Goal: Task Accomplishment & Management: Use online tool/utility

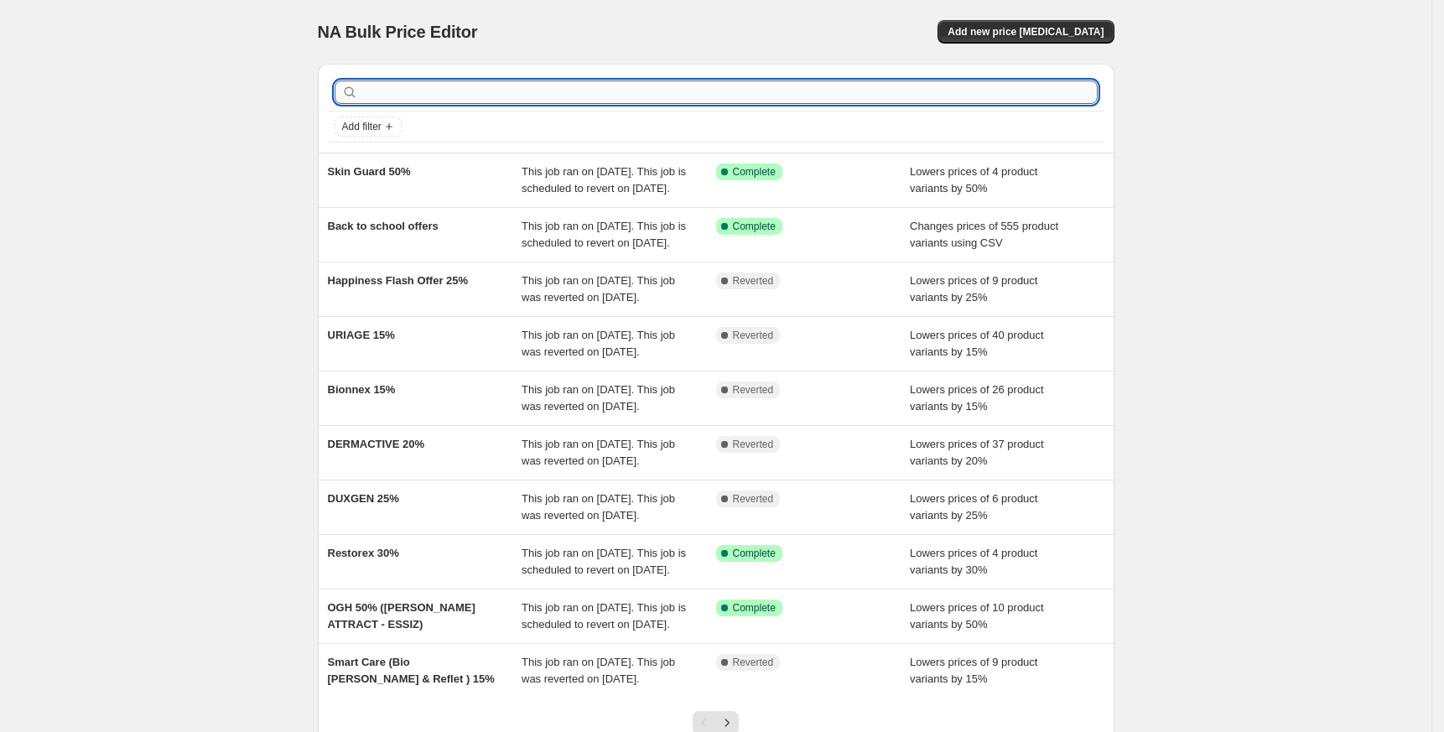
click at [593, 88] on input "text" at bounding box center [729, 91] width 736 height 23
type input "kolag"
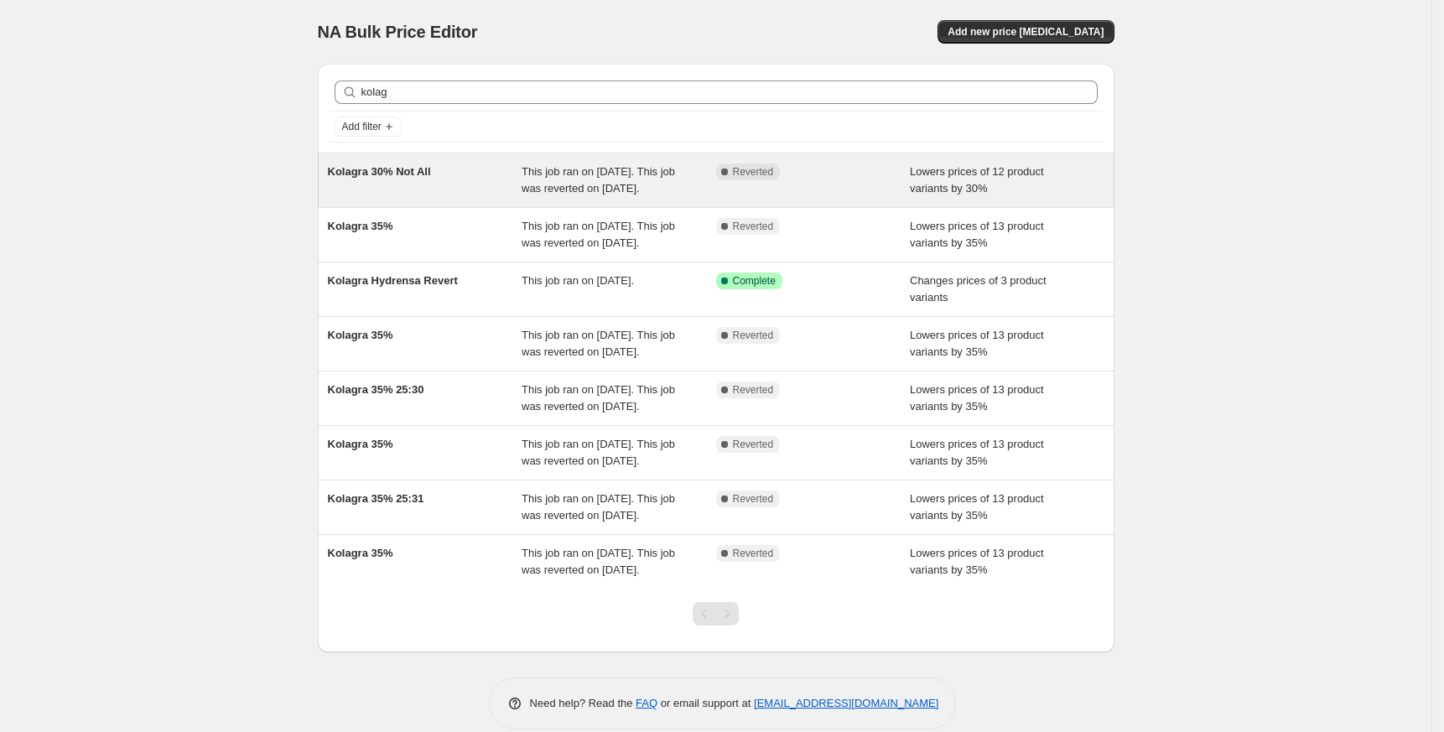
click at [377, 184] on div "Kolagra 30% Not All" at bounding box center [425, 181] width 195 height 34
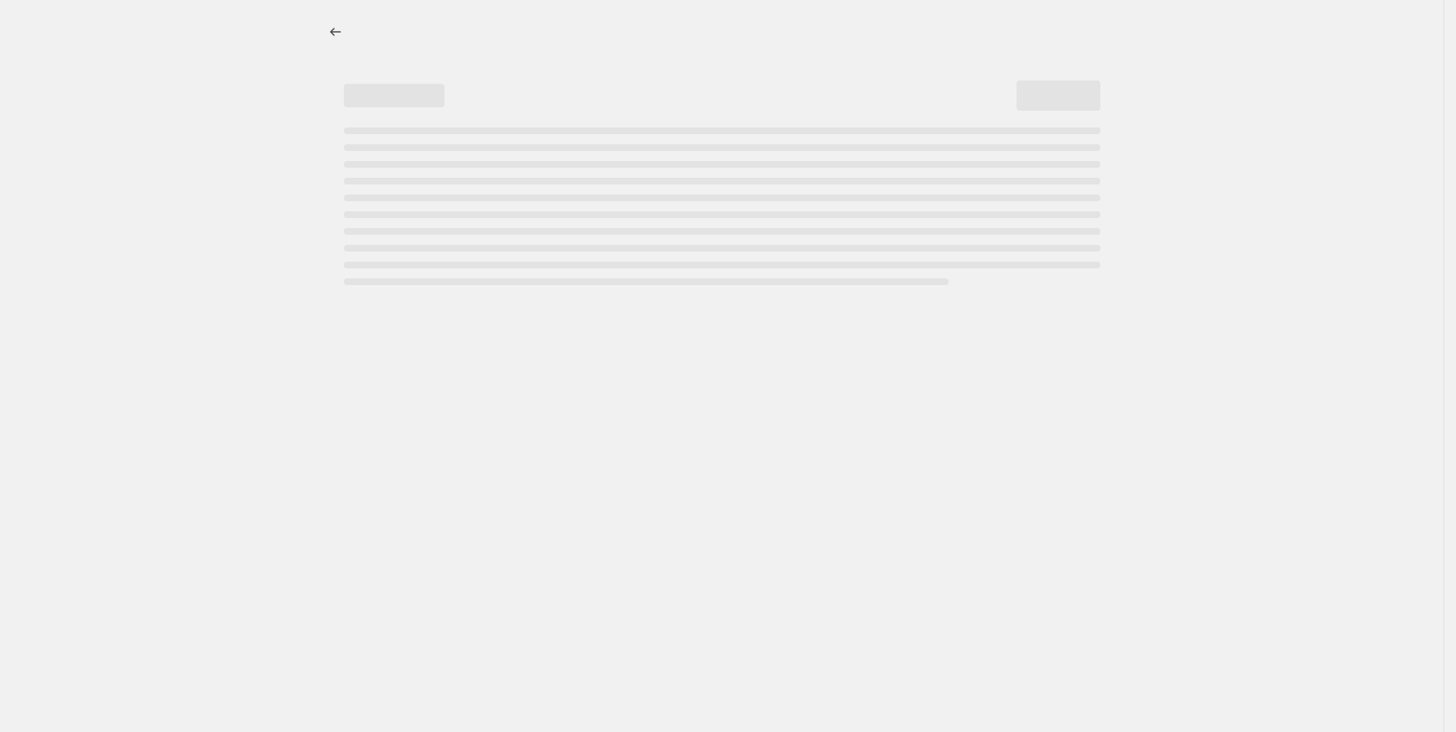
select select "percentage"
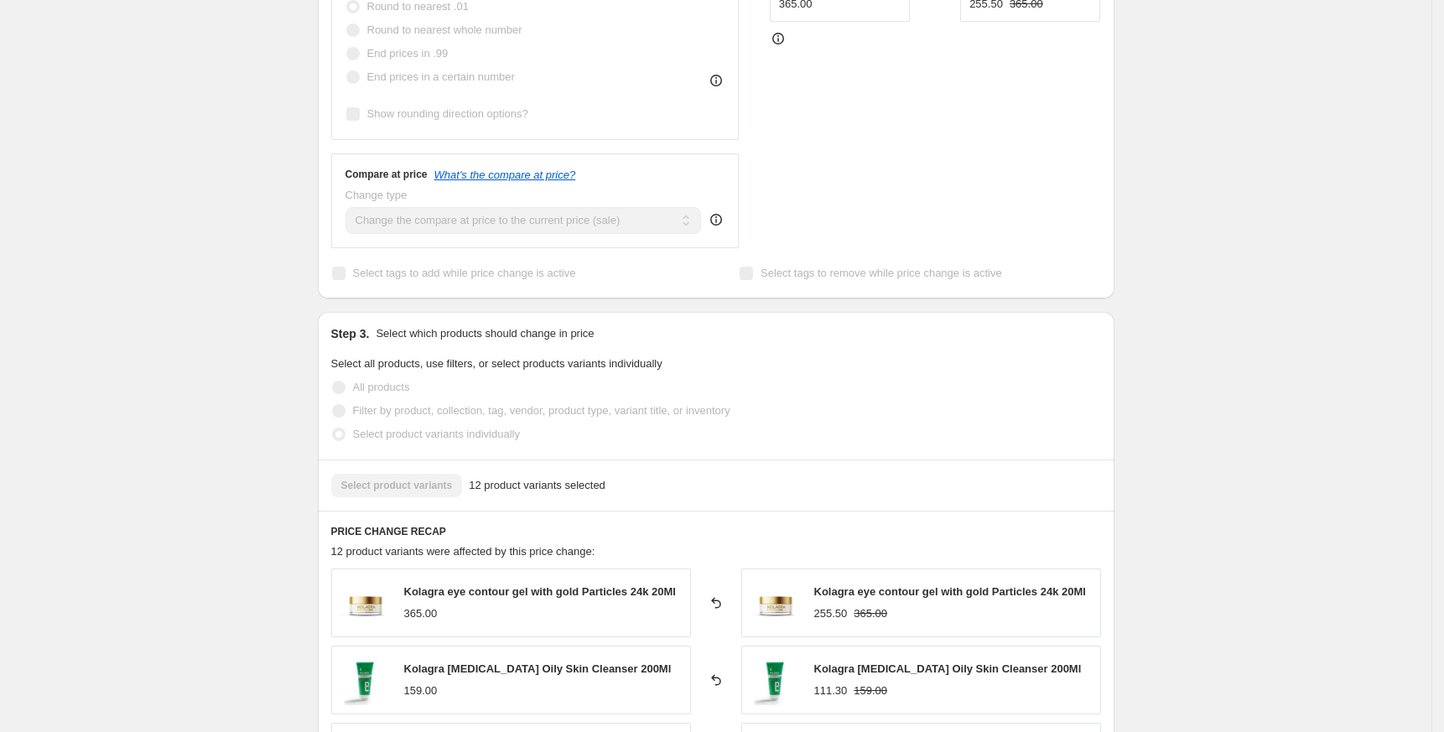
scroll to position [894, 0]
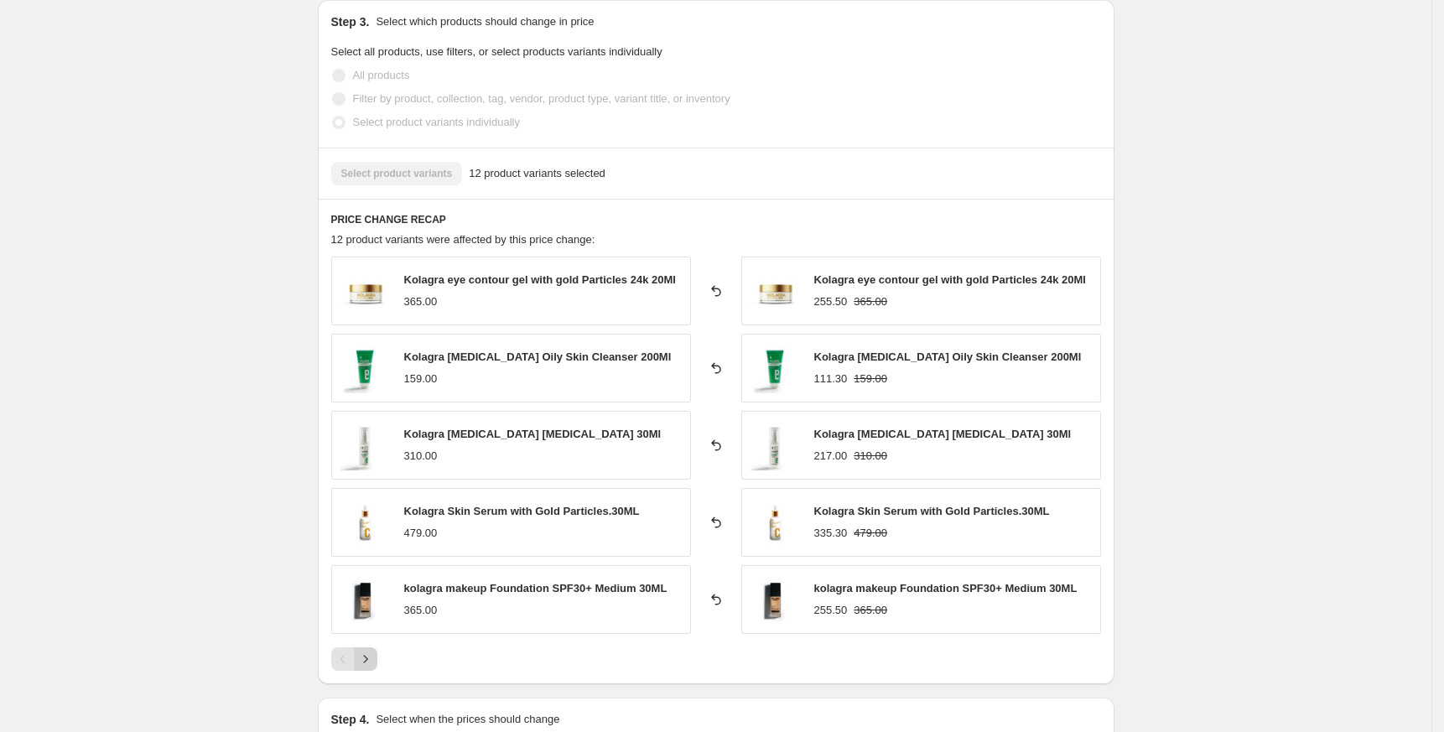
click at [367, 658] on icon "Next" at bounding box center [365, 659] width 17 height 17
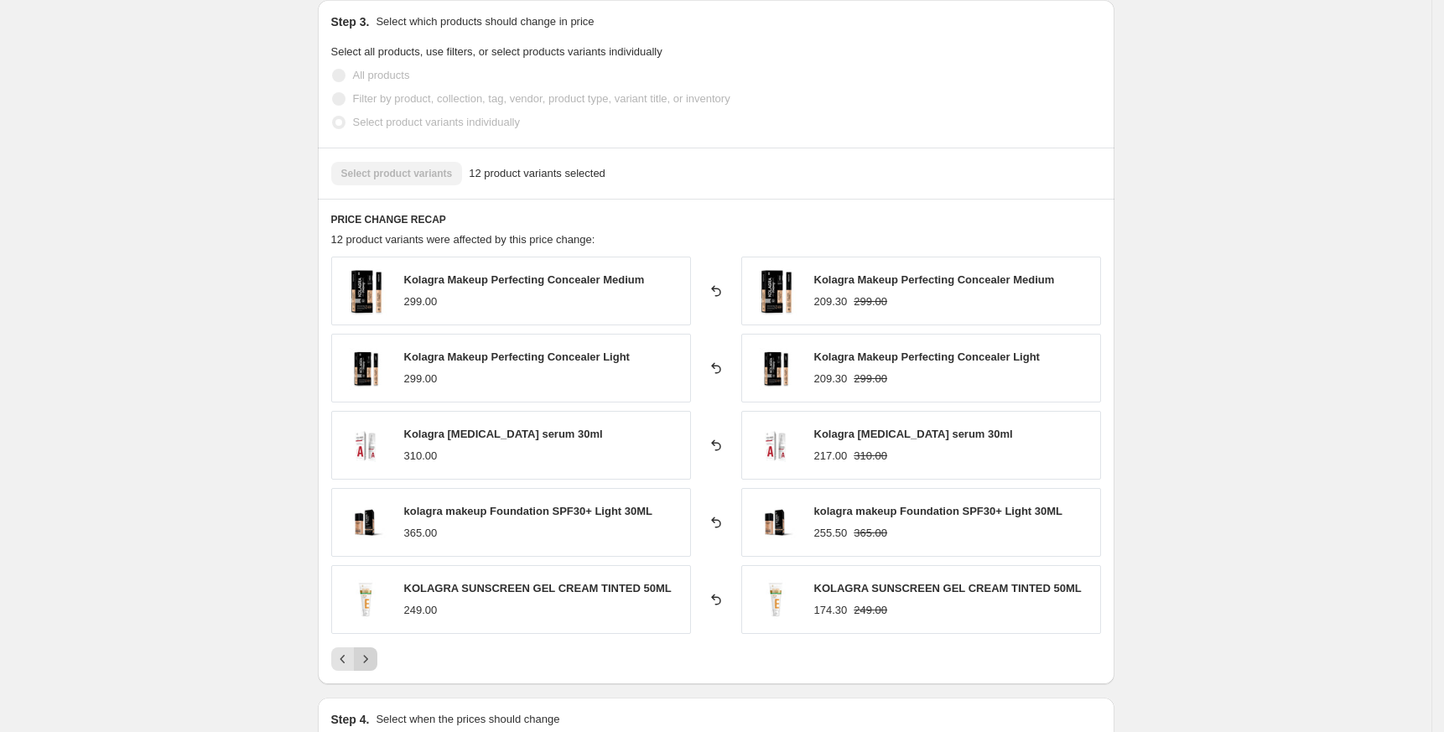
click at [363, 671] on button "Next" at bounding box center [365, 658] width 23 height 23
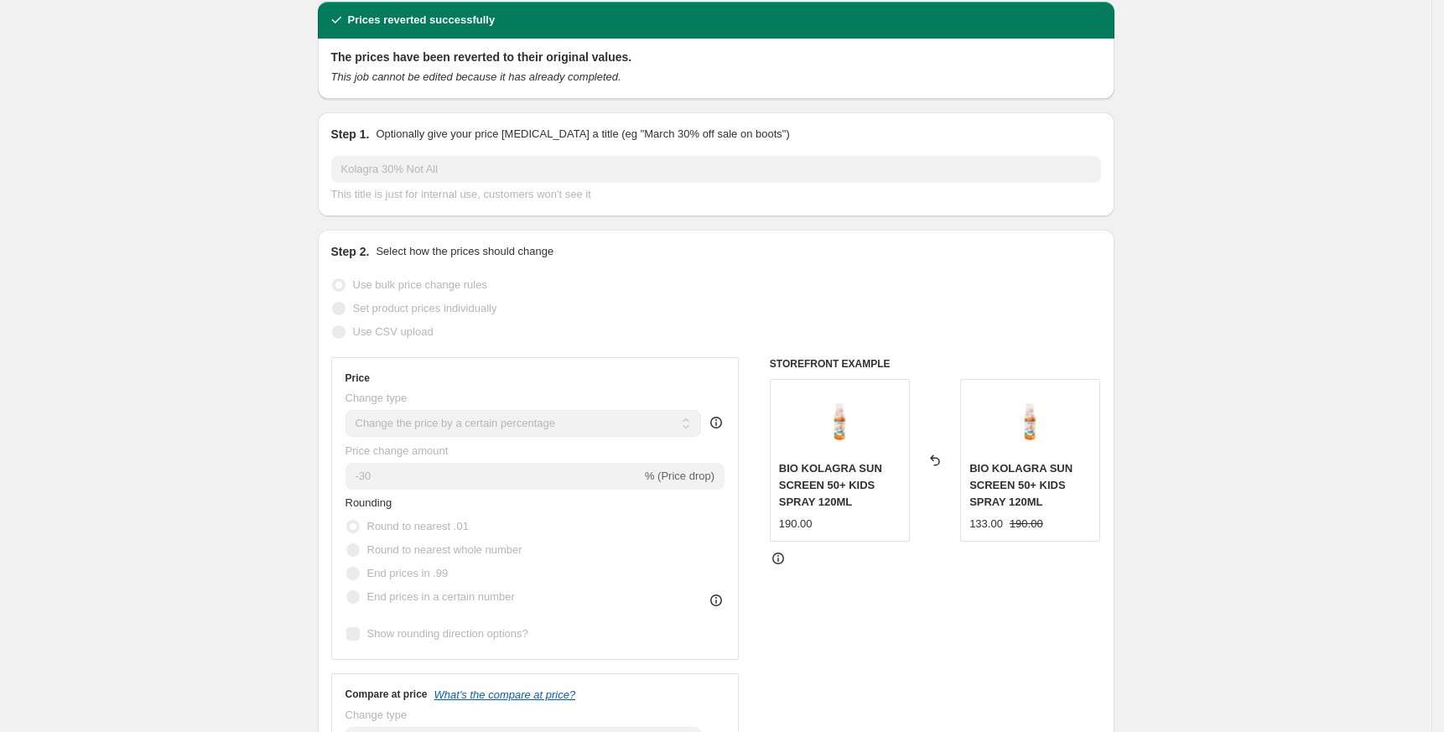
scroll to position [0, 0]
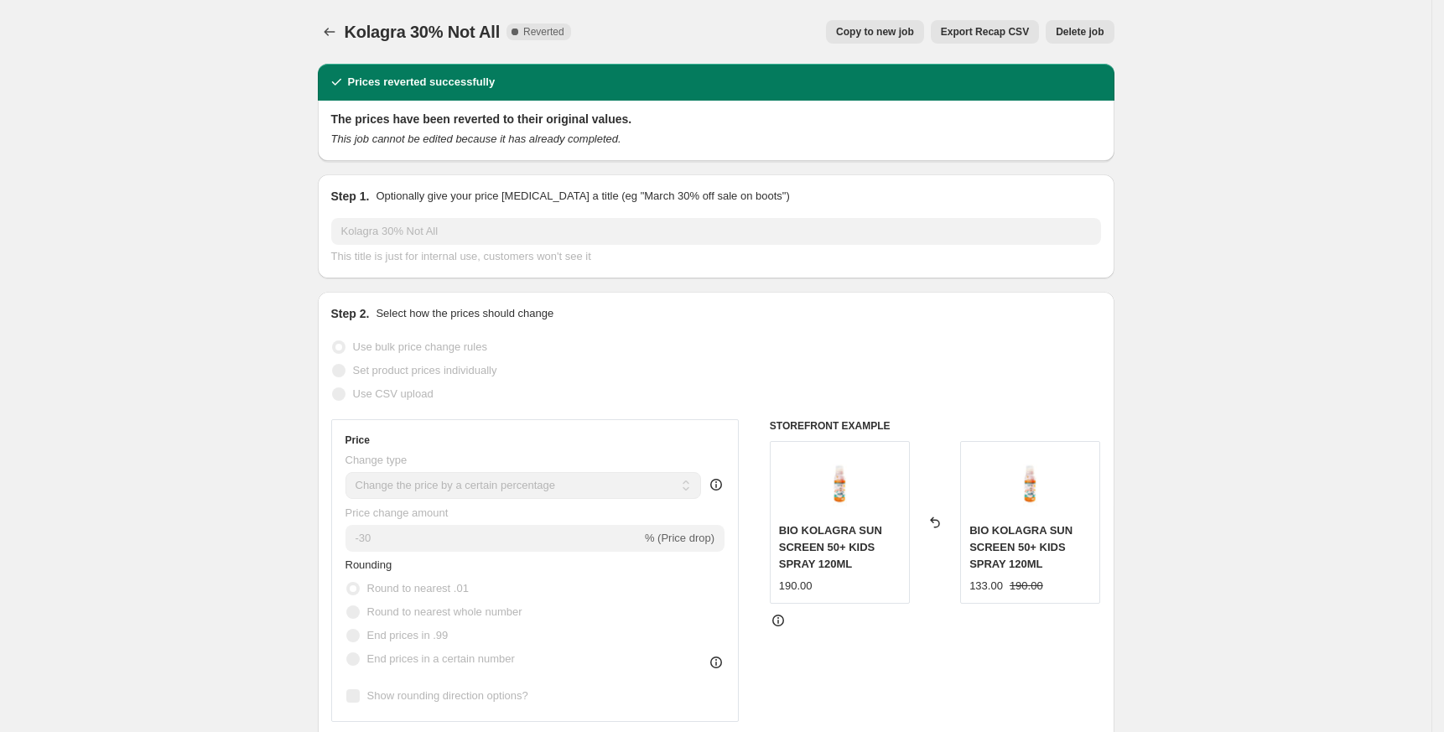
click at [882, 25] on span "Copy to new job" at bounding box center [875, 31] width 78 height 13
select select "percentage"
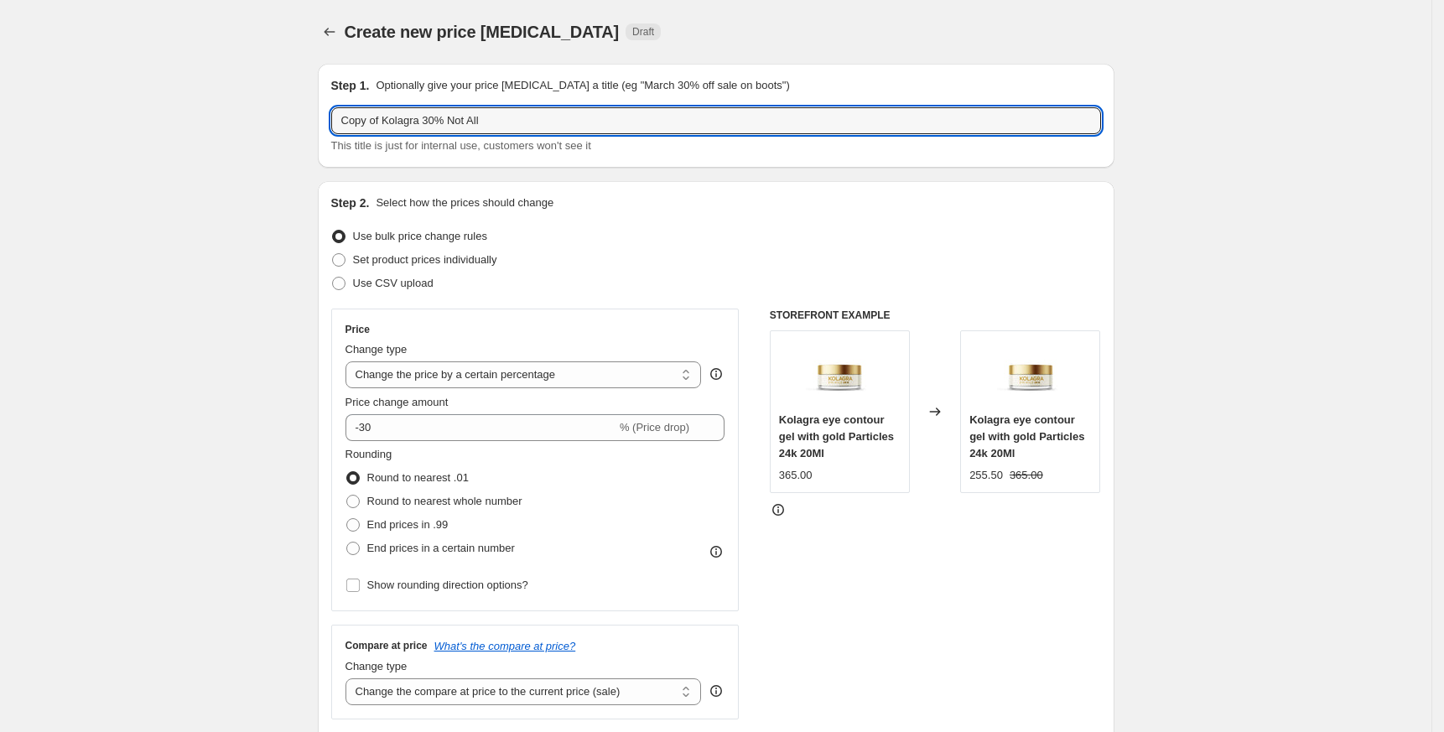
drag, startPoint x: 388, startPoint y: 117, endPoint x: 166, endPoint y: 153, distance: 225.2
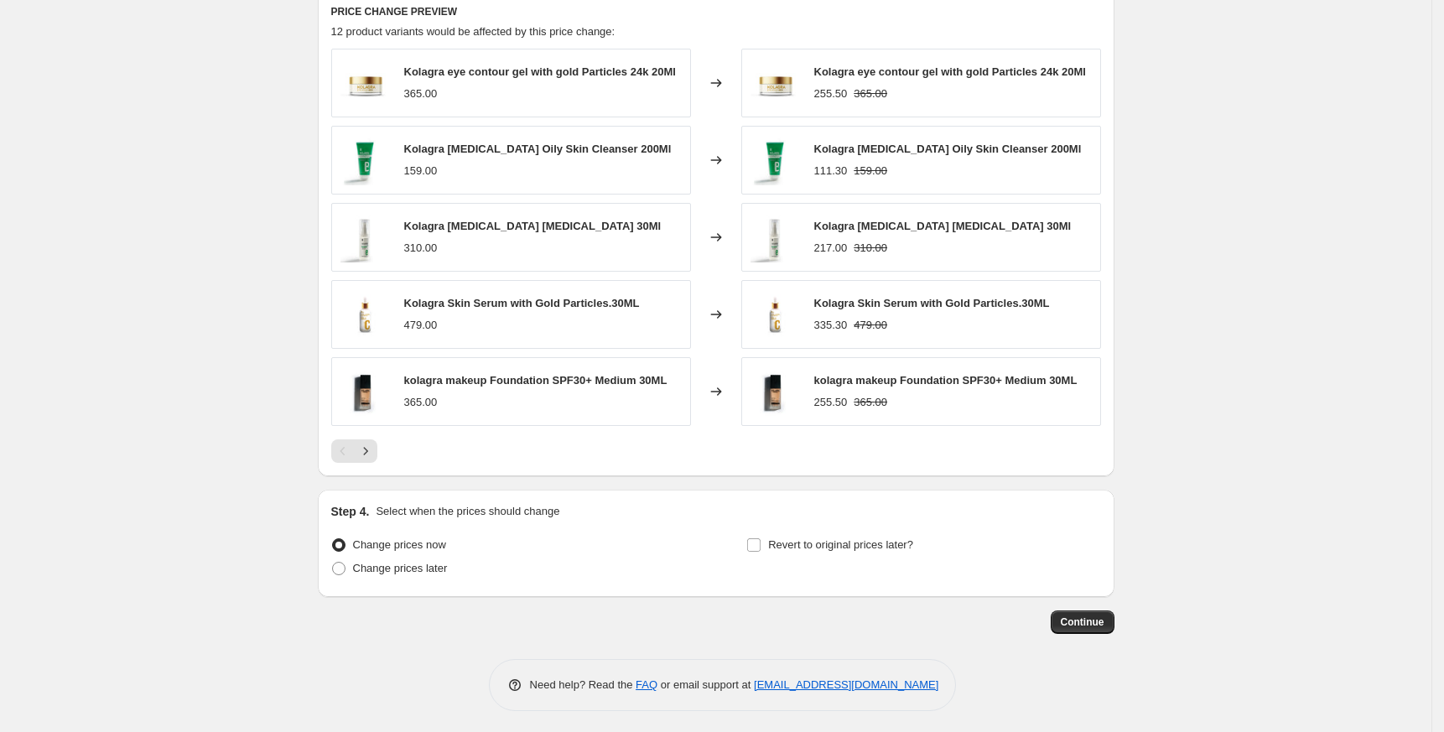
scroll to position [996, 0]
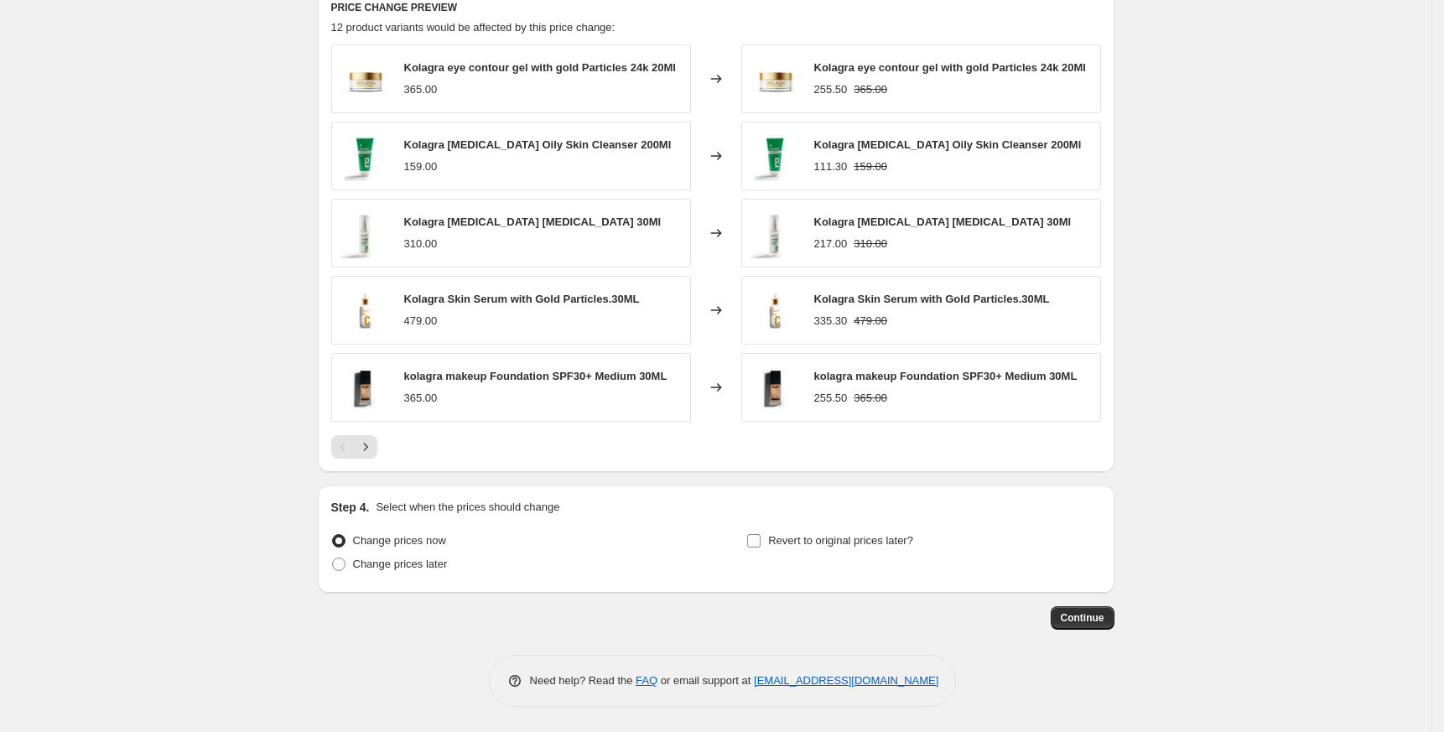
type input "Kolagra 30% Not All"
click at [859, 540] on span "Revert to original prices later?" at bounding box center [840, 540] width 145 height 13
click at [761, 540] on input "Revert to original prices later?" at bounding box center [753, 540] width 13 height 13
checkbox input "true"
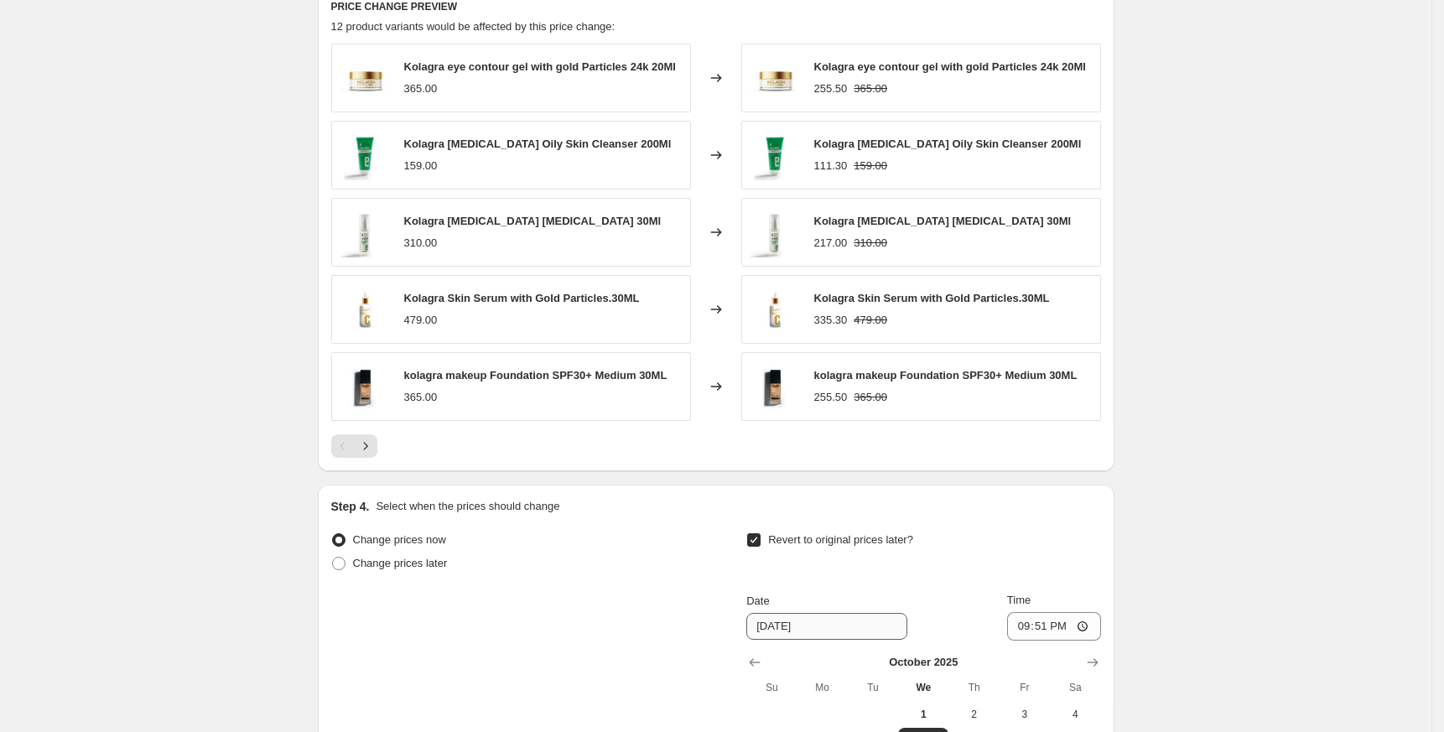
scroll to position [1283, 0]
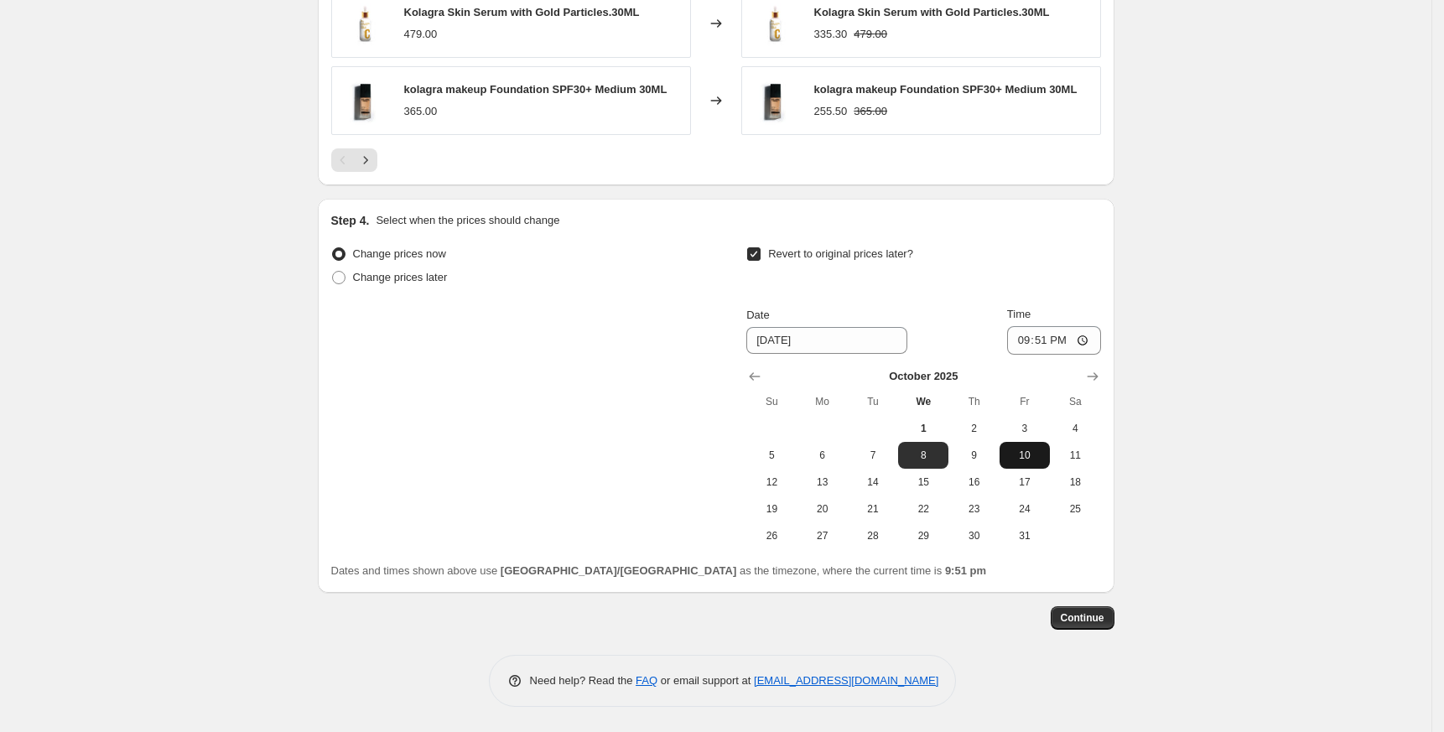
click at [1028, 457] on span "10" at bounding box center [1024, 455] width 37 height 13
type input "[DATE]"
click at [1022, 335] on input "21:51" at bounding box center [1054, 340] width 94 height 29
type input "23:51"
click at [1094, 615] on span "Continue" at bounding box center [1083, 617] width 44 height 13
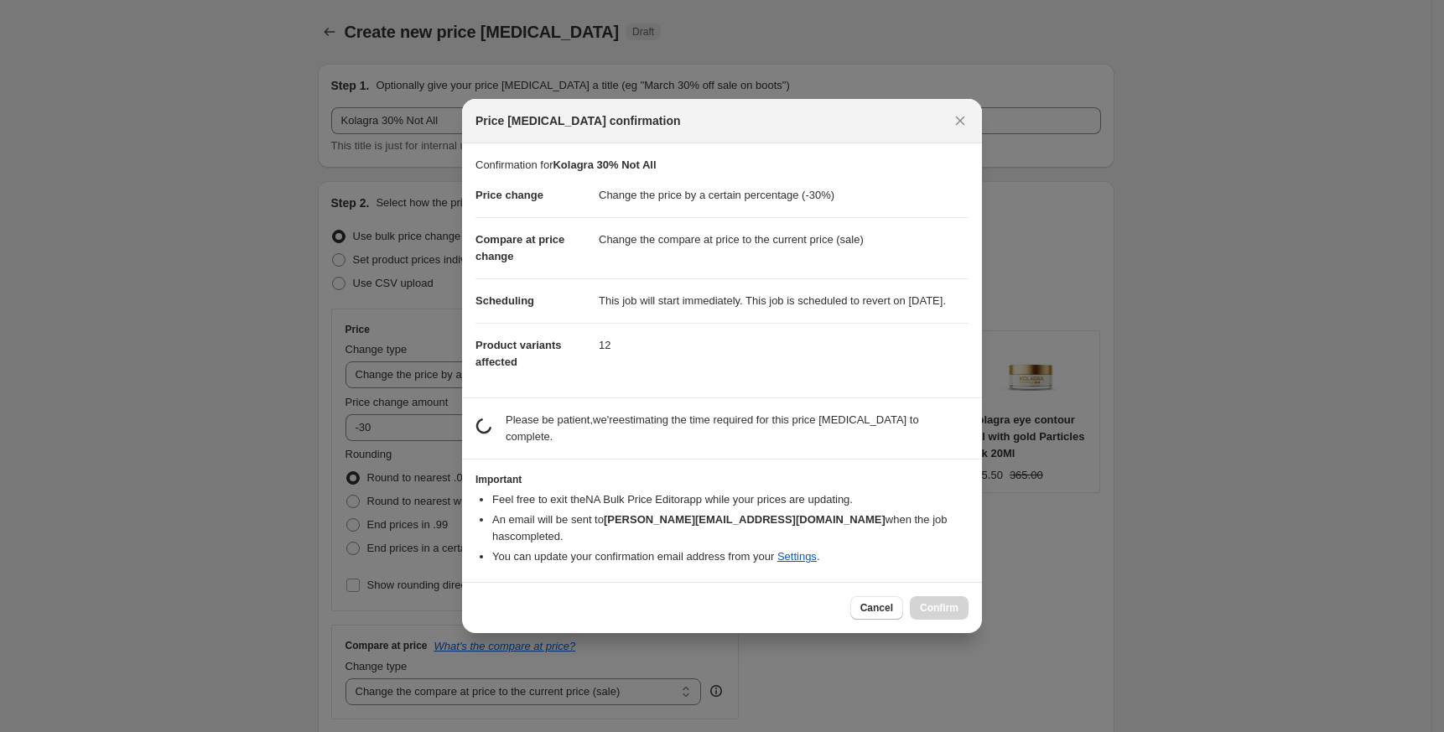
scroll to position [0, 0]
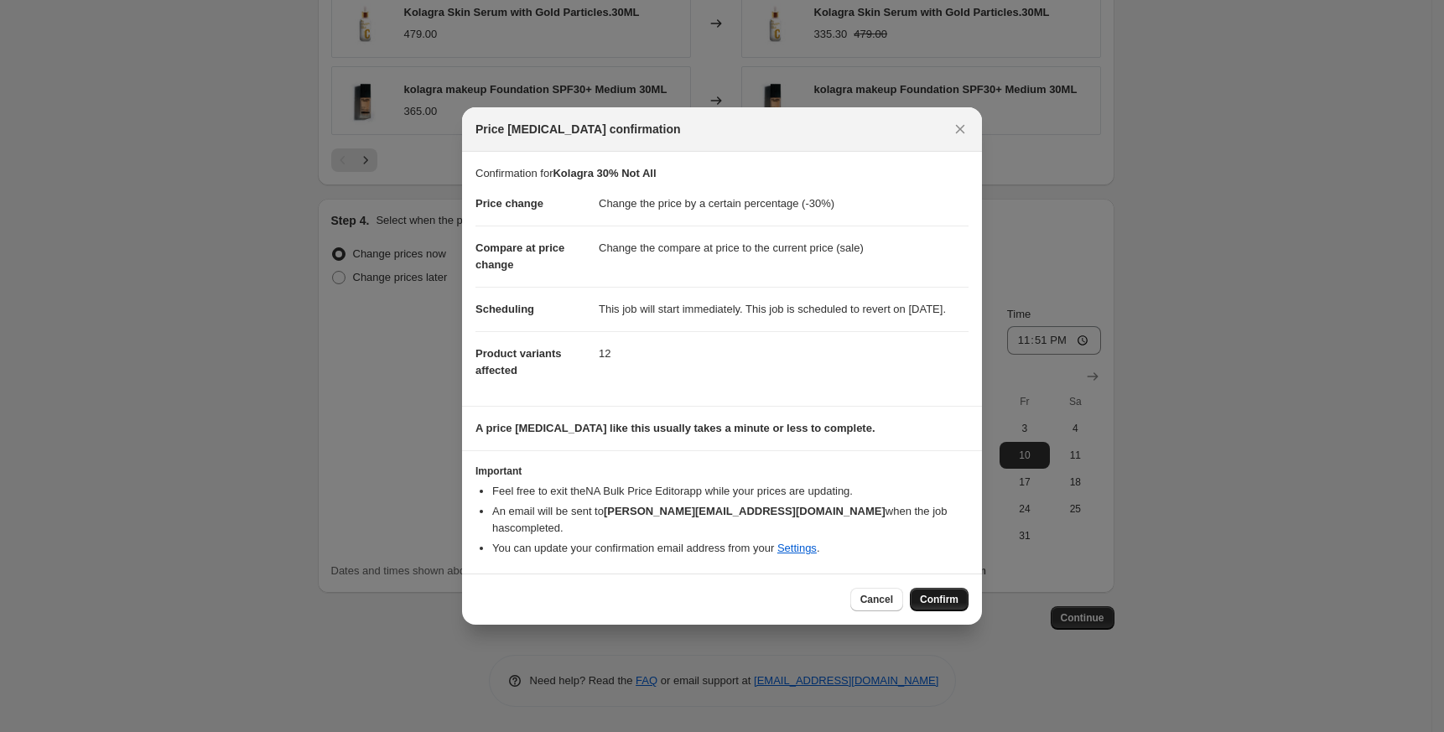
click at [965, 597] on button "Confirm" at bounding box center [939, 599] width 59 height 23
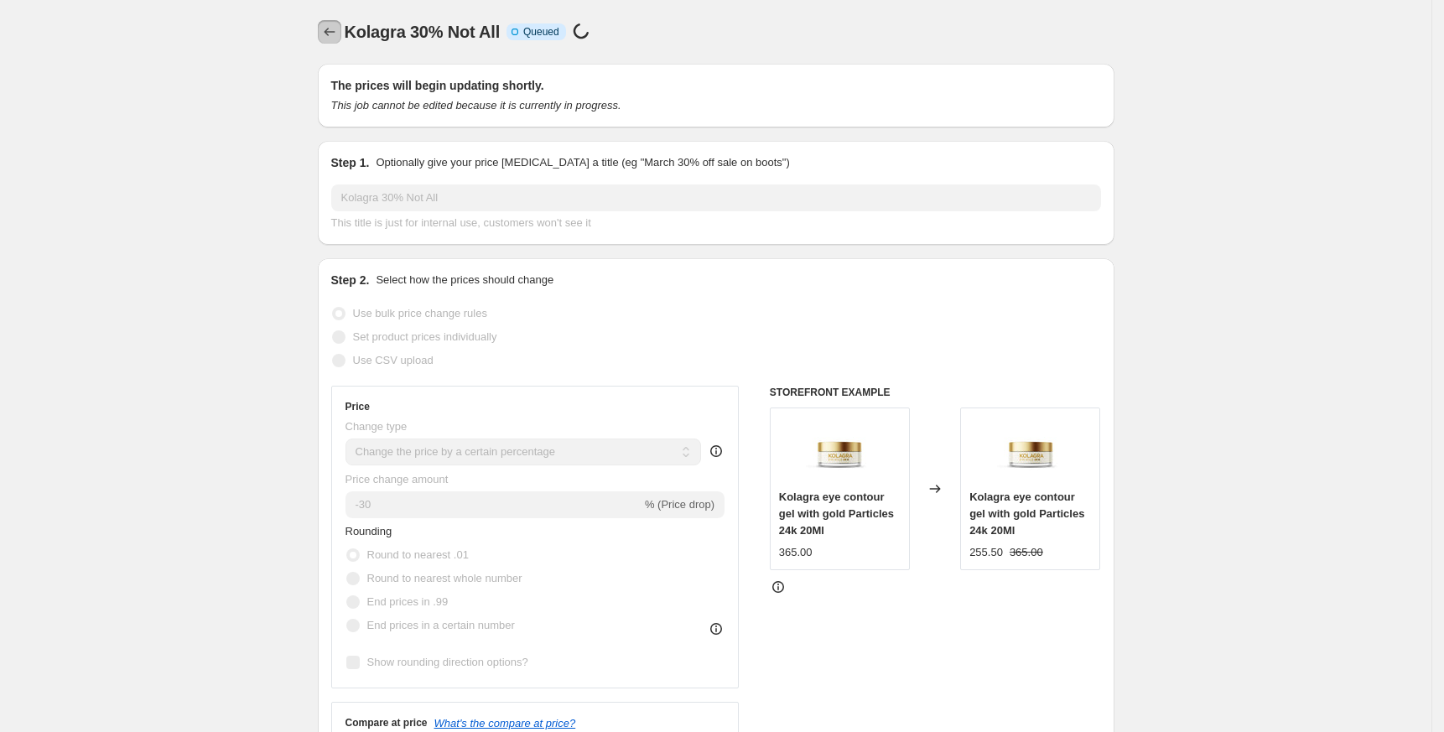
click at [337, 28] on icon "Price change jobs" at bounding box center [329, 31] width 17 height 17
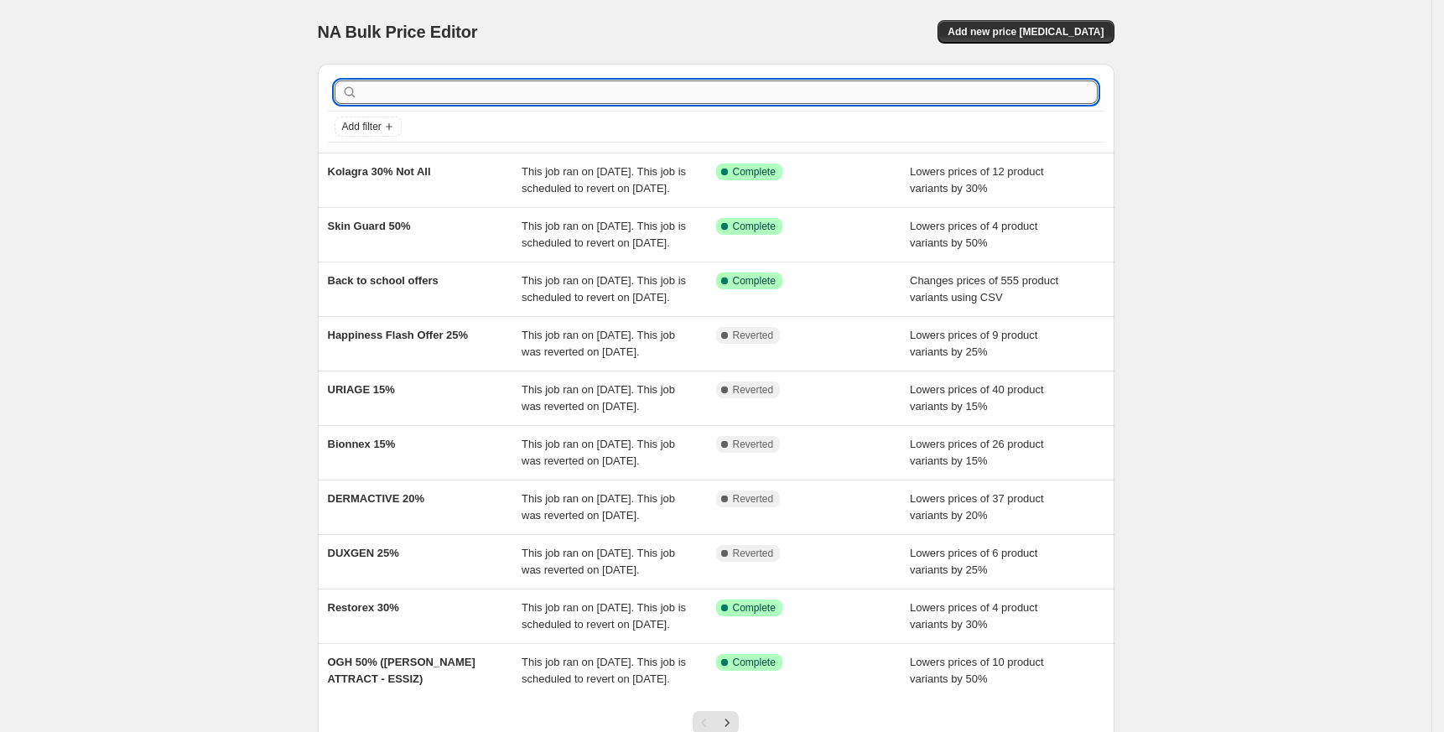
drag, startPoint x: 527, startPoint y: 103, endPoint x: 533, endPoint y: 97, distance: 8.9
click at [527, 102] on input "text" at bounding box center [729, 91] width 736 height 23
type input "kola"
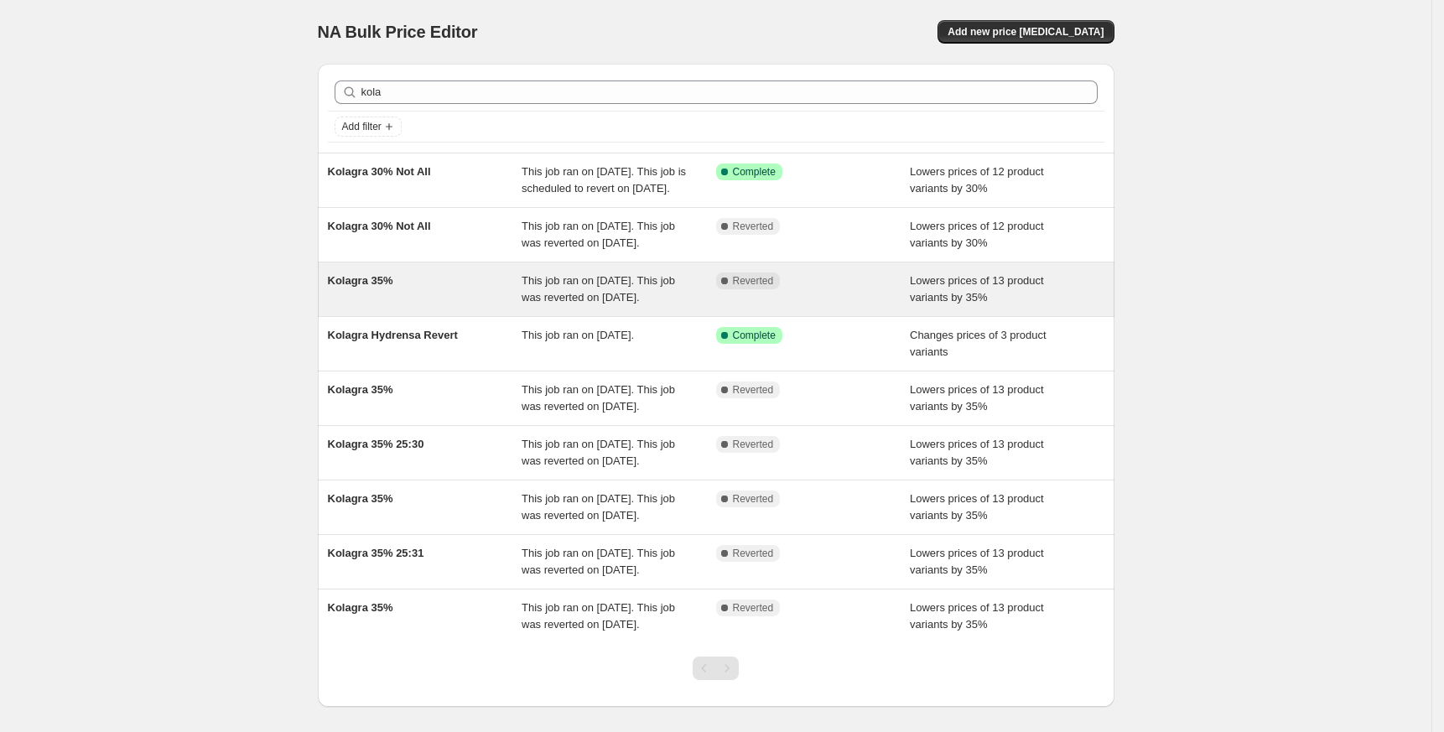
click at [392, 287] on span "Kolagra 35%" at bounding box center [360, 280] width 65 height 13
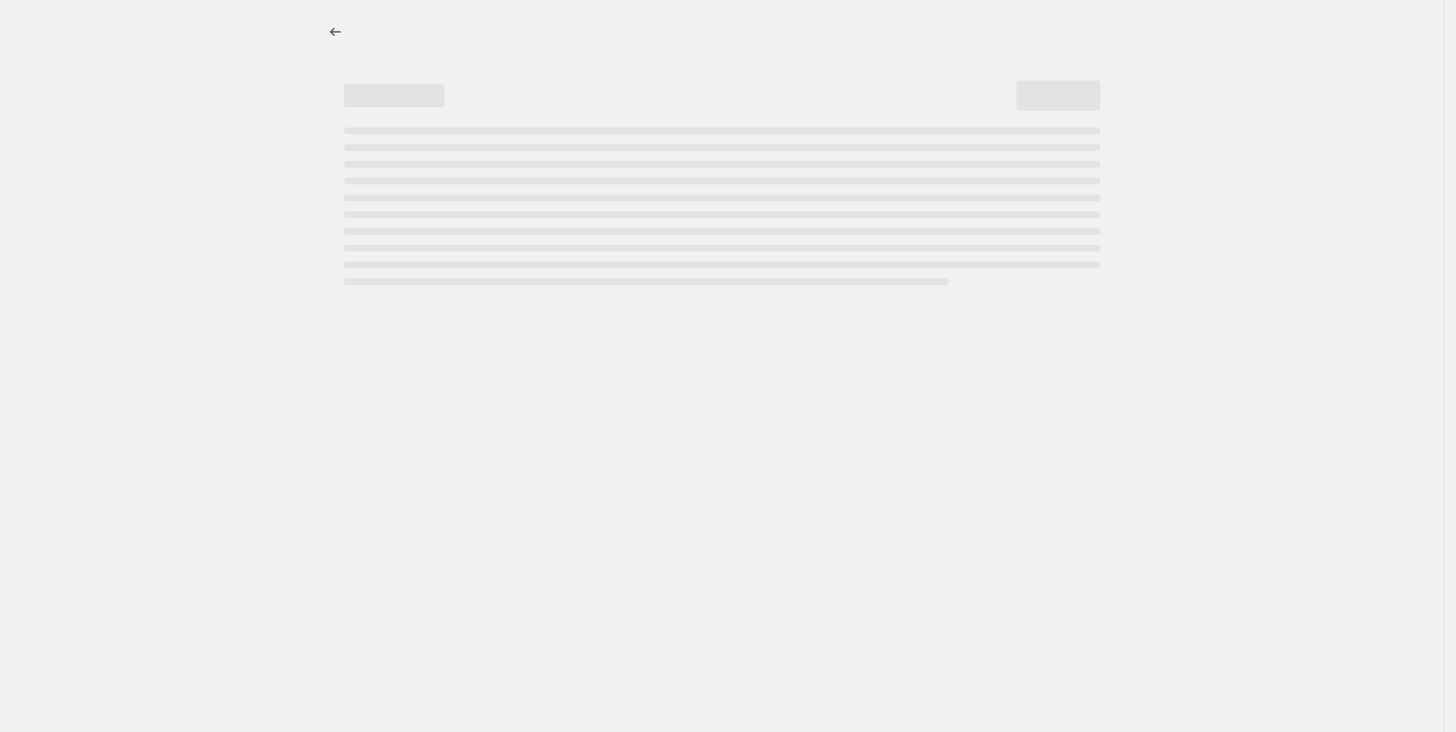
select select "percentage"
select select "collection"
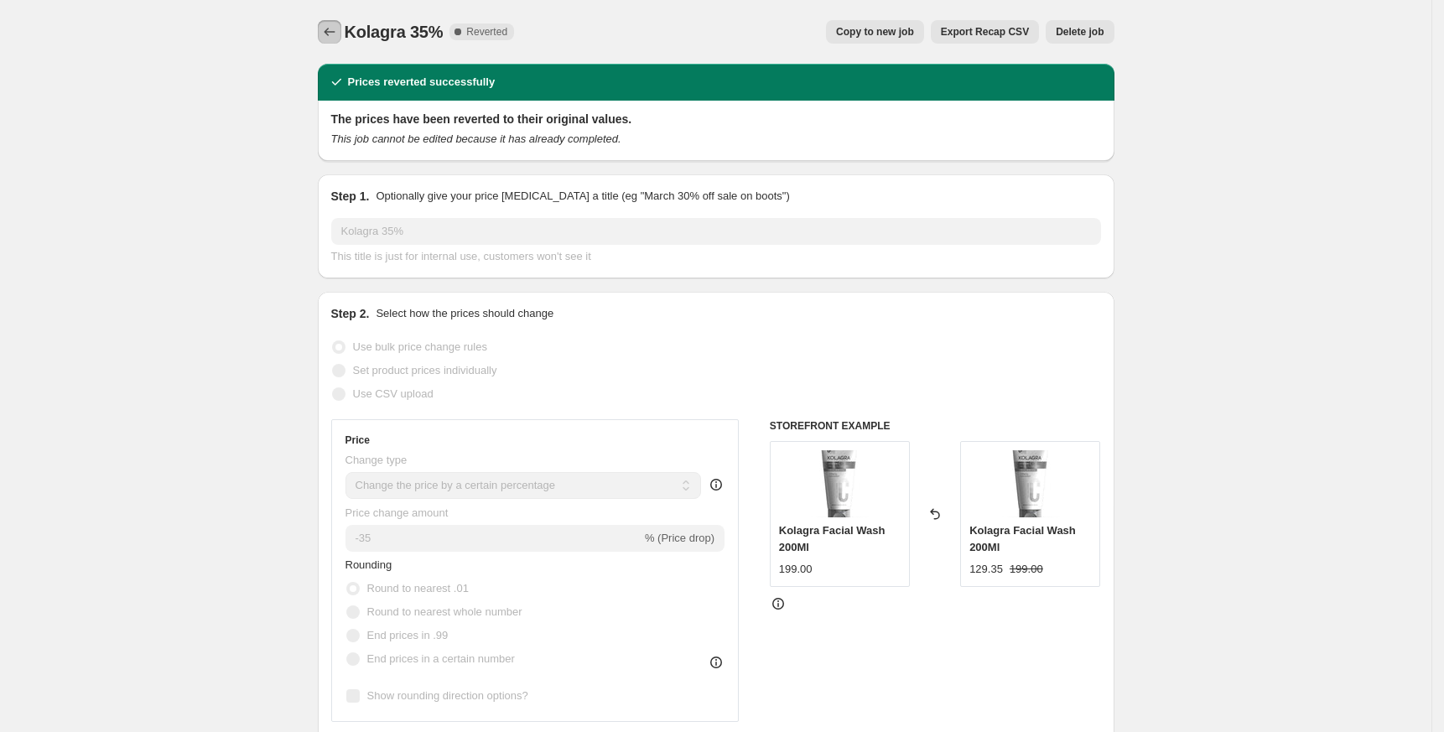
click at [335, 25] on icon "Price change jobs" at bounding box center [329, 31] width 17 height 17
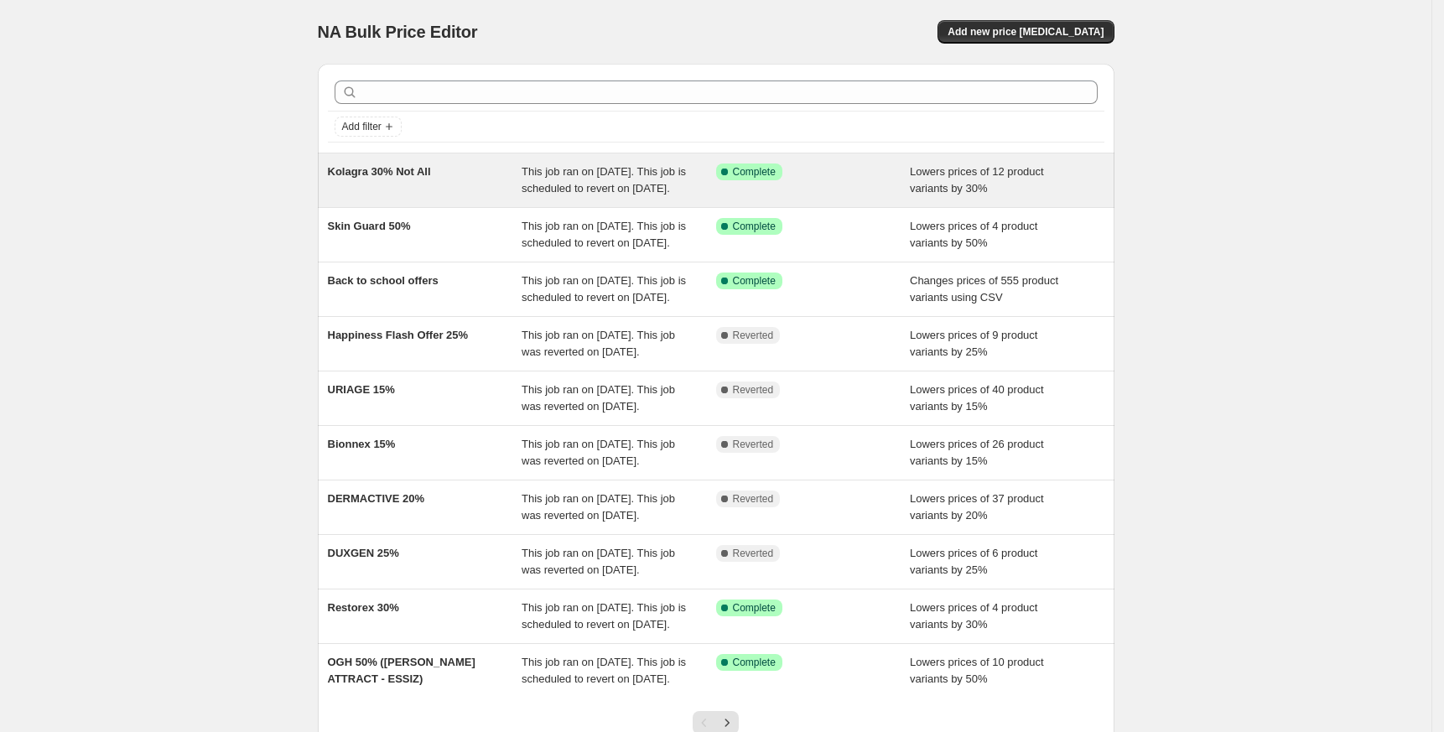
click at [402, 178] on span "Kolagra 30% Not All" at bounding box center [379, 171] width 103 height 13
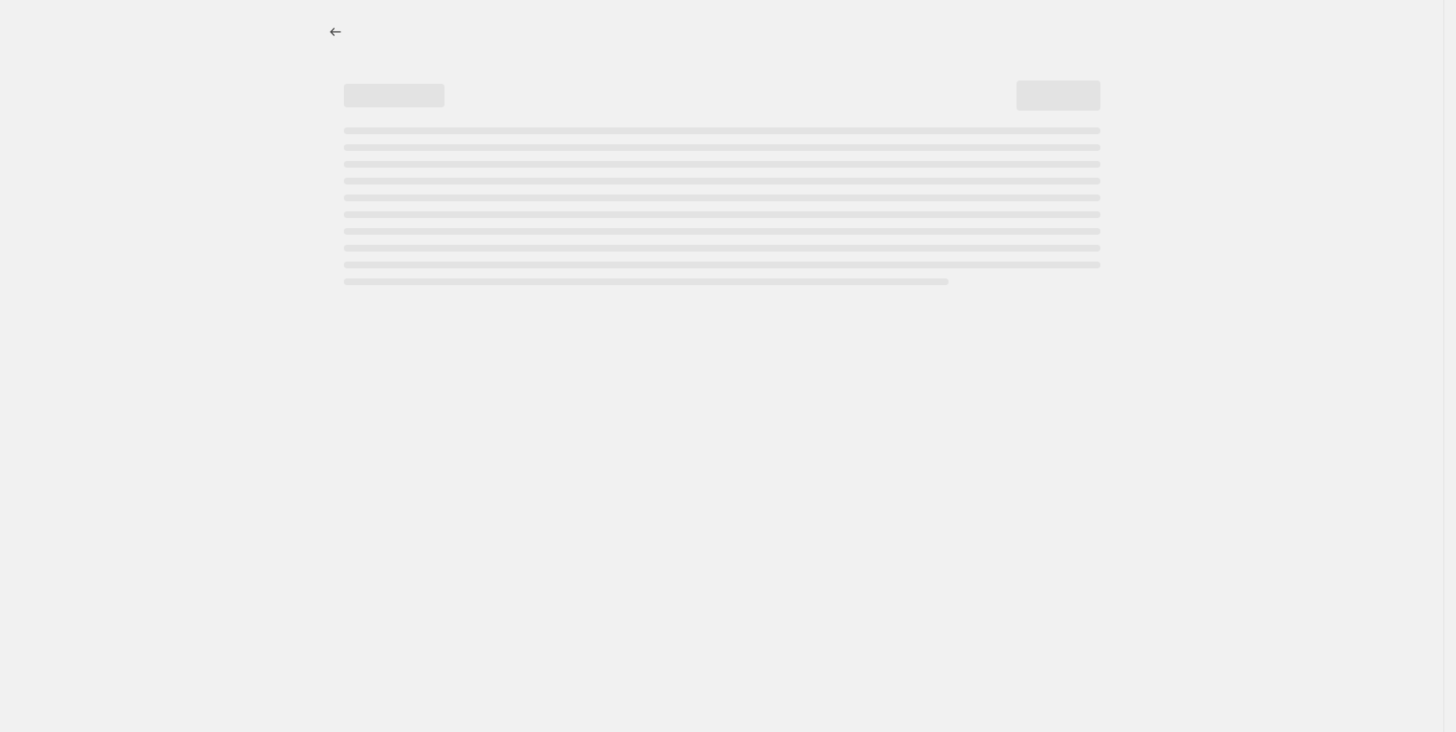
select select "percentage"
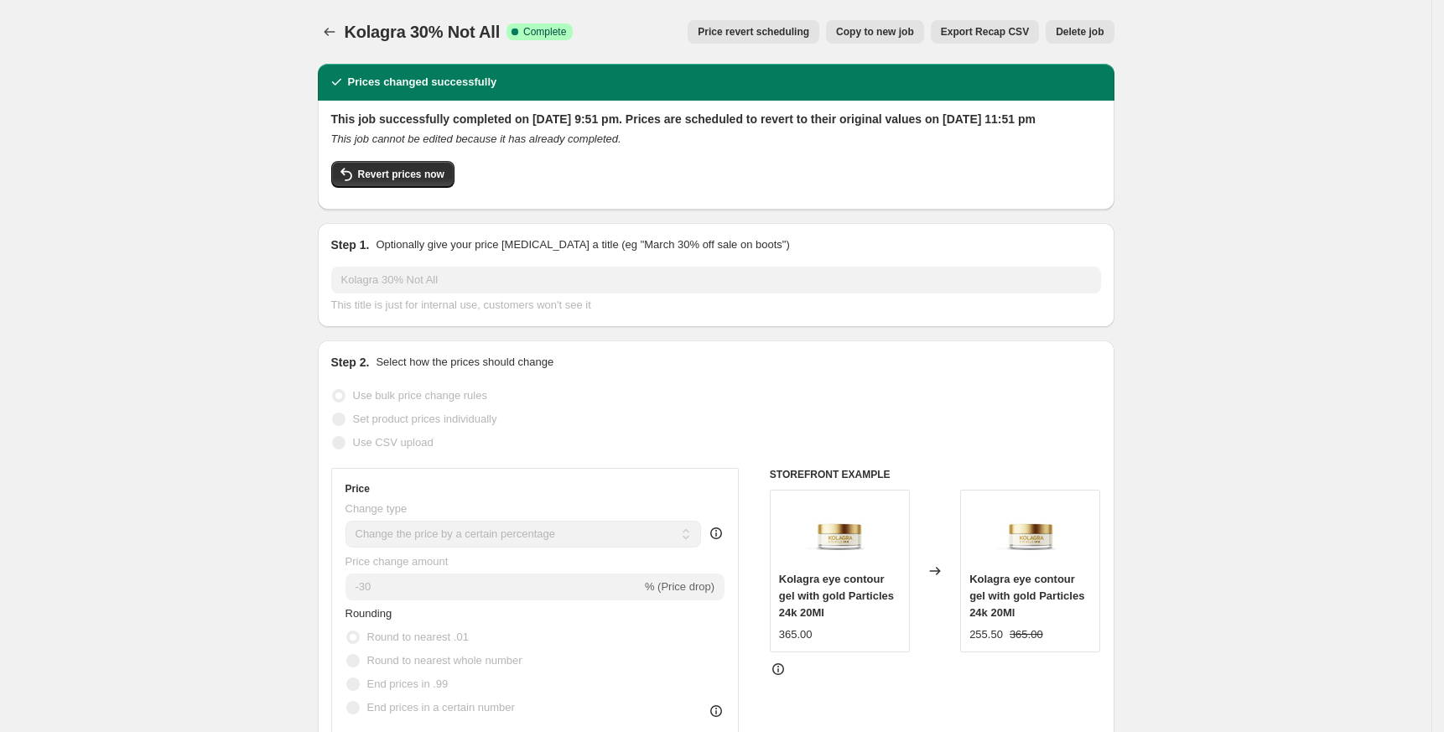
click at [879, 39] on button "Copy to new job" at bounding box center [875, 31] width 98 height 23
select select "percentage"
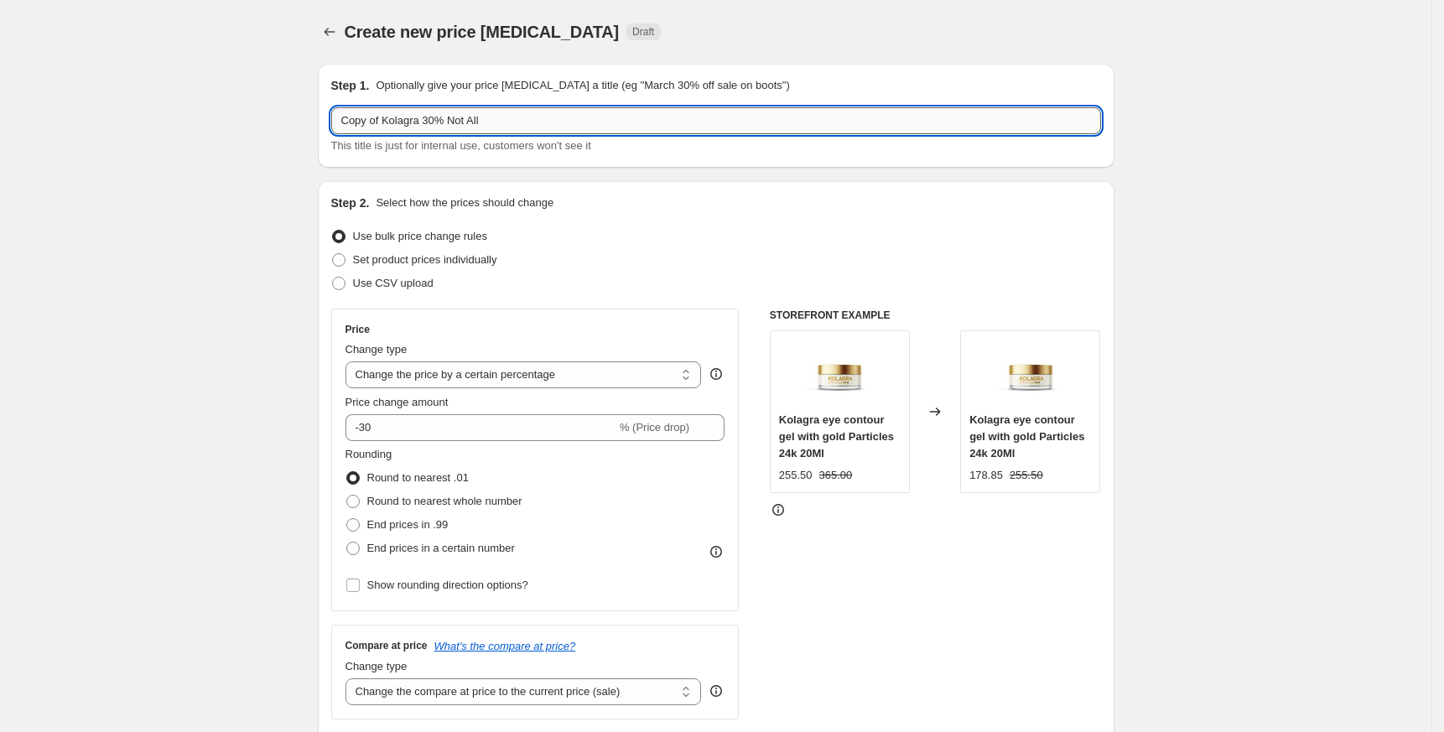
click at [434, 122] on input "Copy of Kolagra 30% Not All" at bounding box center [716, 120] width 770 height 27
type input "Copy of Kolagra 35% Not All"
click at [380, 428] on input "-30" at bounding box center [480, 427] width 271 height 27
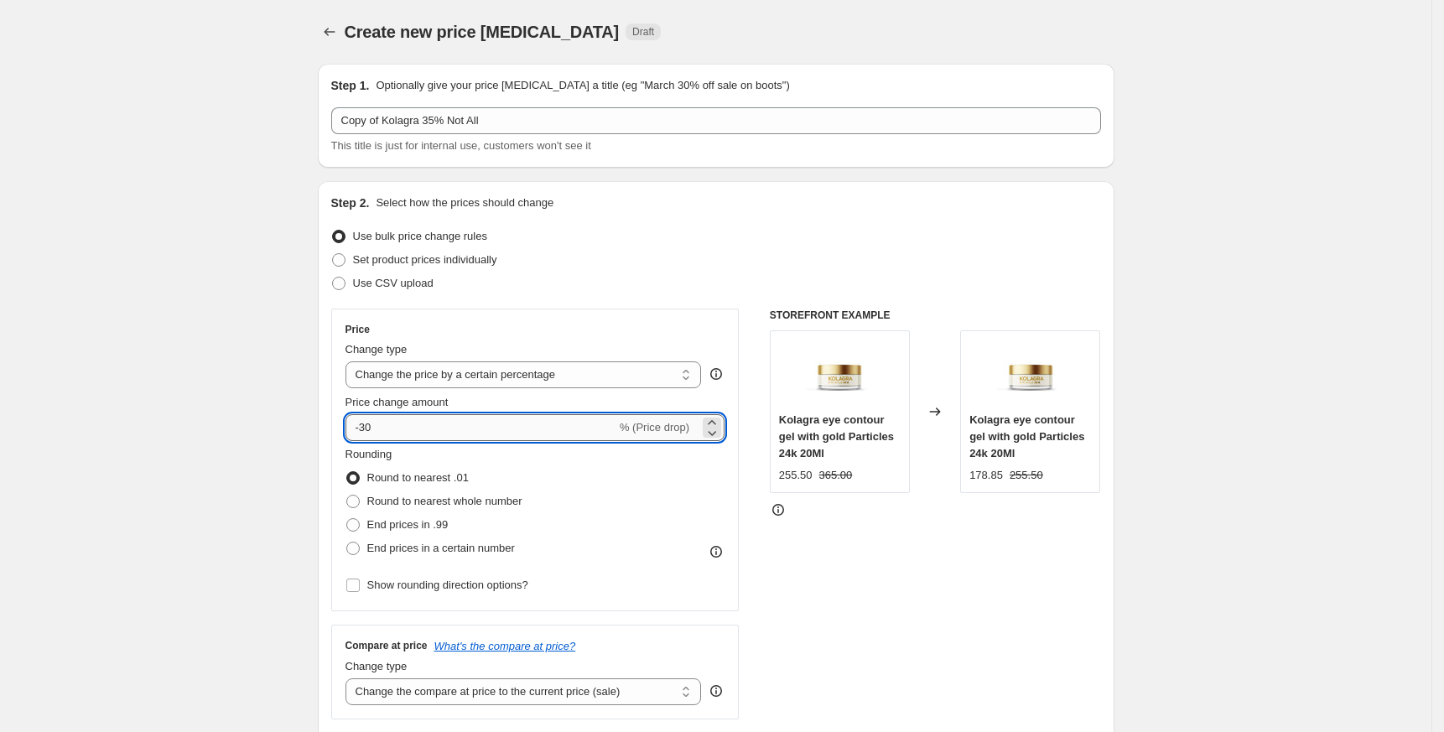
click at [380, 428] on input "-30" at bounding box center [480, 427] width 271 height 27
type input "-35"
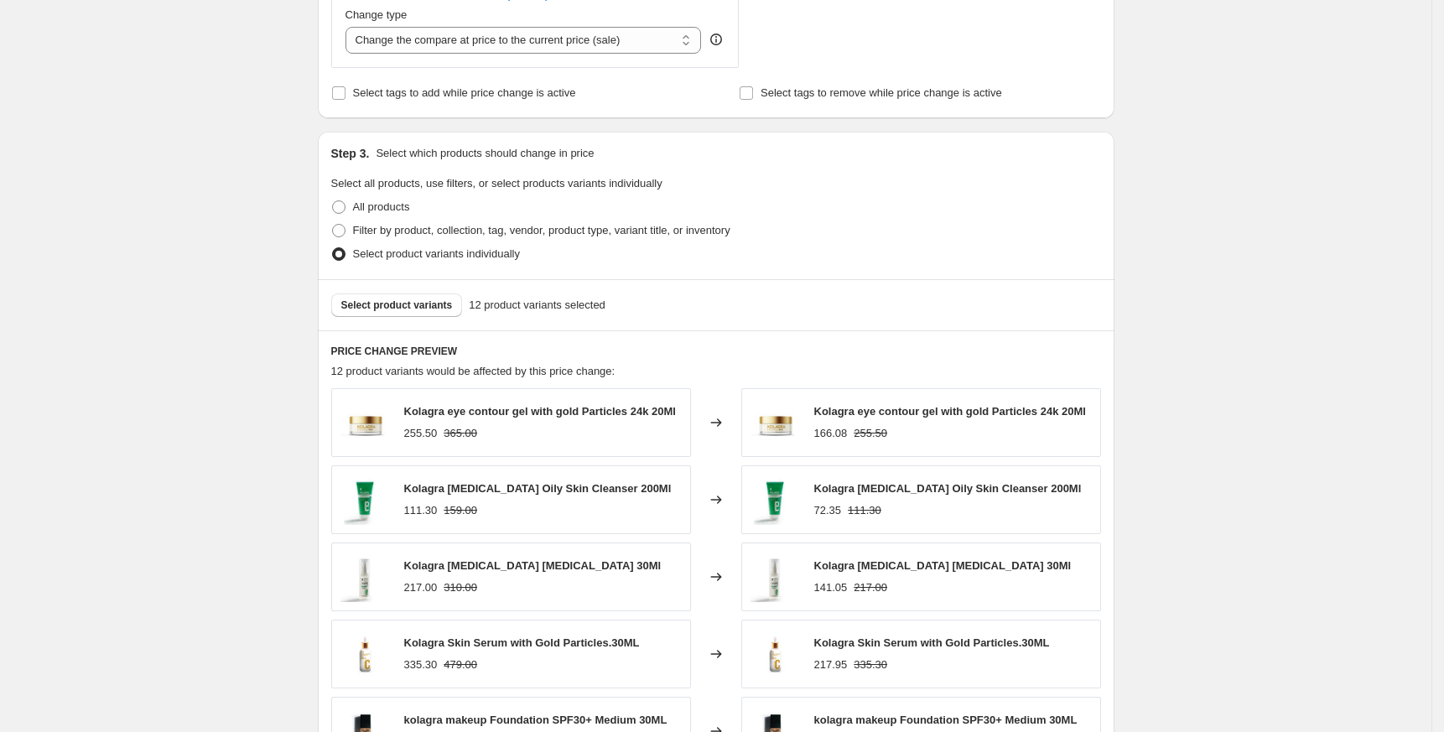
scroll to position [996, 0]
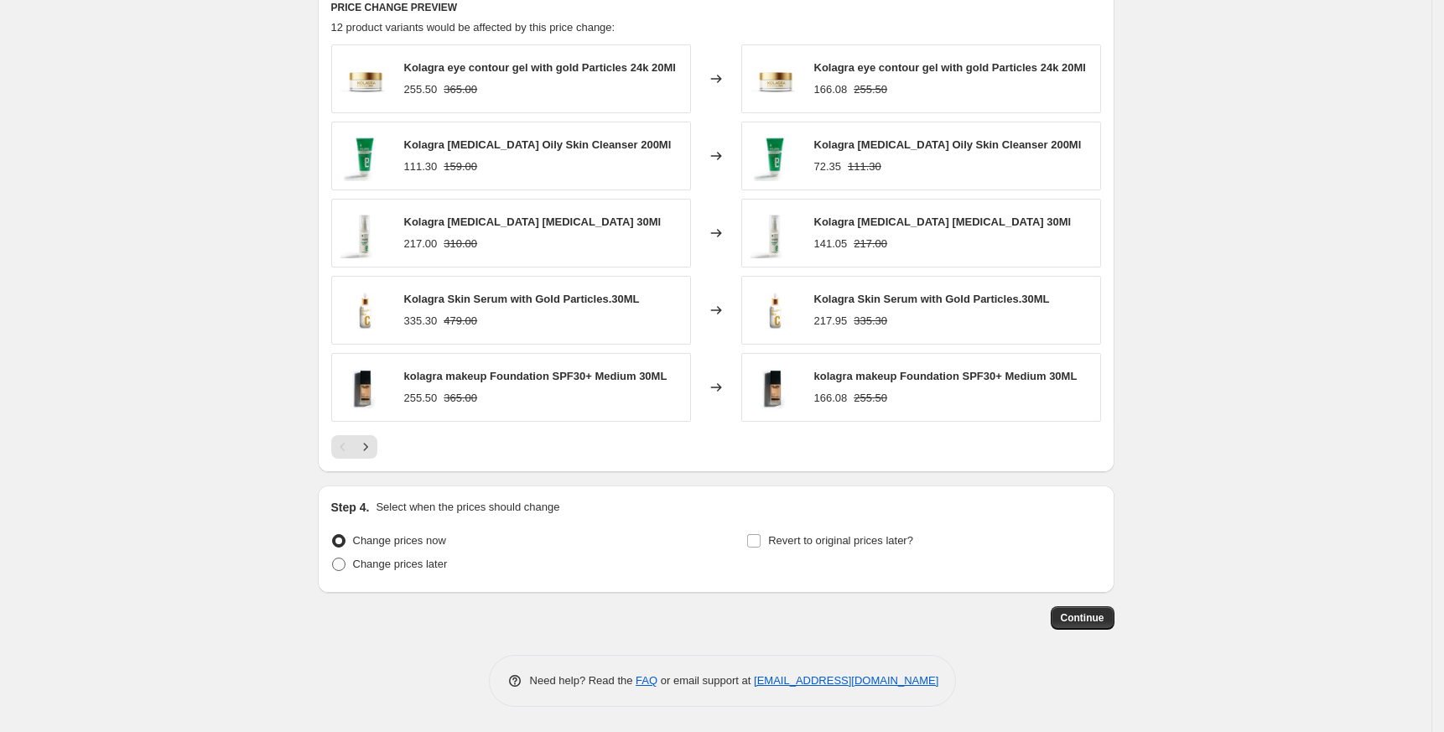
click at [345, 561] on span at bounding box center [338, 564] width 13 height 13
click at [333, 558] on input "Change prices later" at bounding box center [332, 558] width 1 height 1
radio input "true"
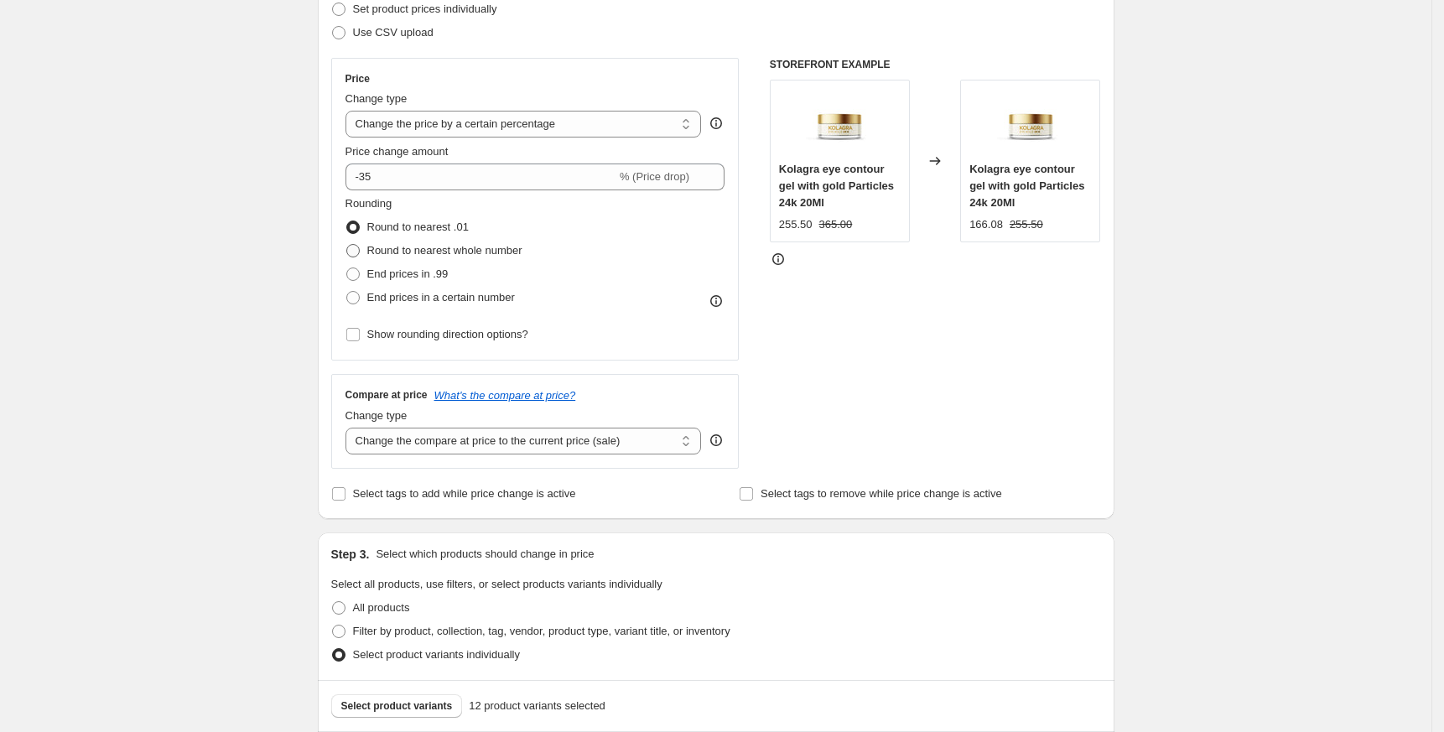
scroll to position [0, 0]
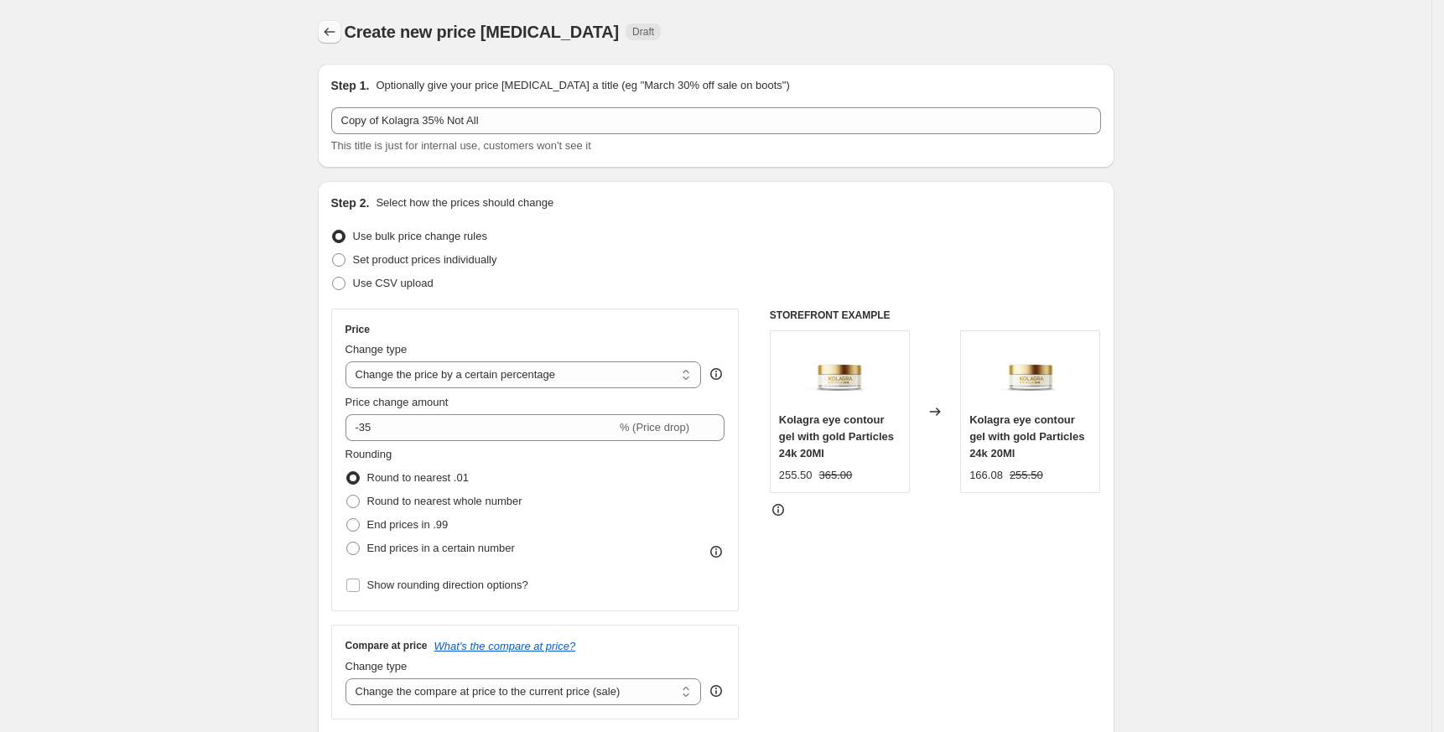
click at [328, 35] on icon "Price change jobs" at bounding box center [329, 31] width 17 height 17
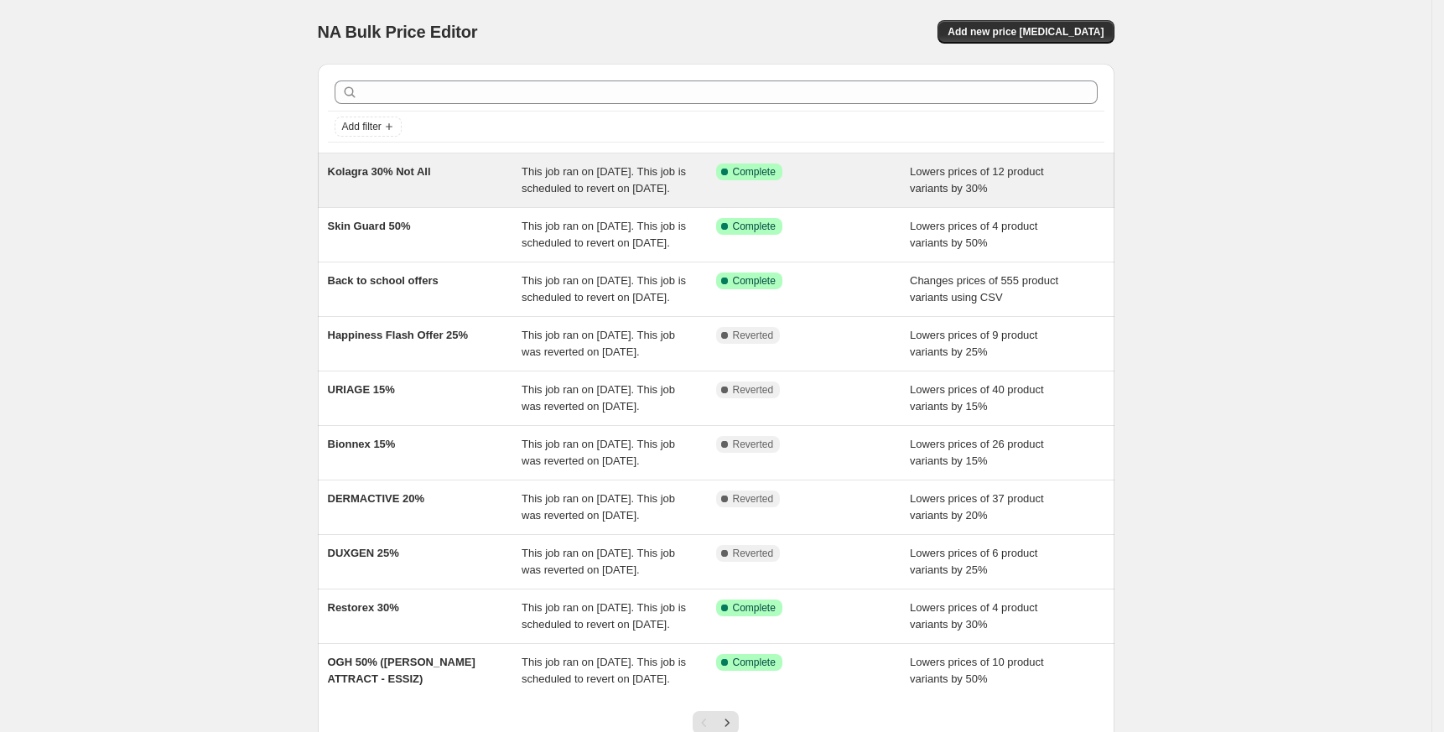
click at [407, 184] on div "Kolagra 30% Not All" at bounding box center [425, 181] width 195 height 34
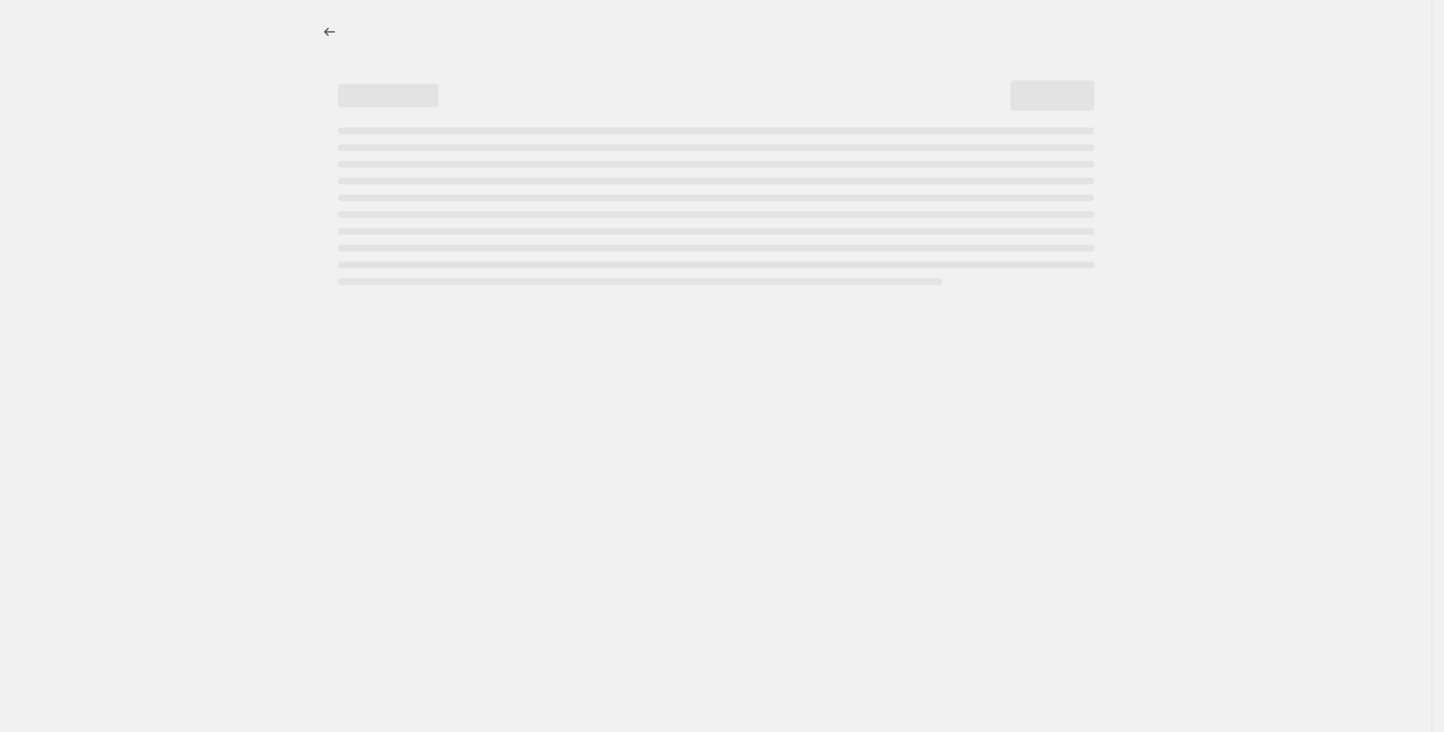
select select "percentage"
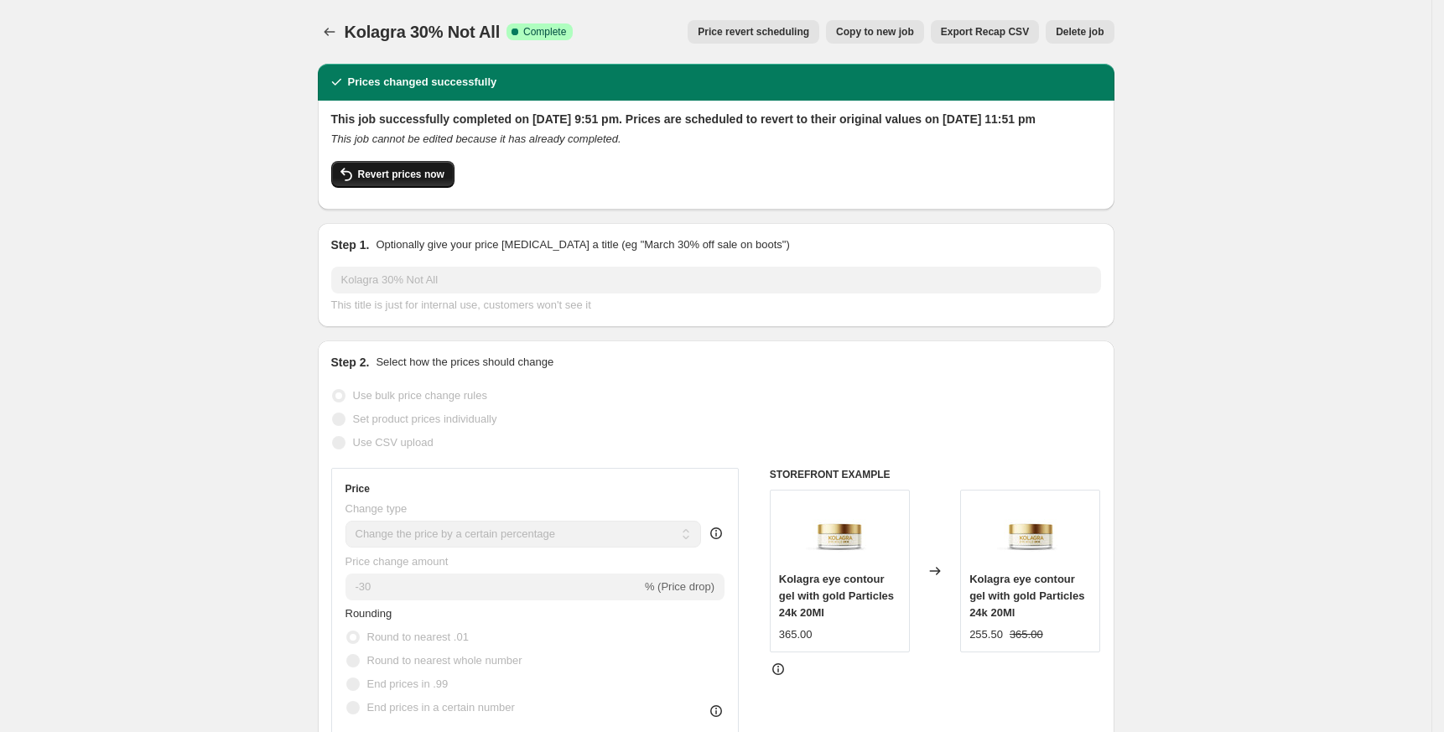
click at [399, 181] on span "Revert prices now" at bounding box center [401, 174] width 86 height 13
checkbox input "false"
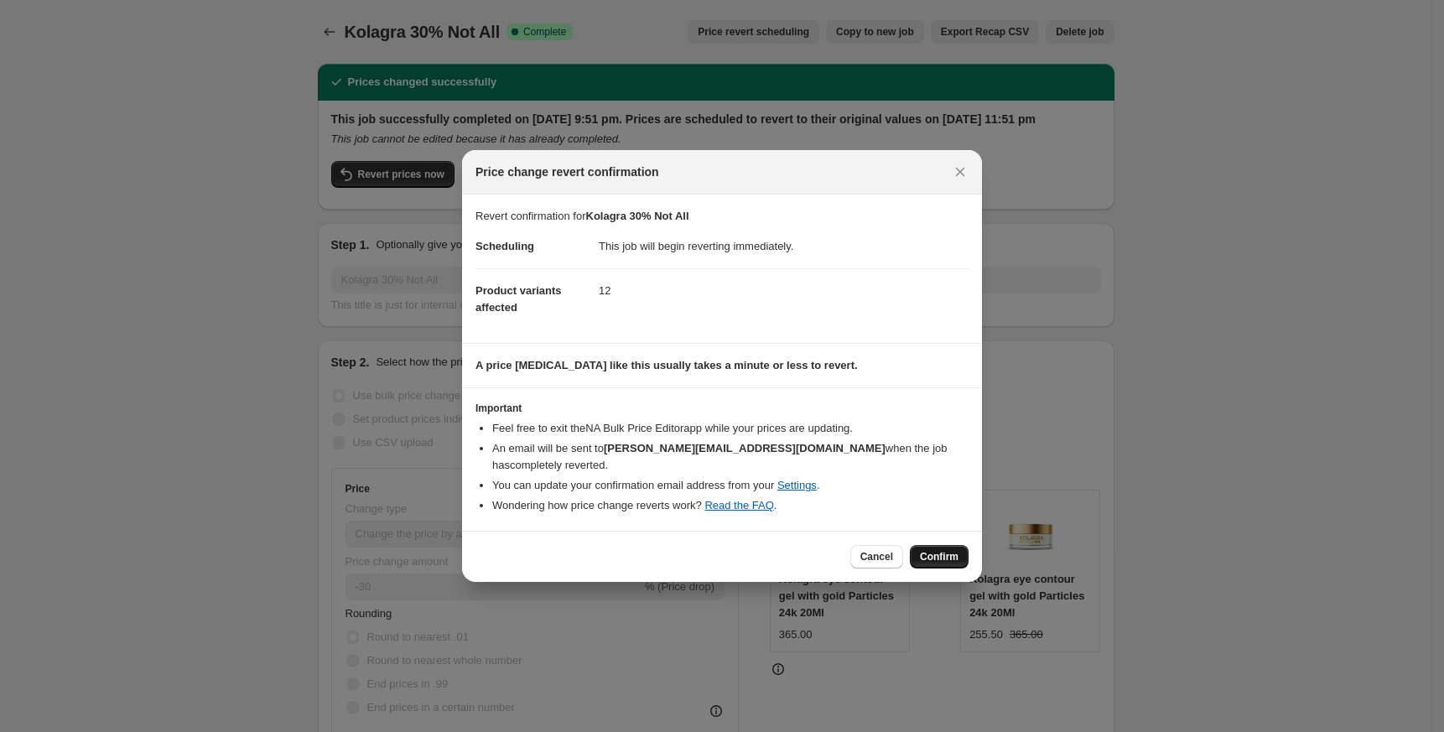
click at [937, 545] on button "Confirm" at bounding box center [939, 556] width 59 height 23
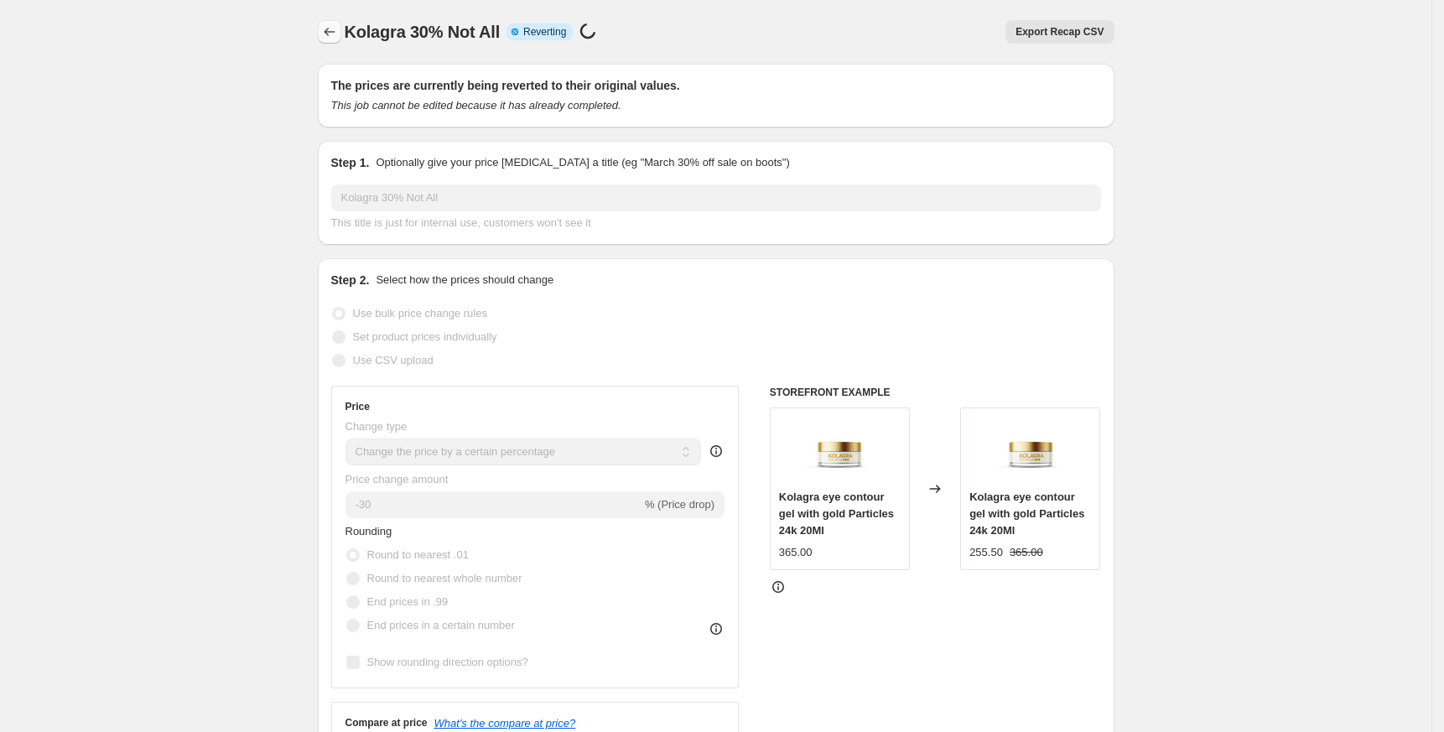
click at [339, 40] on button "Price change jobs" at bounding box center [329, 31] width 23 height 23
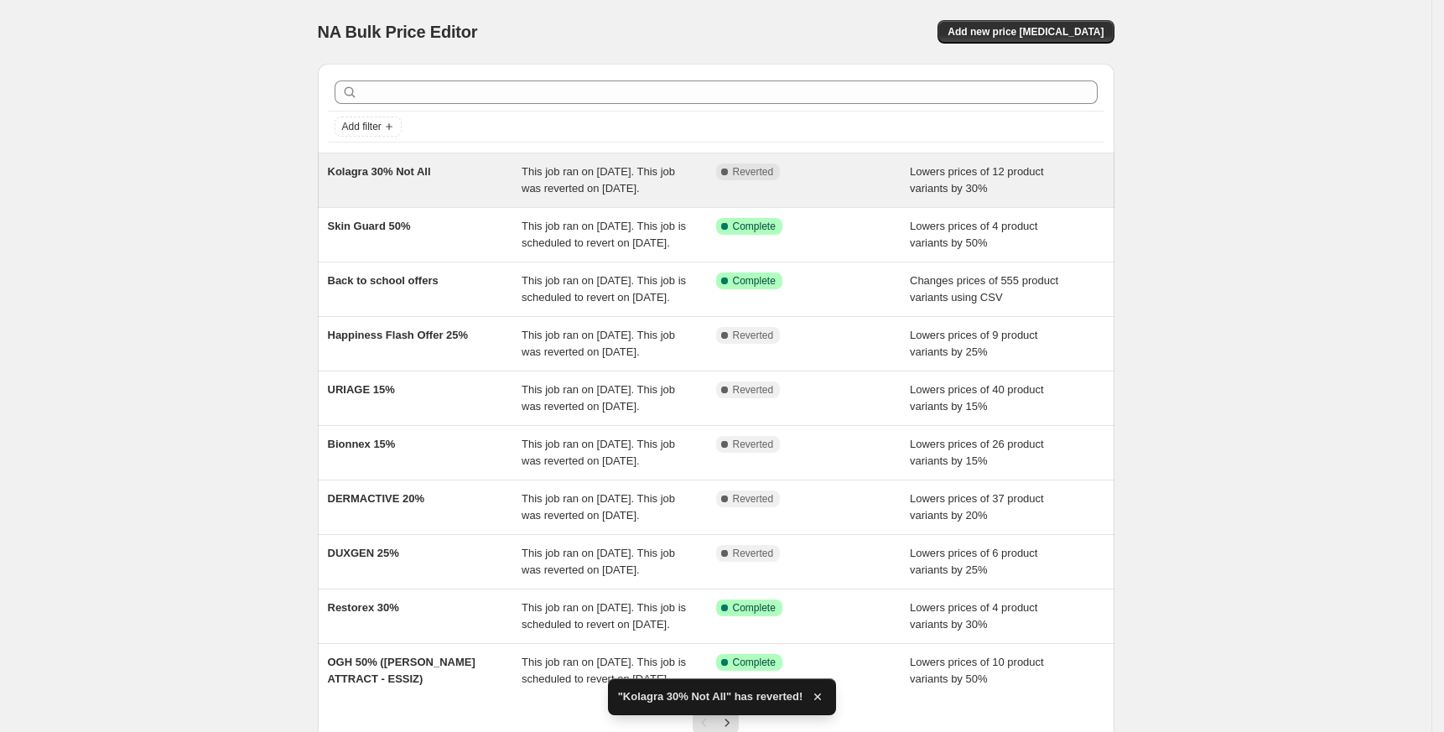
click at [402, 174] on span "Kolagra 30% Not All" at bounding box center [379, 171] width 103 height 13
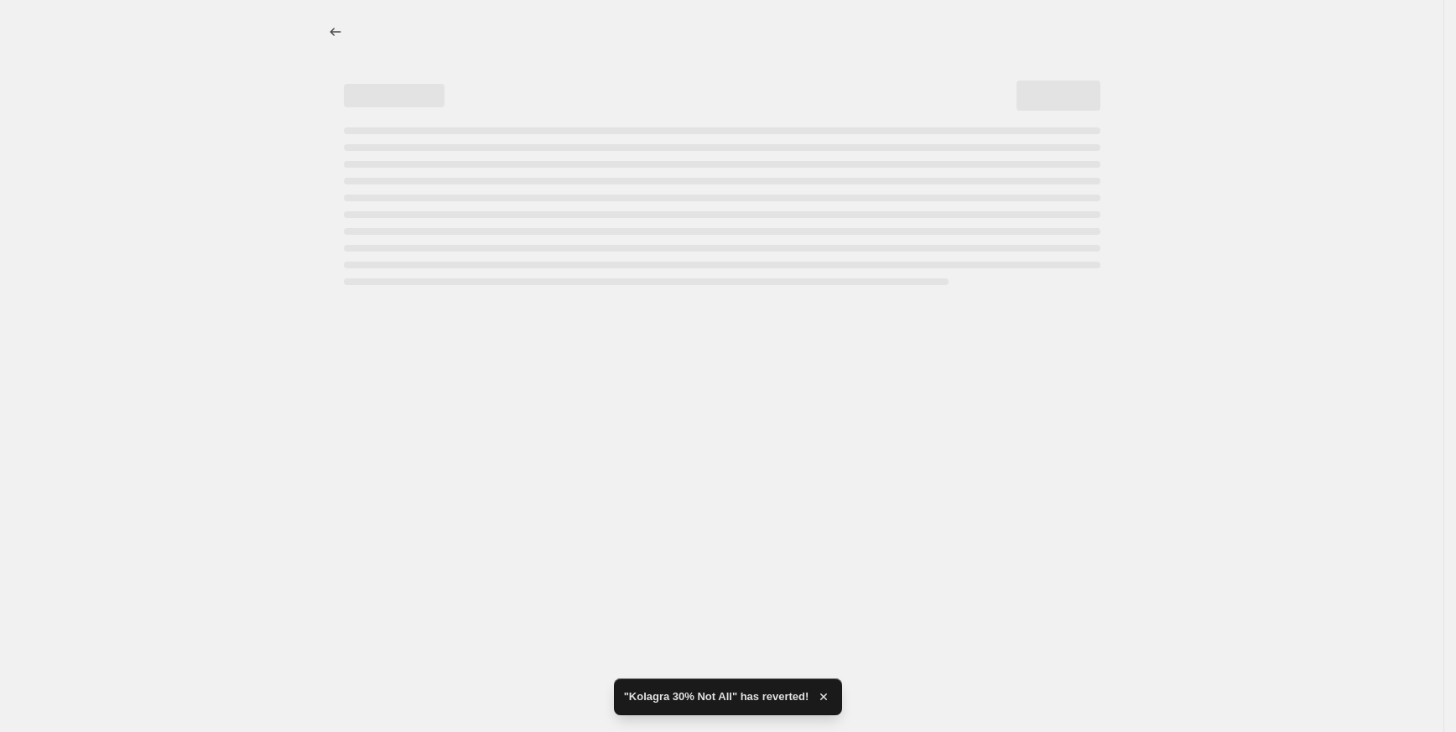
select select "percentage"
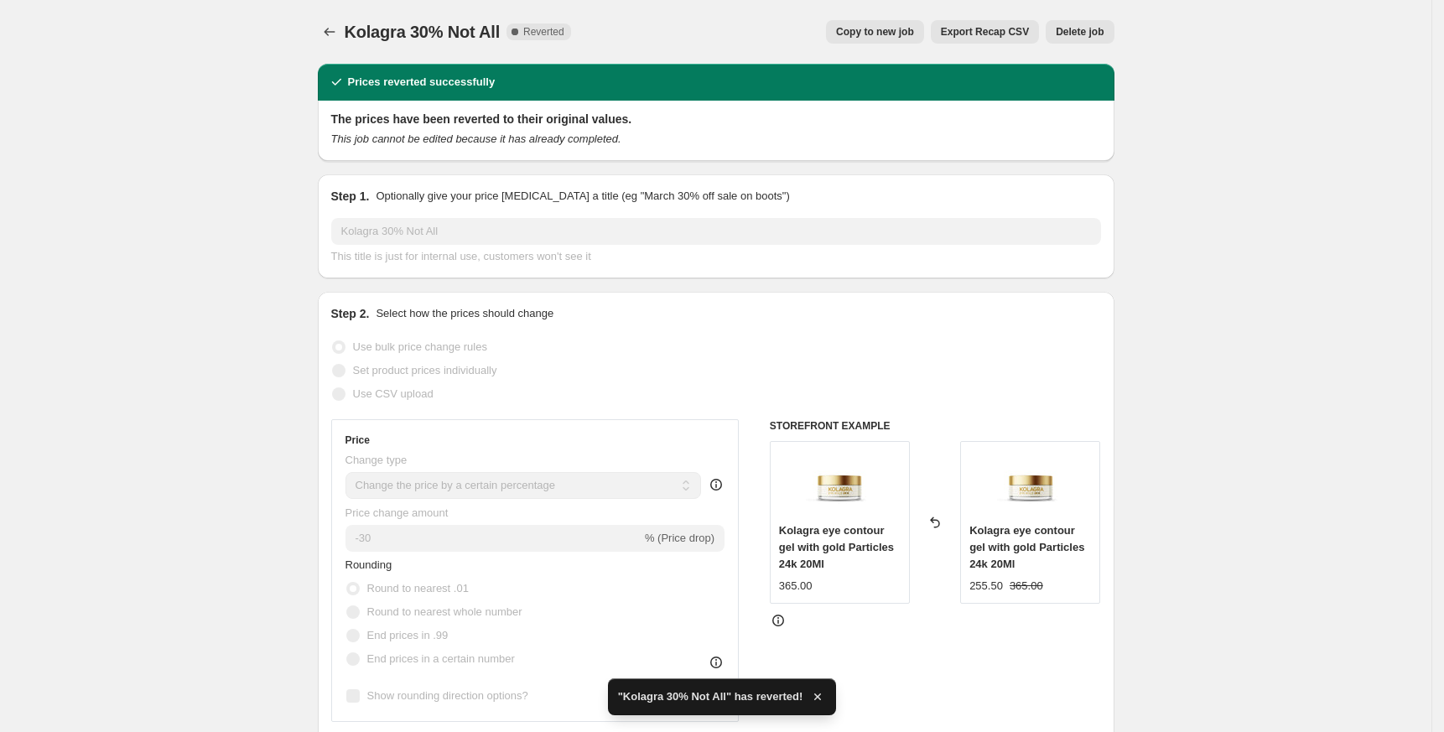
click at [870, 20] on button "Copy to new job" at bounding box center [875, 31] width 98 height 23
select select "percentage"
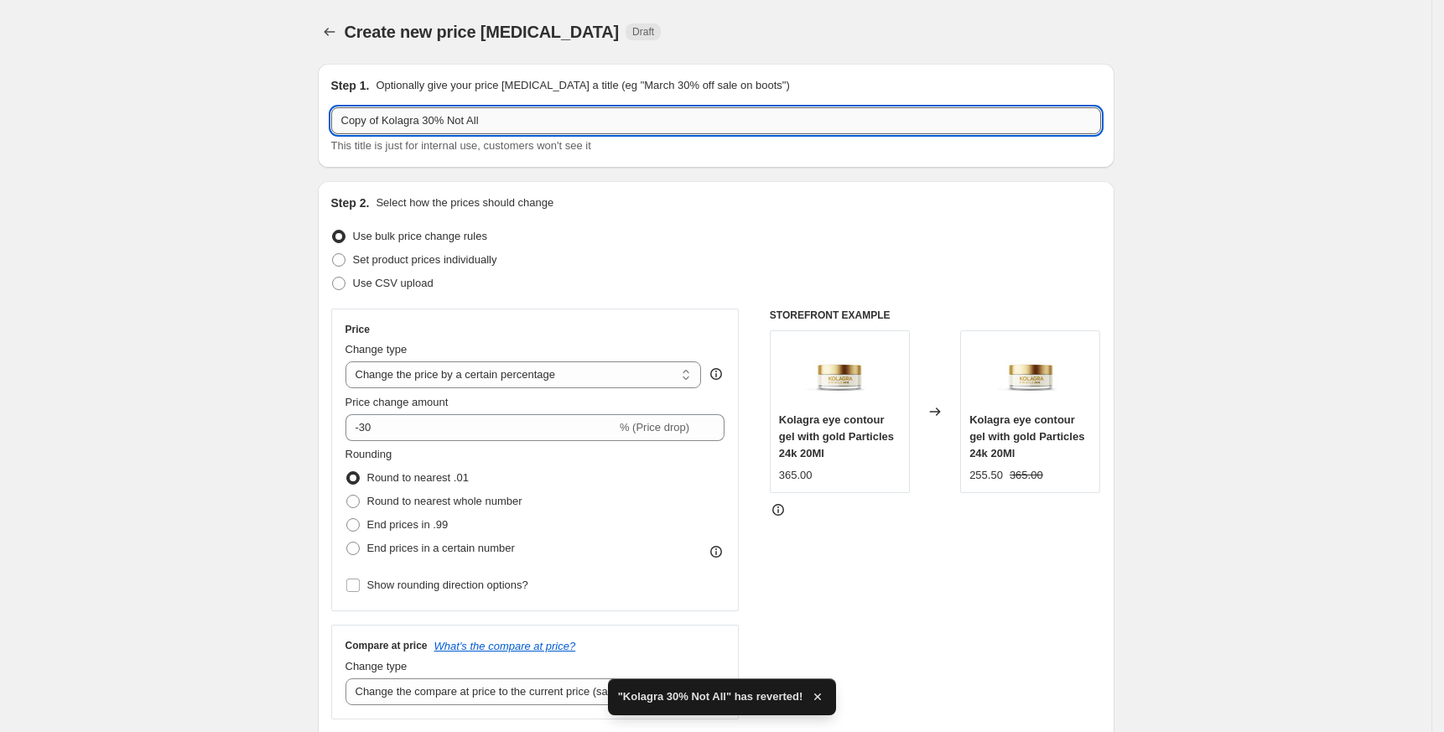
click at [430, 122] on input "Copy of Kolagra 30% Not All" at bounding box center [716, 120] width 770 height 27
drag, startPoint x: 391, startPoint y: 121, endPoint x: 242, endPoint y: 142, distance: 149.9
type input "Kolagra 35% Not All"
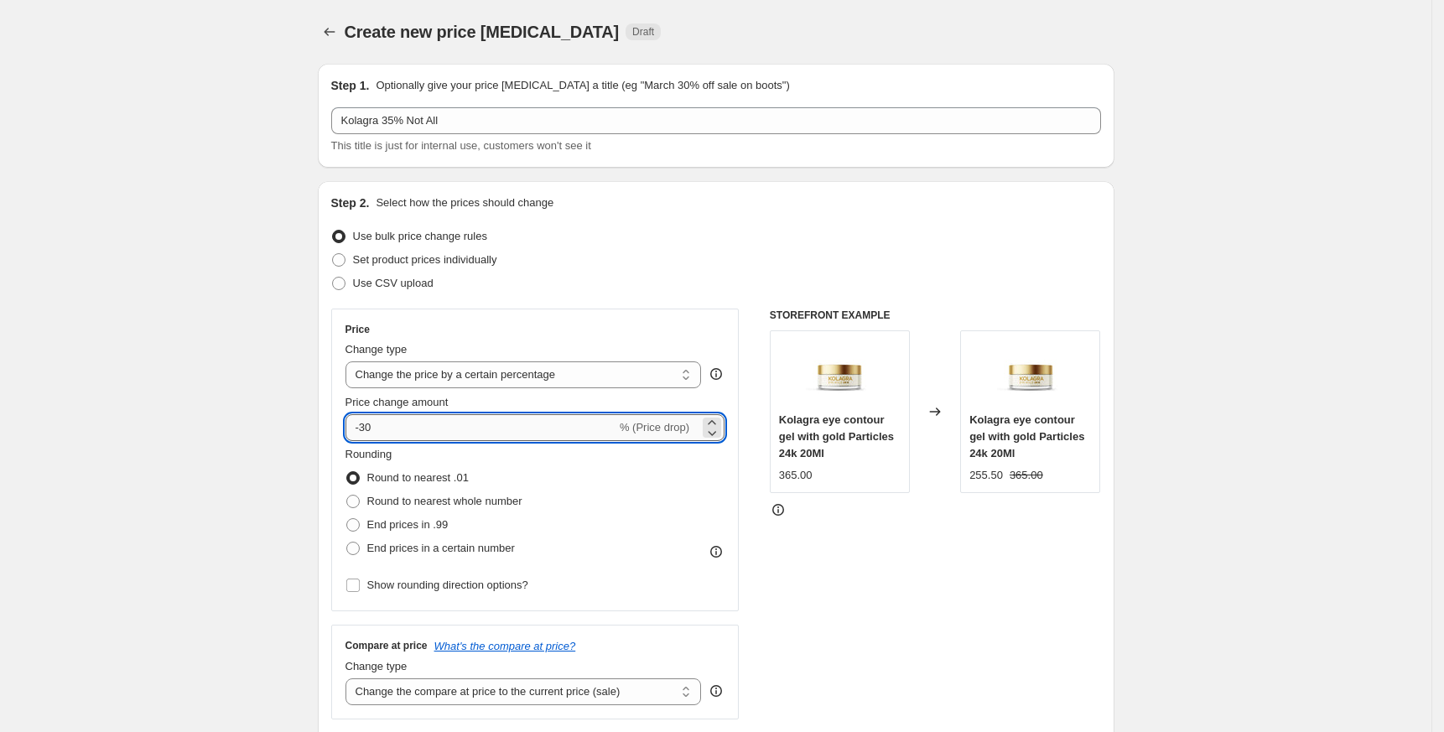
drag, startPoint x: 371, startPoint y: 423, endPoint x: 444, endPoint y: 425, distance: 73.0
click at [444, 425] on input "-30" at bounding box center [480, 427] width 271 height 27
type input "-35"
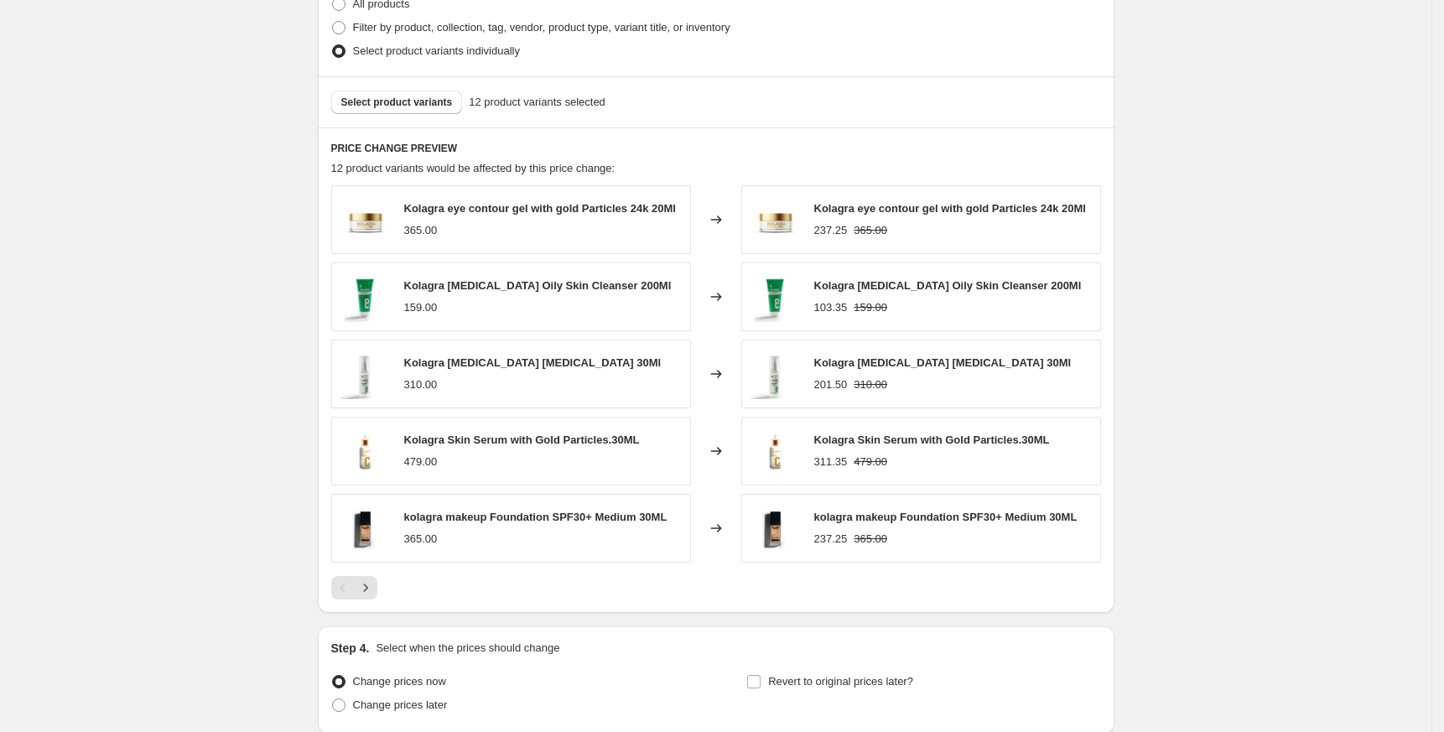
scroll to position [996, 0]
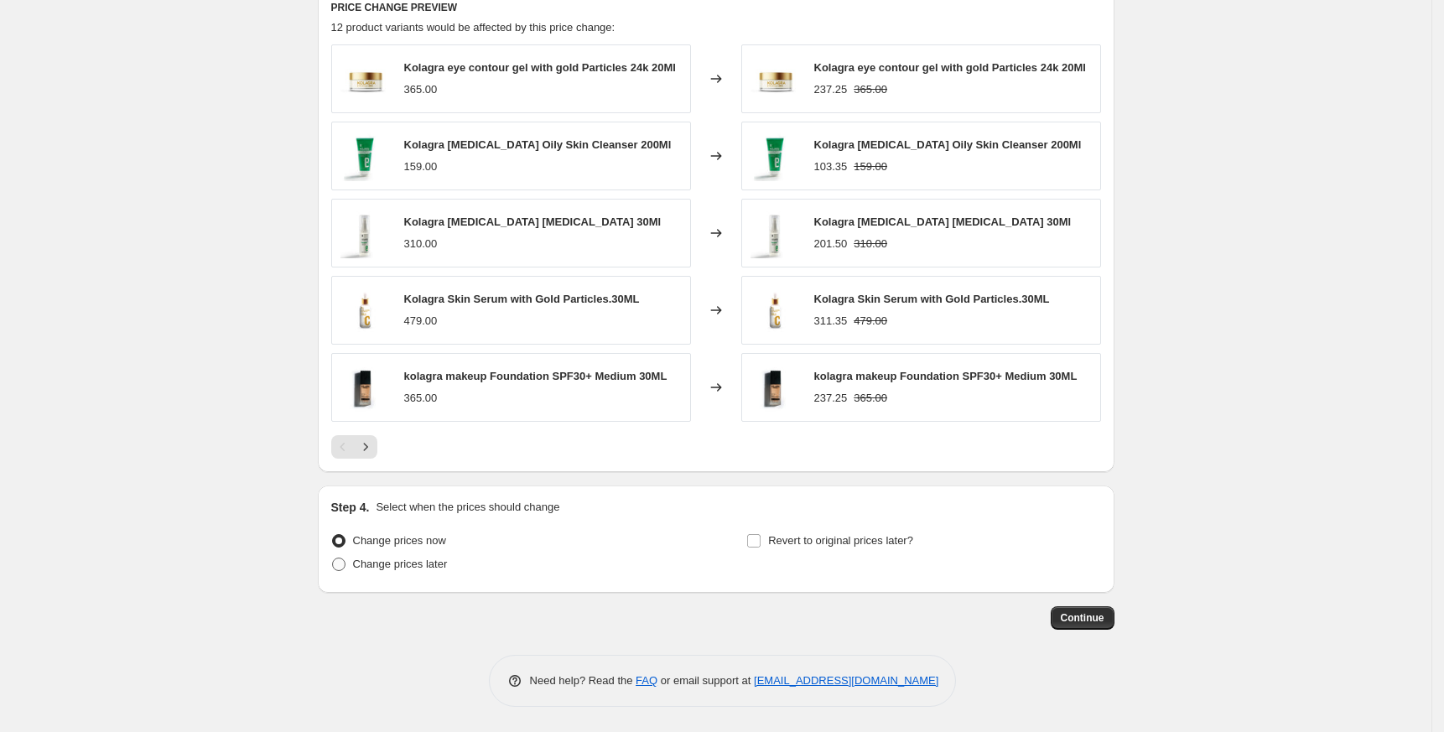
click at [414, 566] on span "Change prices later" at bounding box center [400, 564] width 95 height 13
click at [333, 558] on input "Change prices later" at bounding box center [332, 558] width 1 height 1
radio input "true"
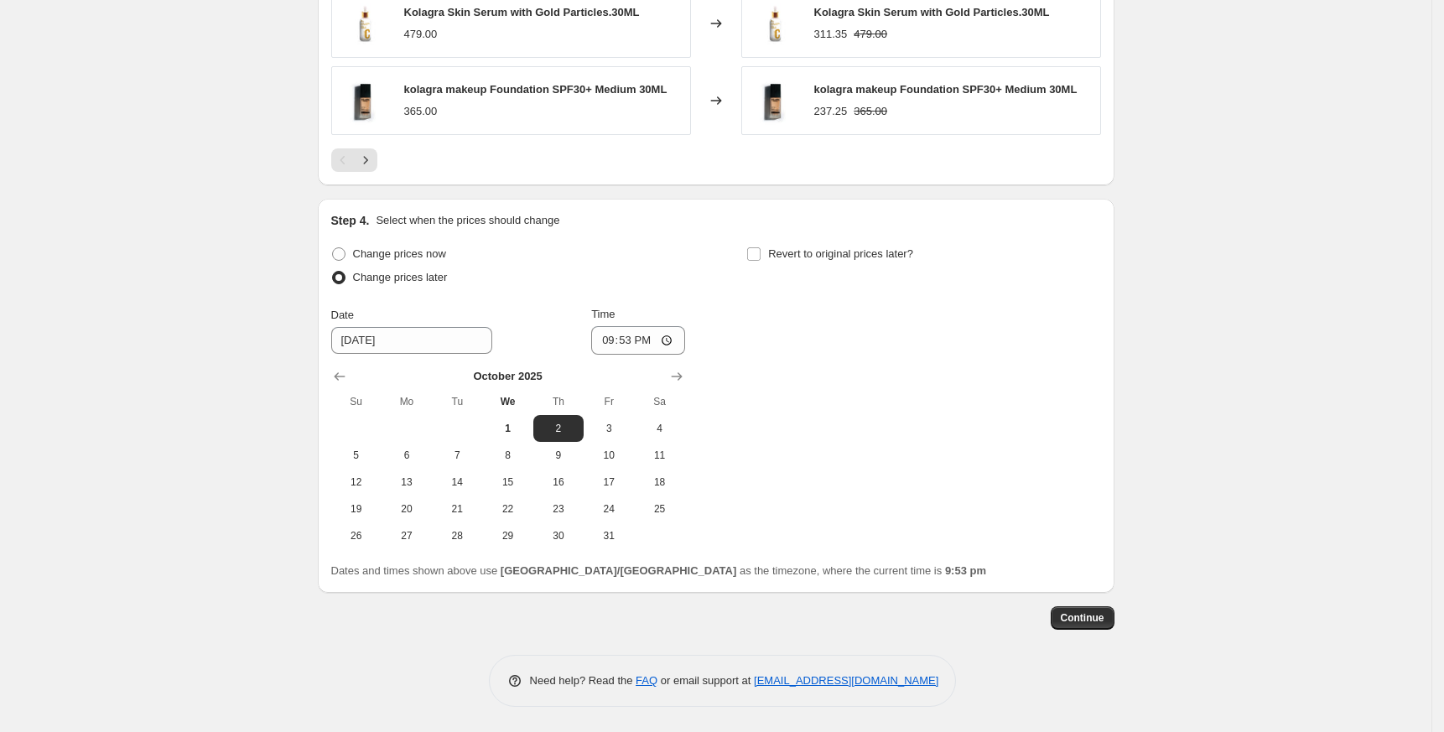
scroll to position [1283, 0]
click at [668, 502] on span "25" at bounding box center [659, 508] width 37 height 13
type input "[DATE]"
click at [618, 350] on input "21:53" at bounding box center [638, 340] width 94 height 29
type input "00:00"
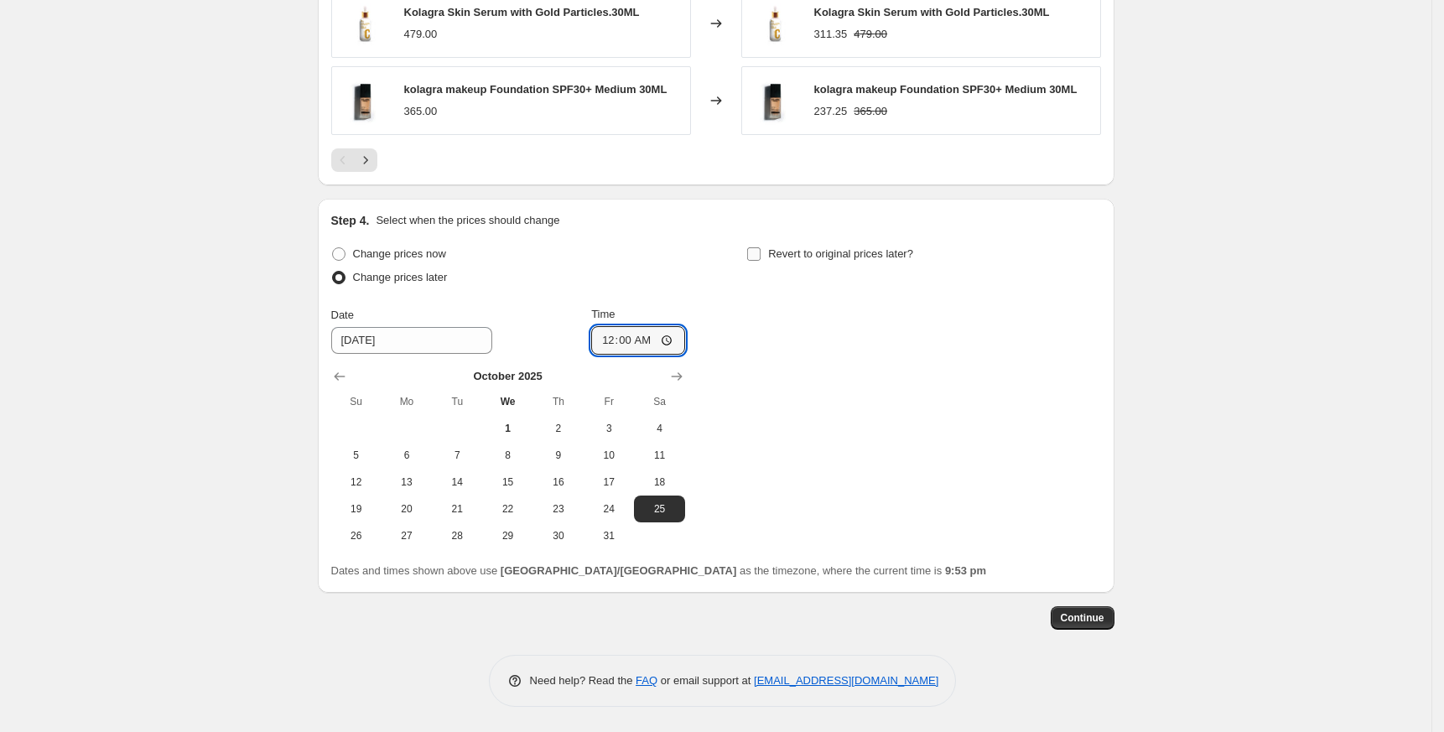
click at [839, 260] on span "Revert to original prices later?" at bounding box center [840, 253] width 145 height 13
click at [761, 261] on input "Revert to original prices later?" at bounding box center [753, 253] width 13 height 13
checkbox input "true"
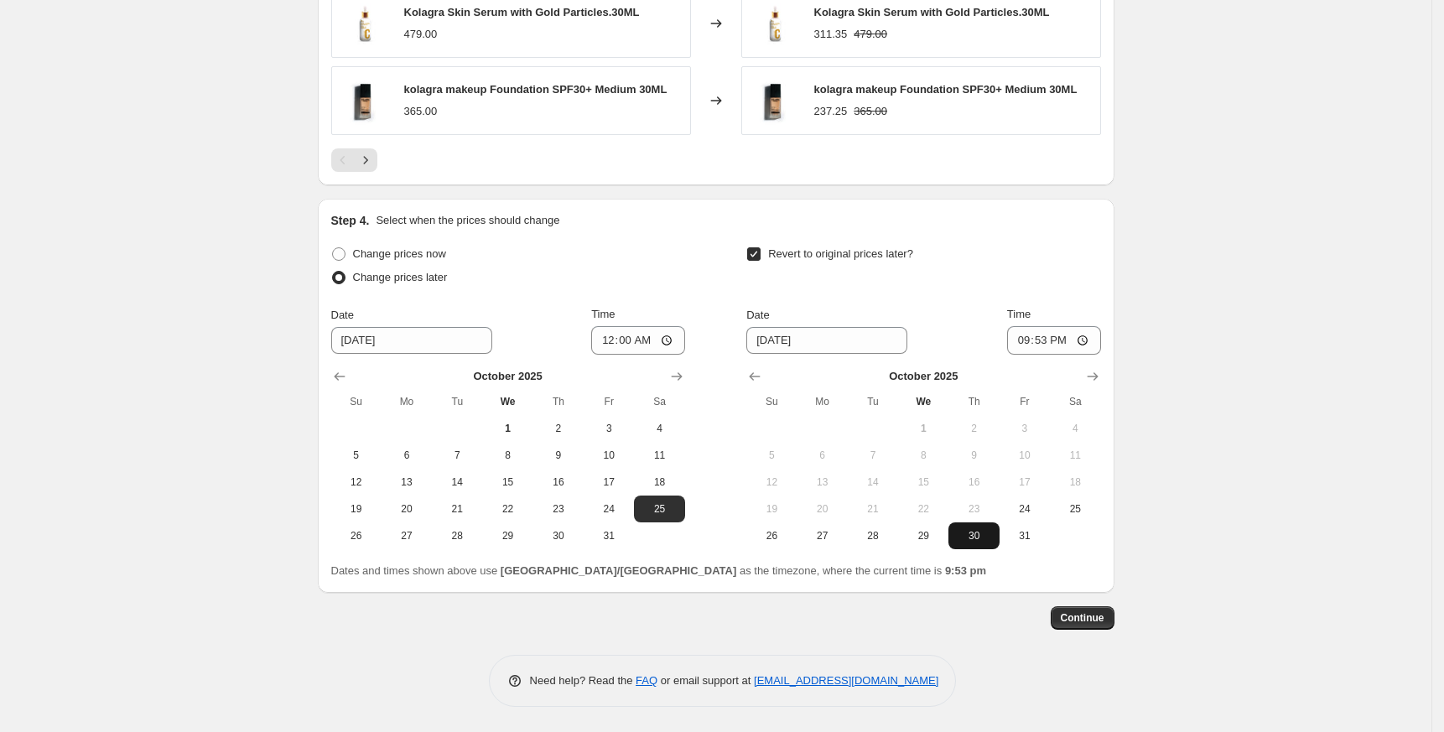
click at [990, 539] on span "30" at bounding box center [973, 535] width 37 height 13
type input "[DATE]"
click at [1023, 333] on input "21:53" at bounding box center [1054, 340] width 94 height 29
type input "23:53"
click at [1080, 613] on span "Continue" at bounding box center [1083, 617] width 44 height 13
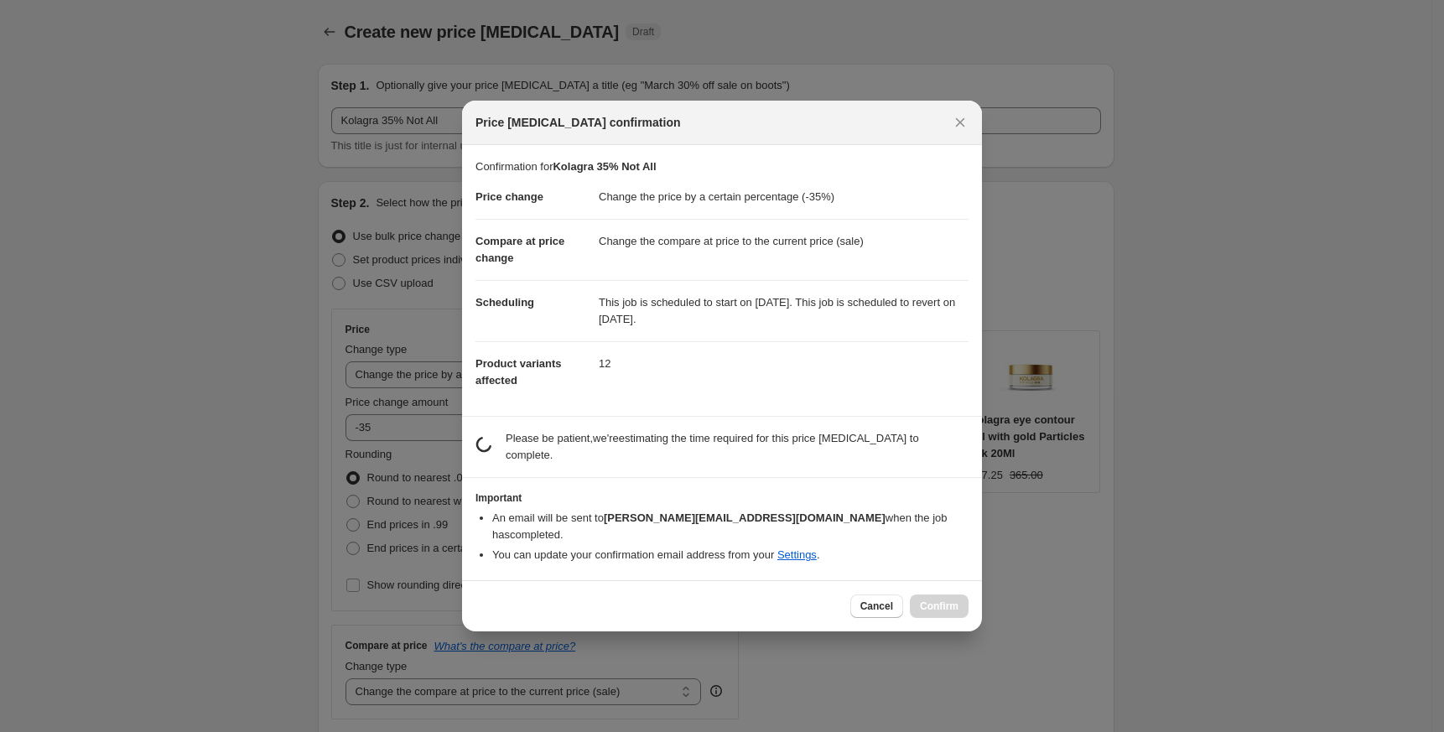
scroll to position [0, 0]
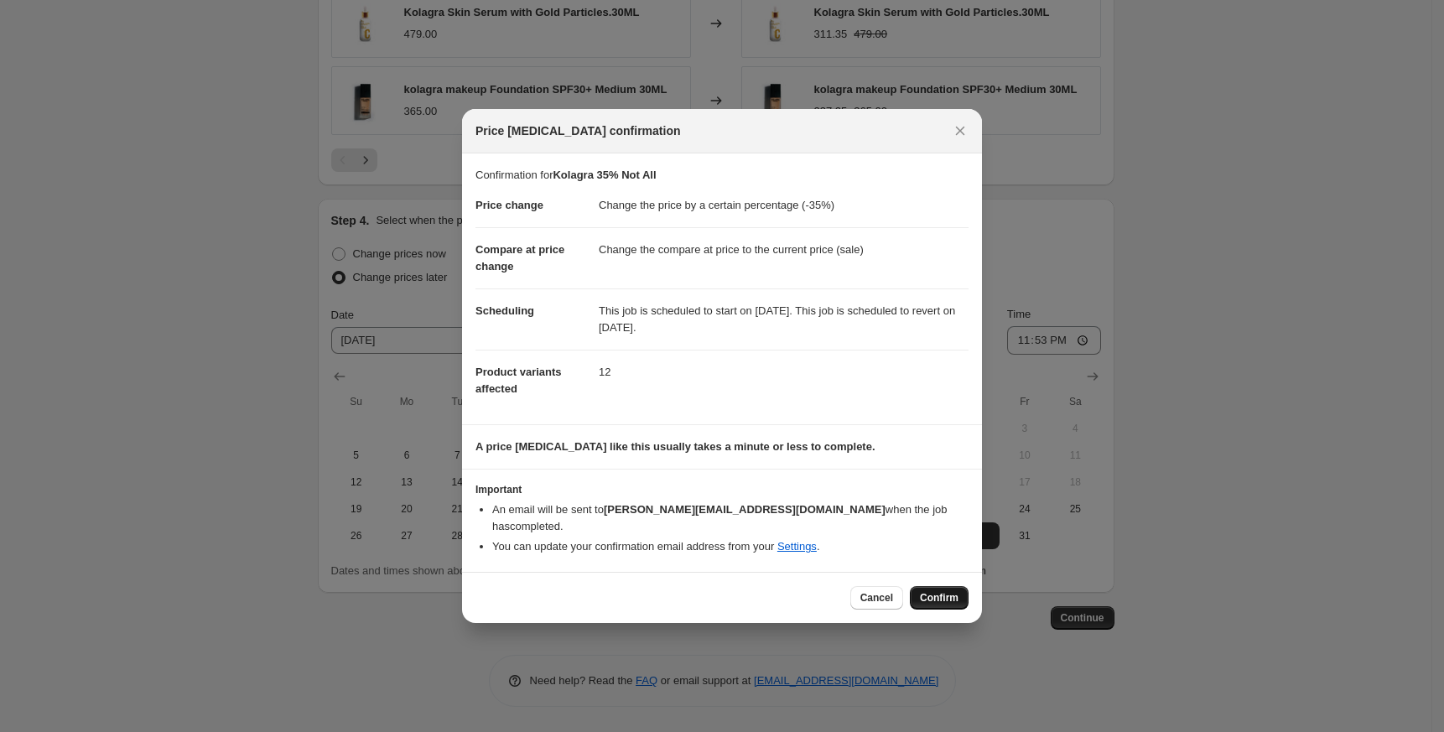
click at [930, 591] on span "Confirm" at bounding box center [939, 597] width 39 height 13
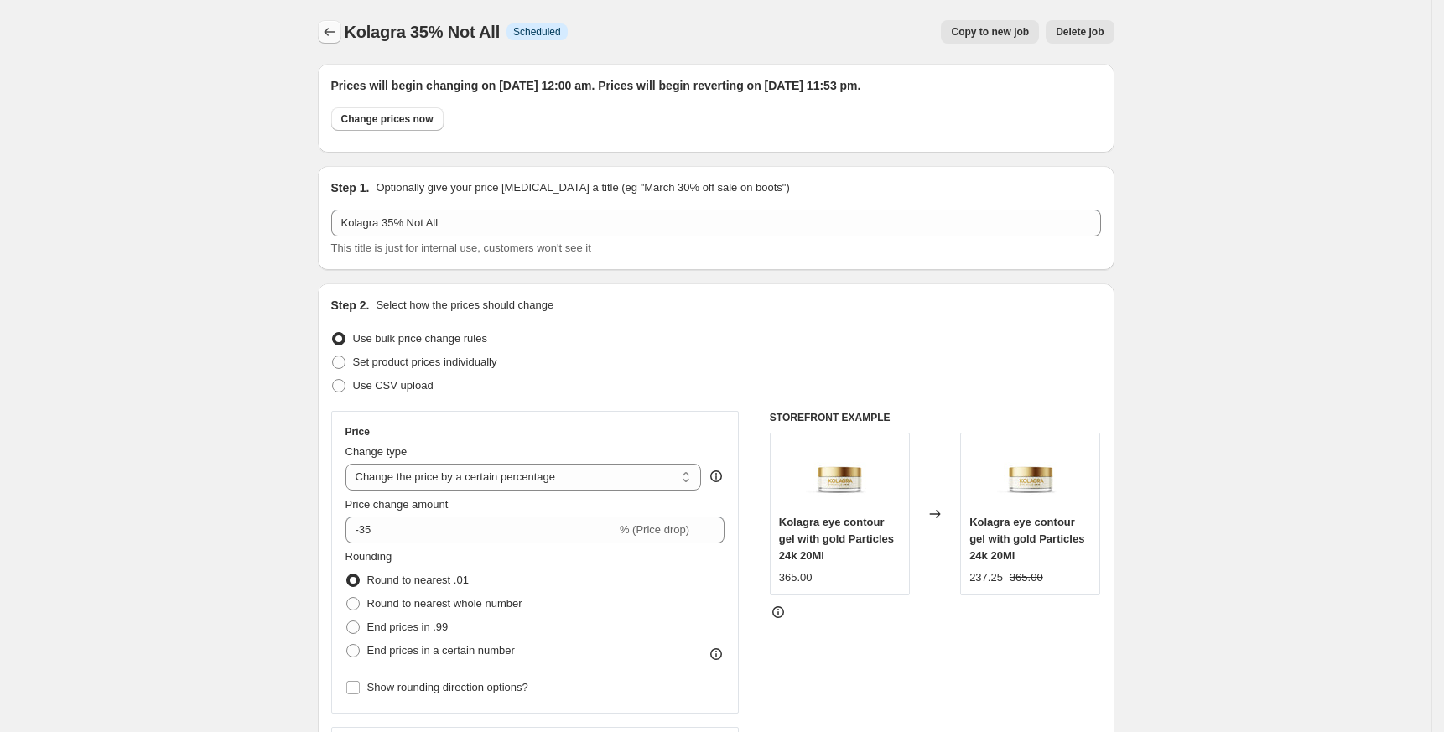
click at [338, 29] on icon "Price change jobs" at bounding box center [329, 31] width 17 height 17
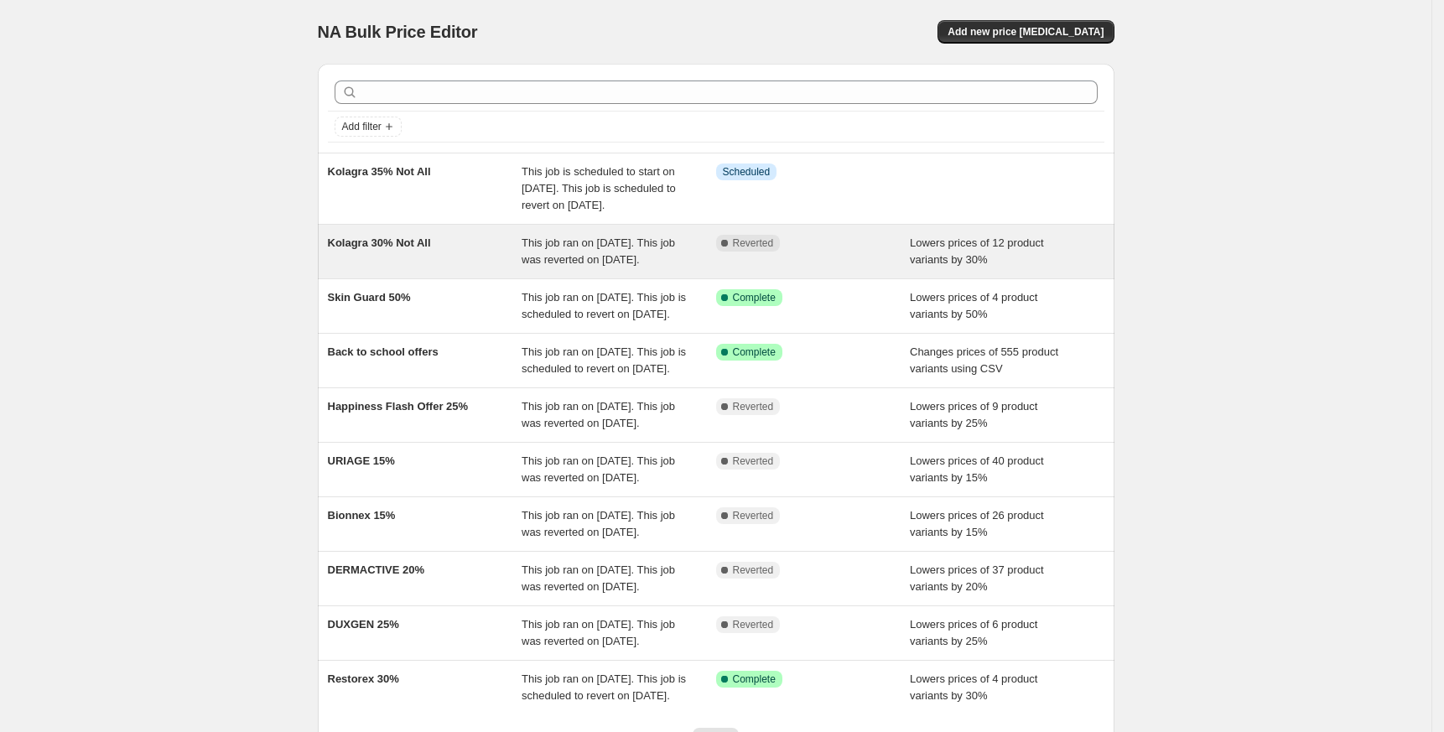
click at [427, 249] on span "Kolagra 30% Not All" at bounding box center [379, 242] width 103 height 13
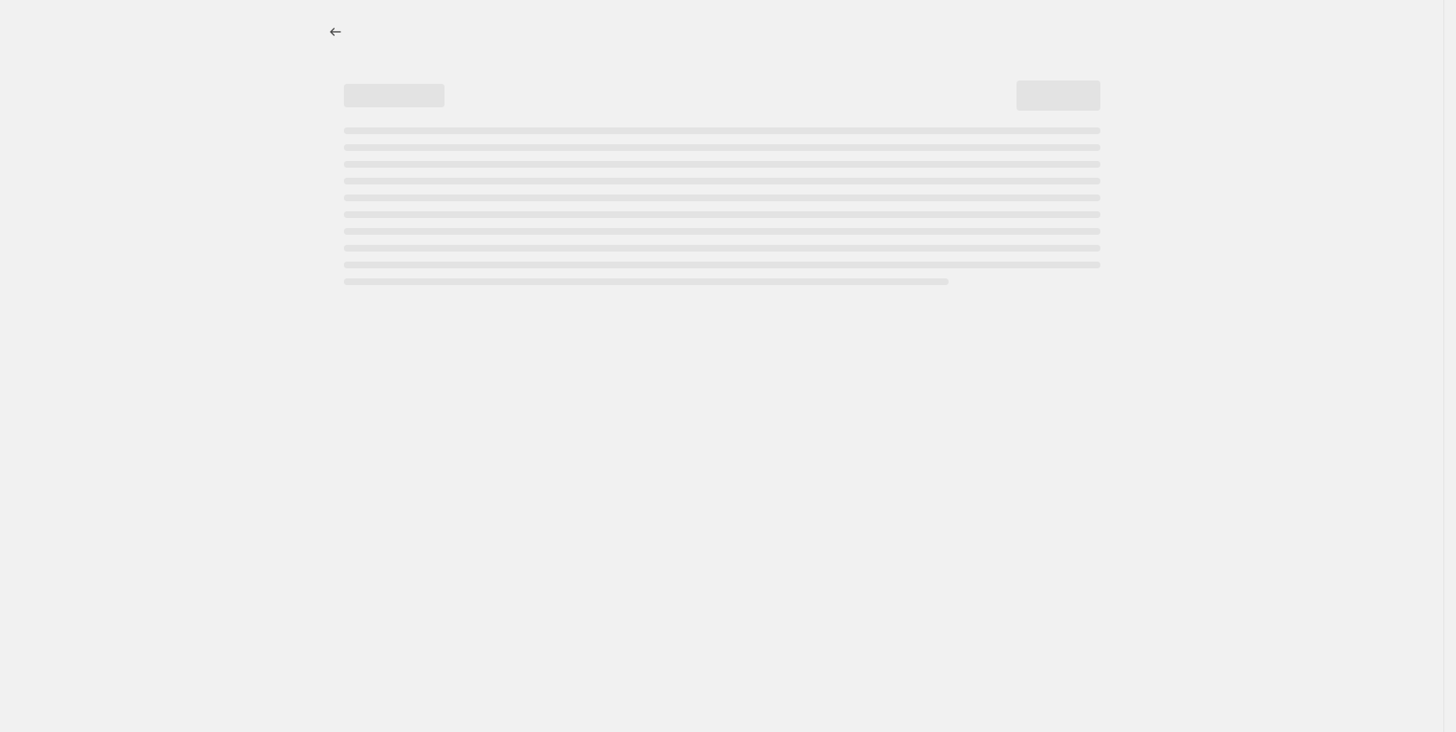
select select "percentage"
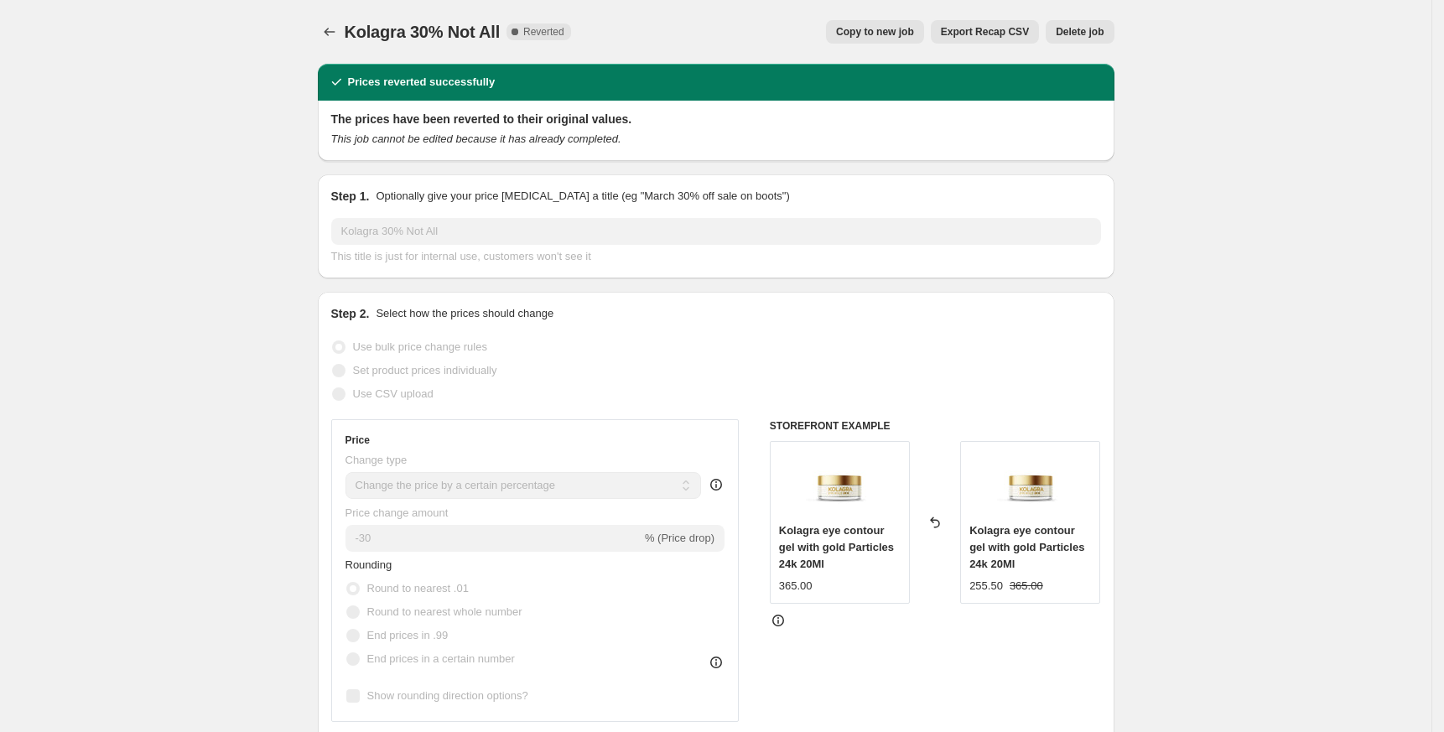
click at [898, 35] on span "Copy to new job" at bounding box center [875, 31] width 78 height 13
select select "percentage"
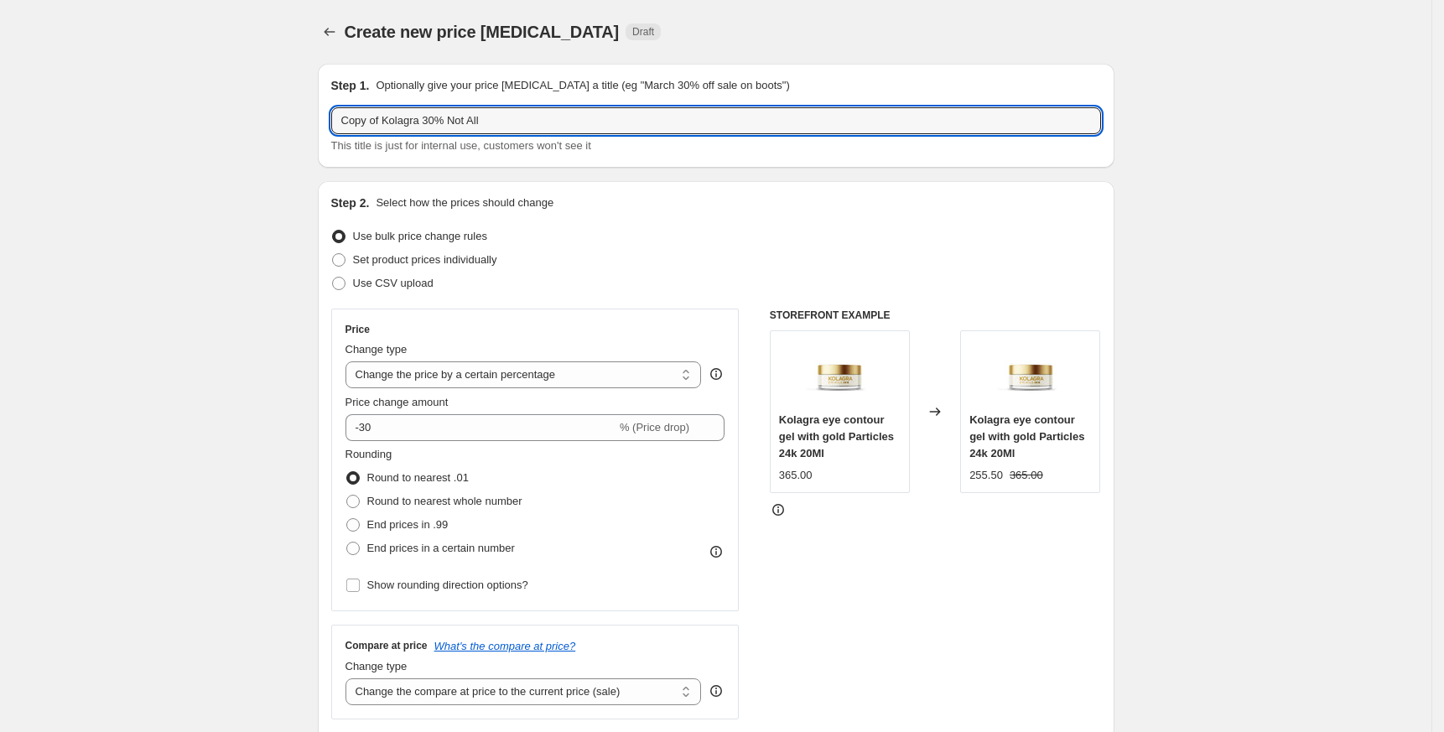
drag, startPoint x: 388, startPoint y: 117, endPoint x: 262, endPoint y: 143, distance: 129.3
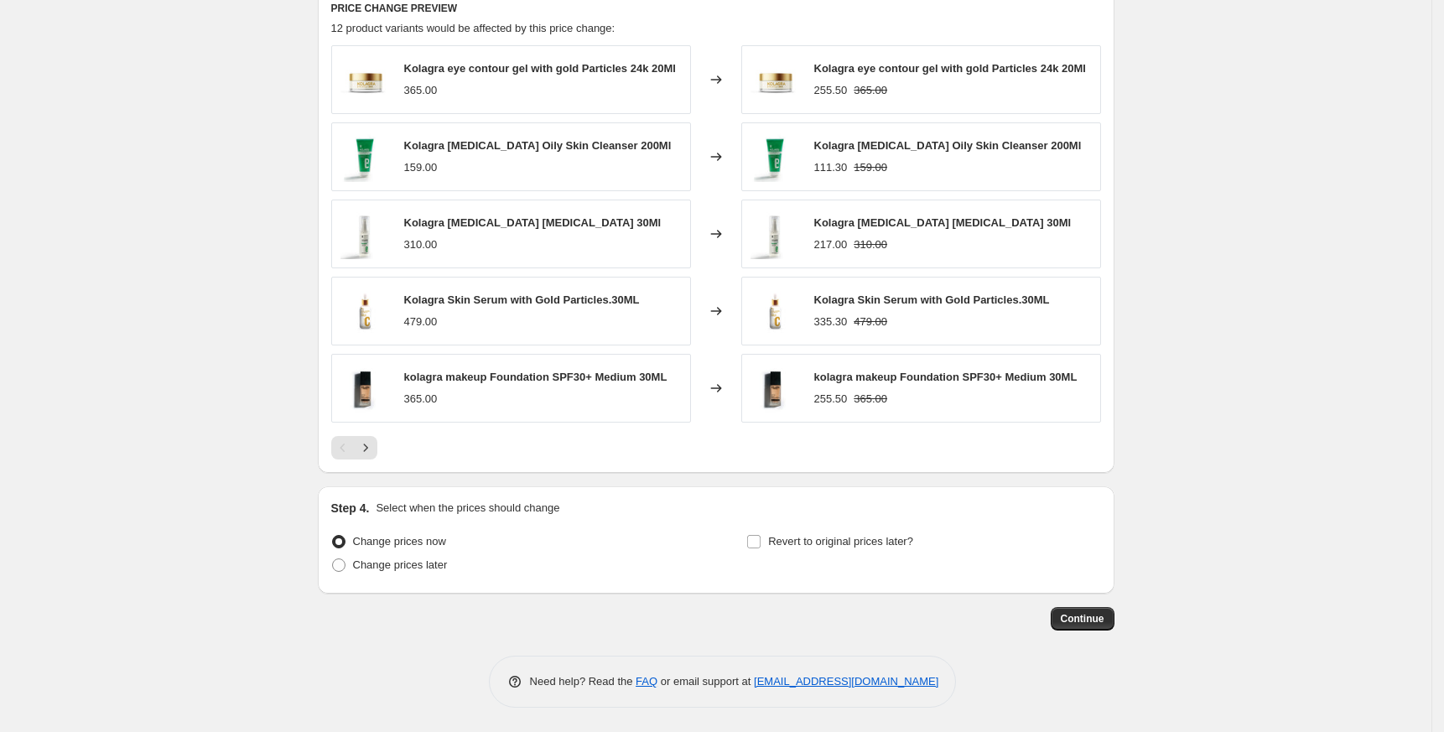
scroll to position [996, 0]
type input "Kolagra 30% Not All"
click at [839, 531] on label "Revert to original prices later?" at bounding box center [829, 540] width 167 height 23
click at [761, 534] on input "Revert to original prices later?" at bounding box center [753, 540] width 13 height 13
checkbox input "true"
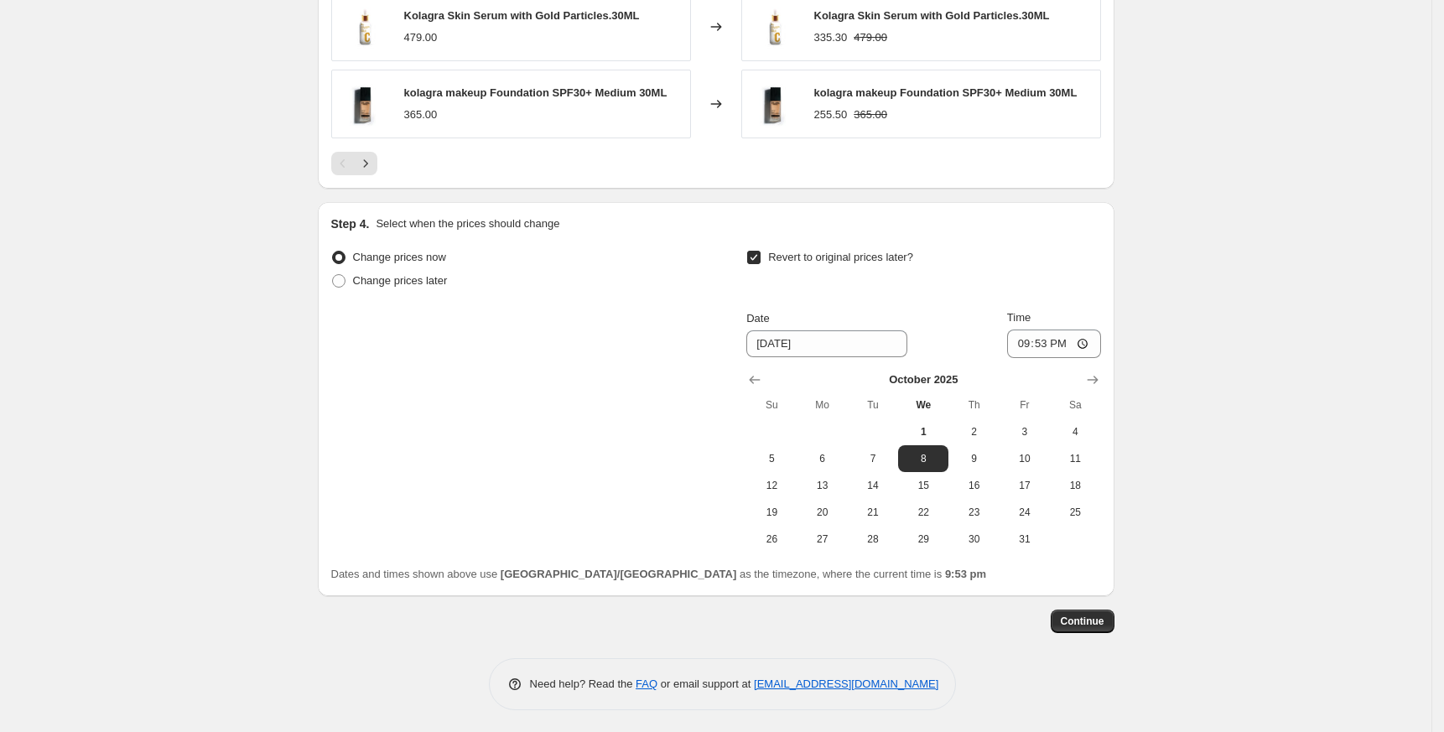
scroll to position [1283, 0]
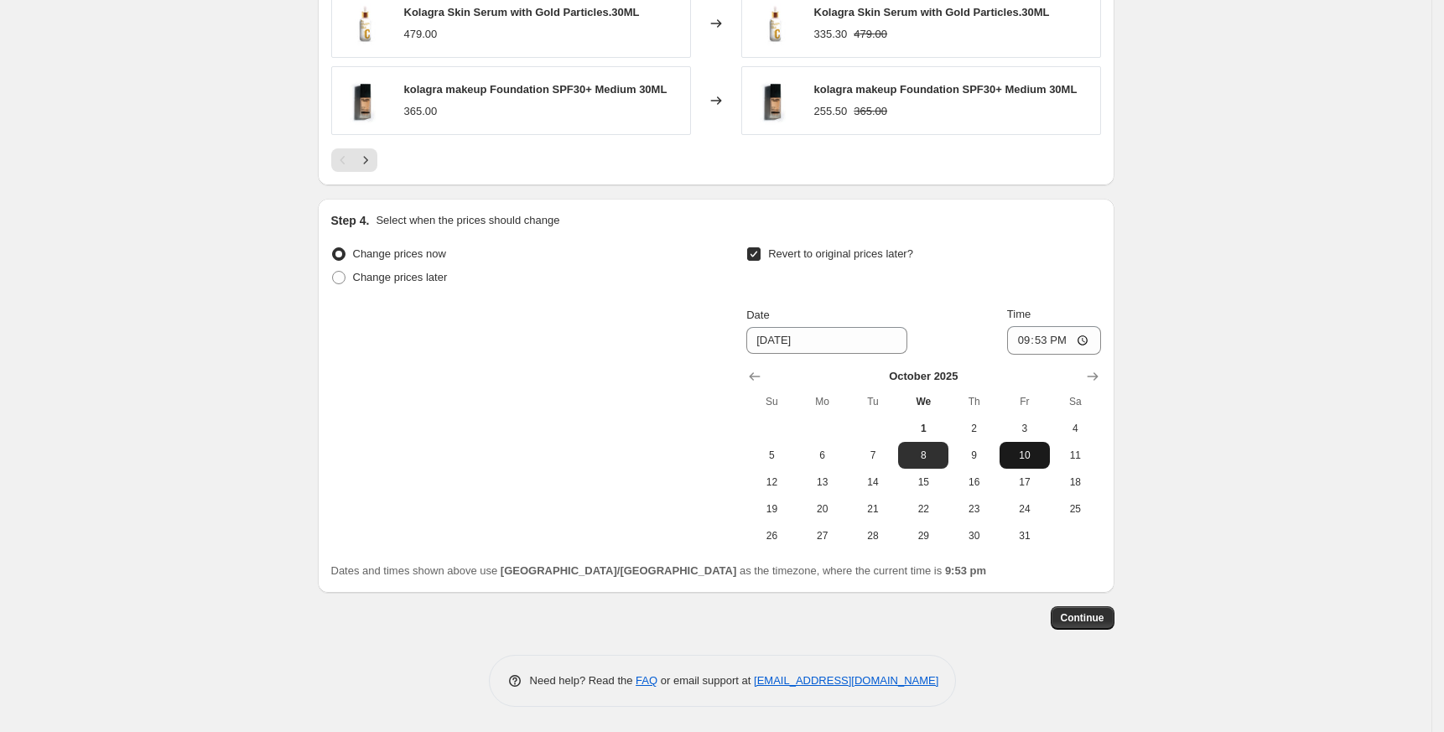
click at [1031, 451] on span "10" at bounding box center [1024, 455] width 37 height 13
type input "[DATE]"
click at [1028, 328] on input "21:53" at bounding box center [1054, 340] width 94 height 29
type input "23:53"
click at [1105, 626] on button "Continue" at bounding box center [1083, 617] width 64 height 23
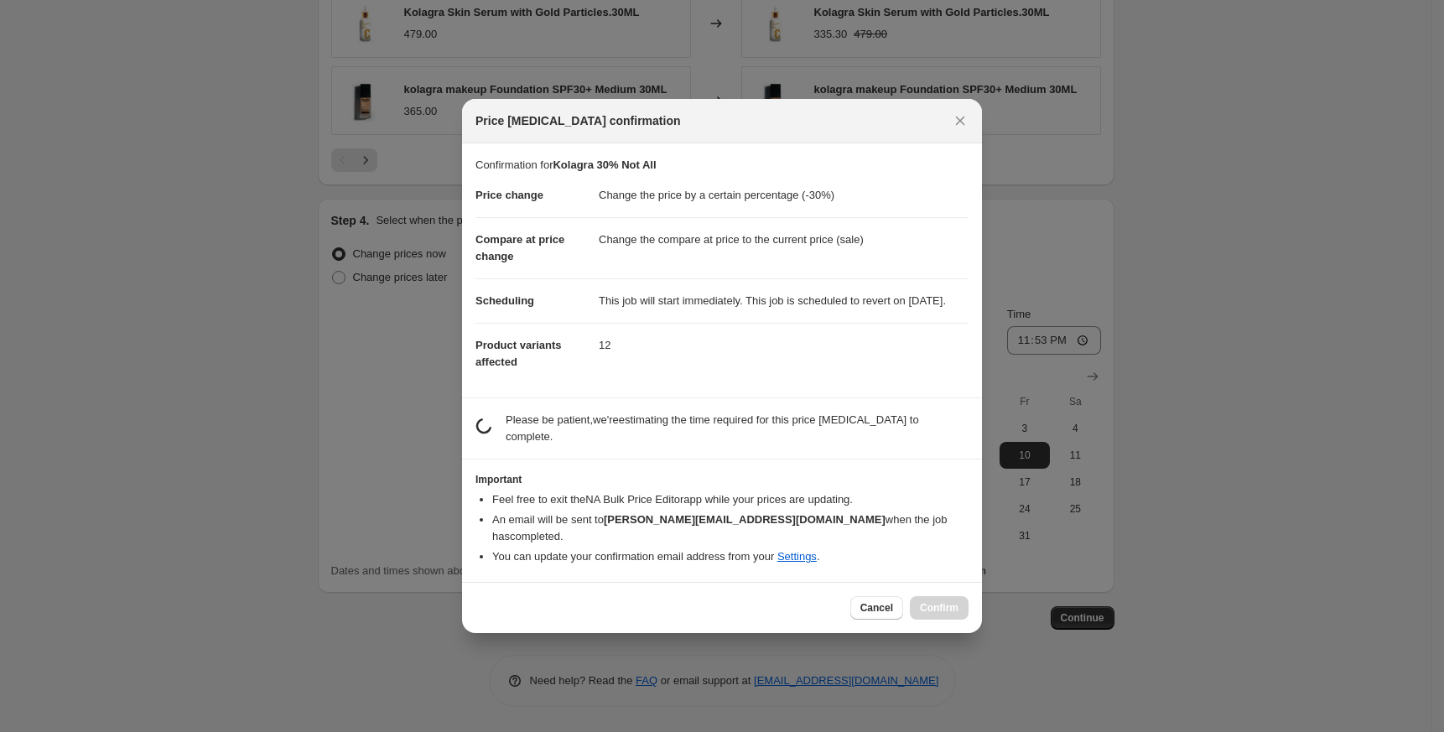
scroll to position [0, 0]
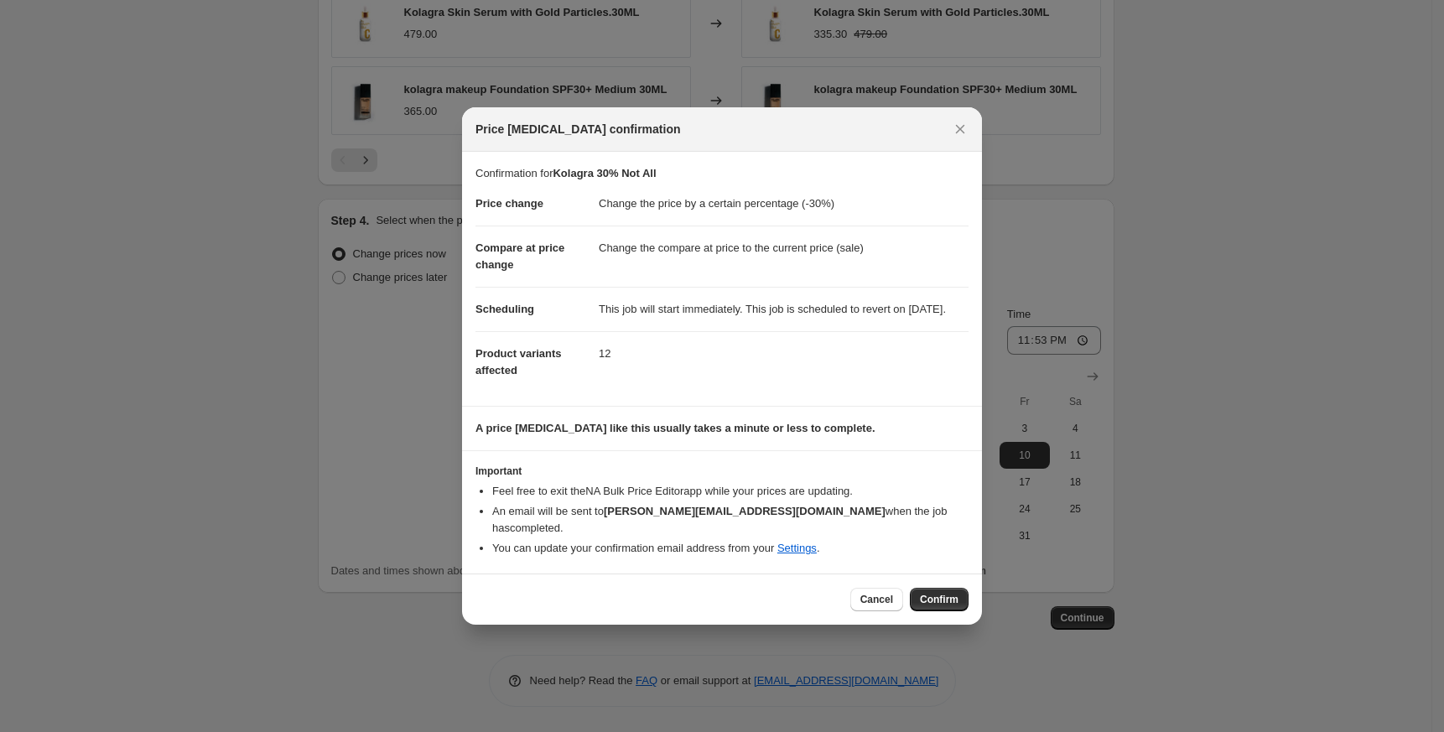
click at [974, 607] on div "Cancel Confirm" at bounding box center [722, 599] width 520 height 51
click at [943, 605] on span "Confirm" at bounding box center [939, 599] width 39 height 13
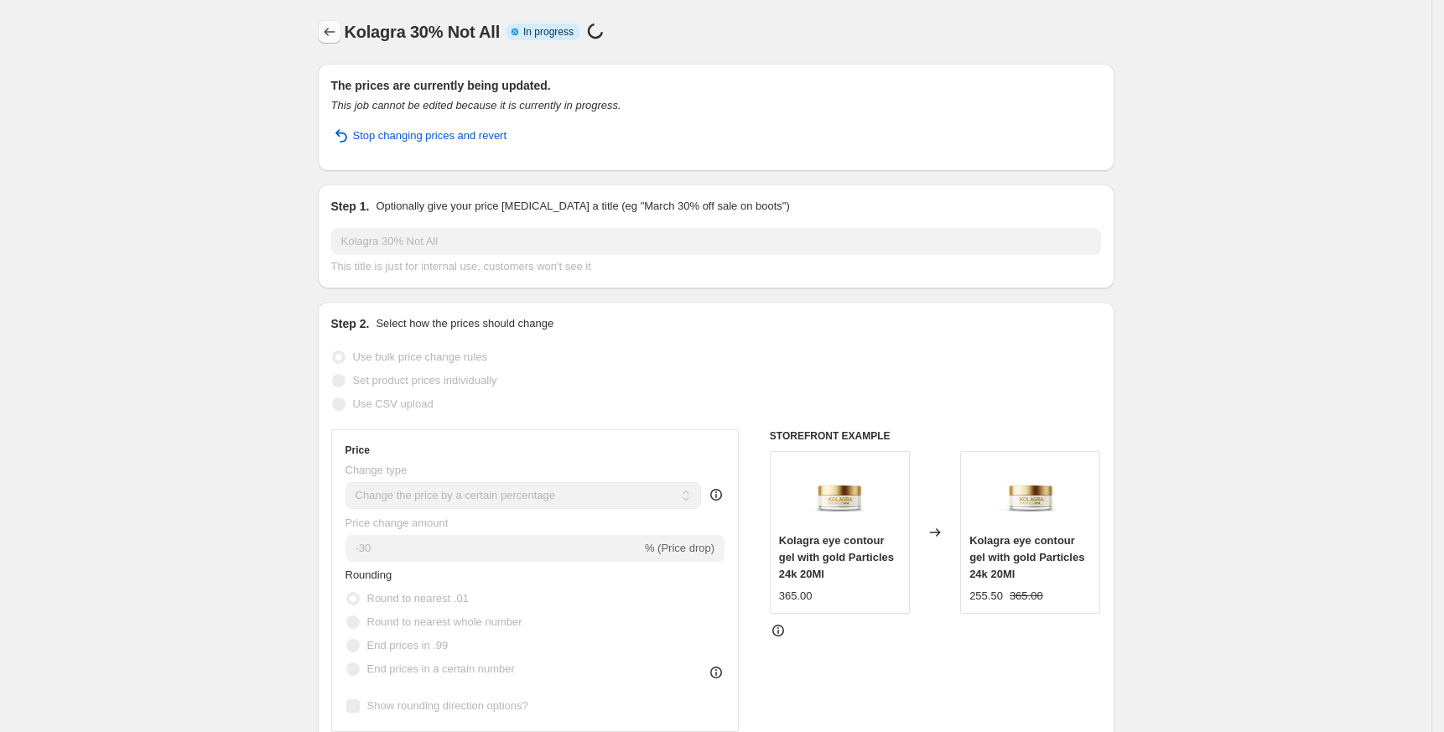
click at [340, 41] on button "Price change jobs" at bounding box center [329, 31] width 23 height 23
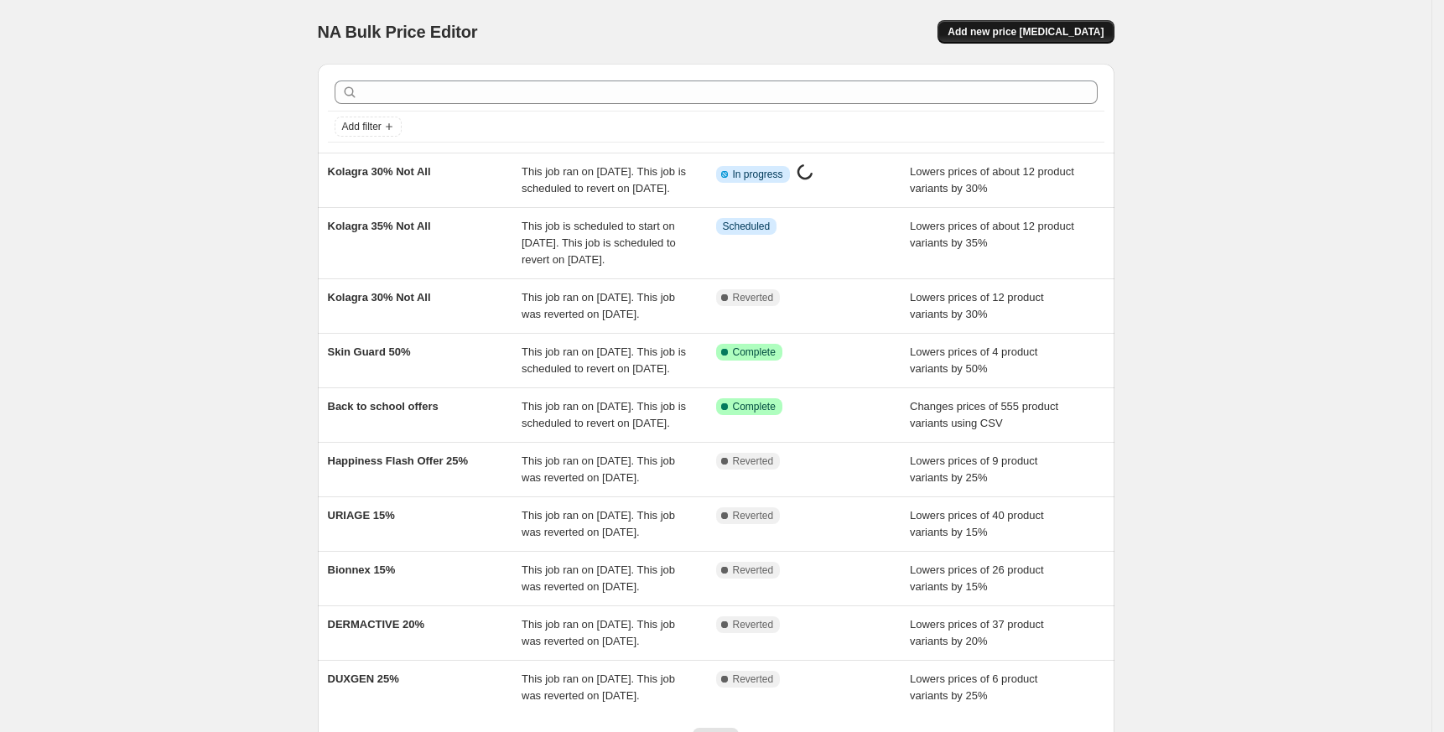
click at [1041, 28] on span "Add new price [MEDICAL_DATA]" at bounding box center [1026, 31] width 156 height 13
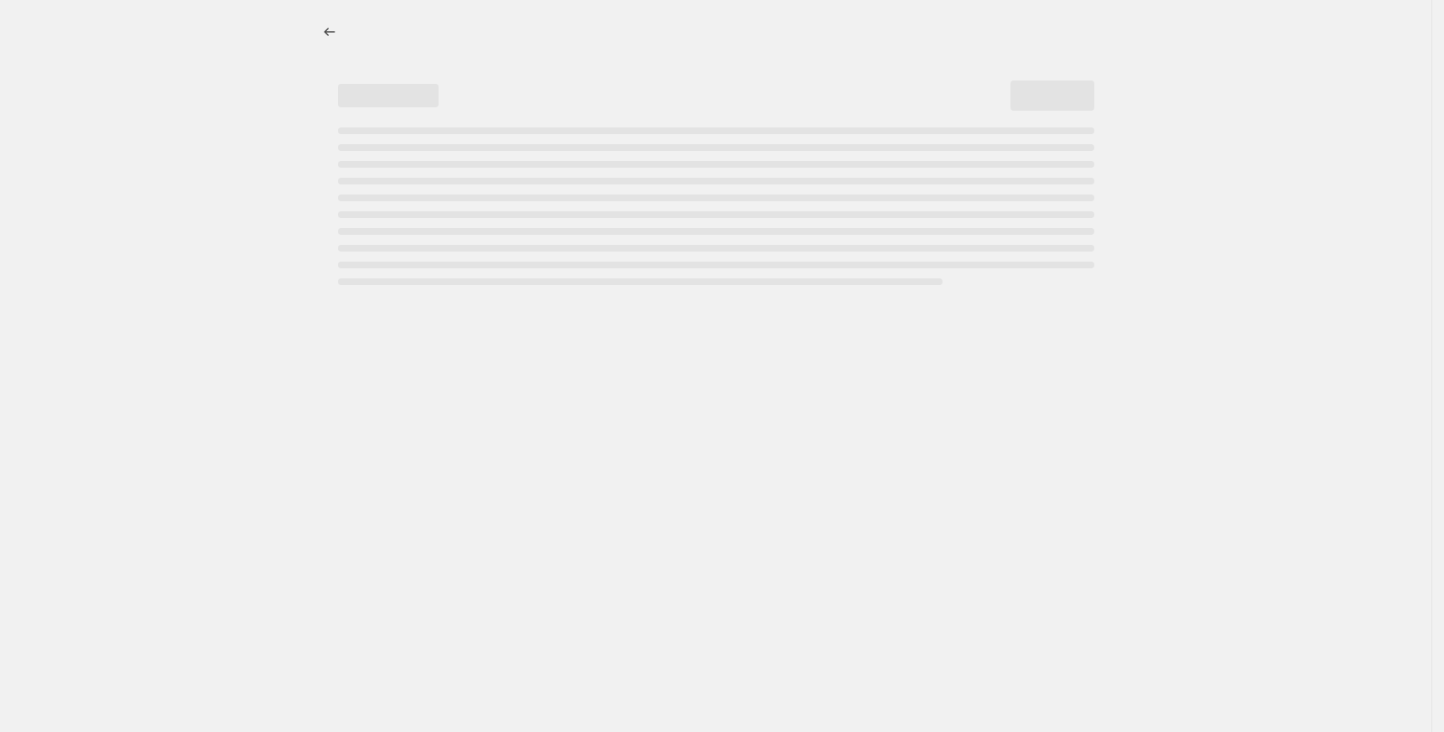
select select "percentage"
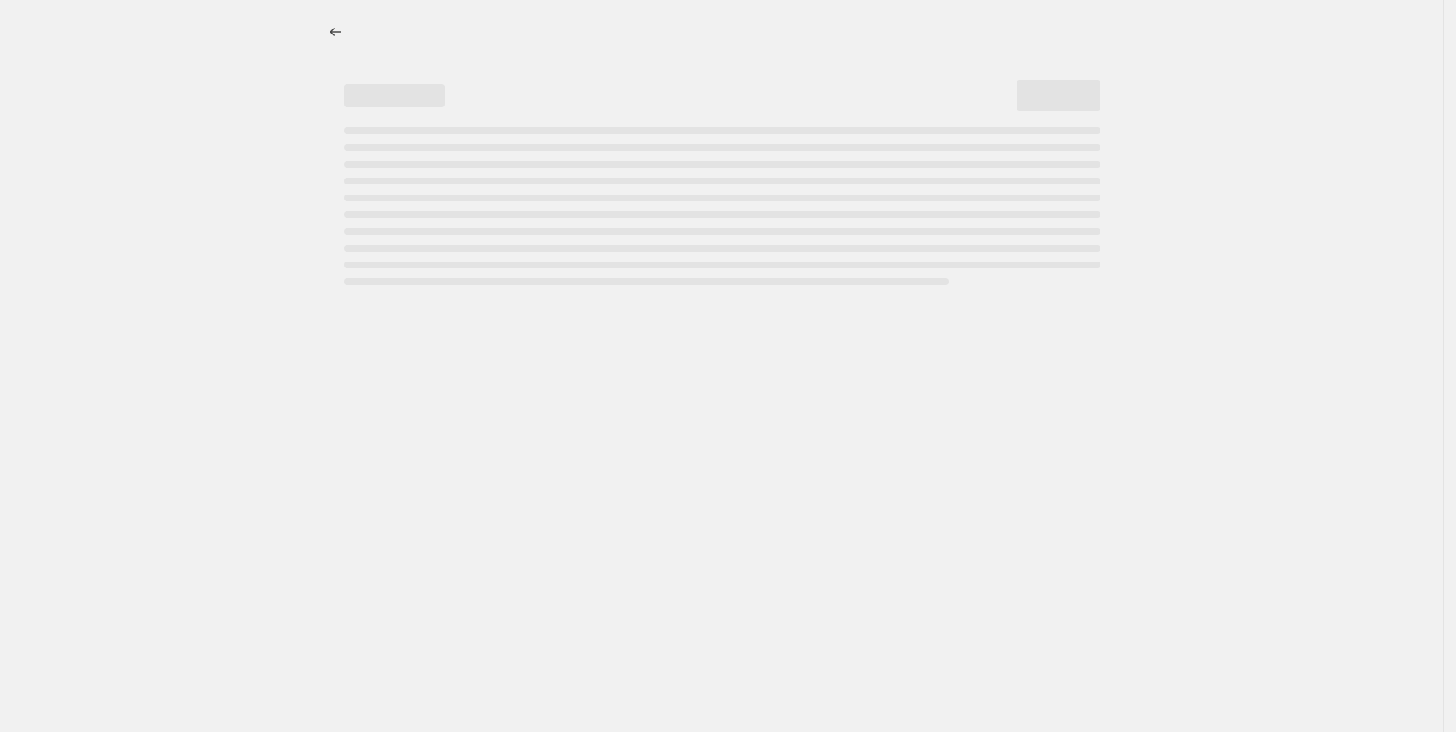
select select "percentage"
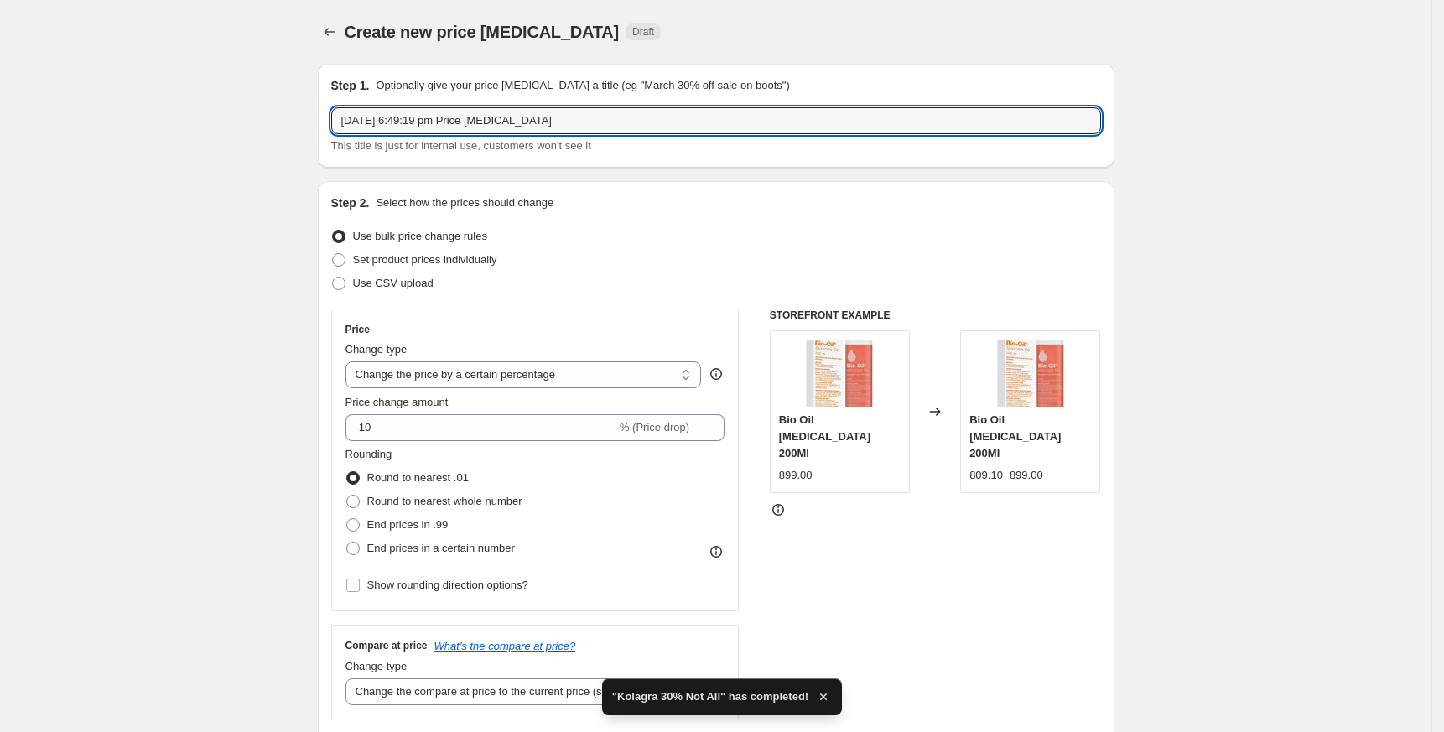
drag, startPoint x: 317, startPoint y: 149, endPoint x: 212, endPoint y: 161, distance: 105.5
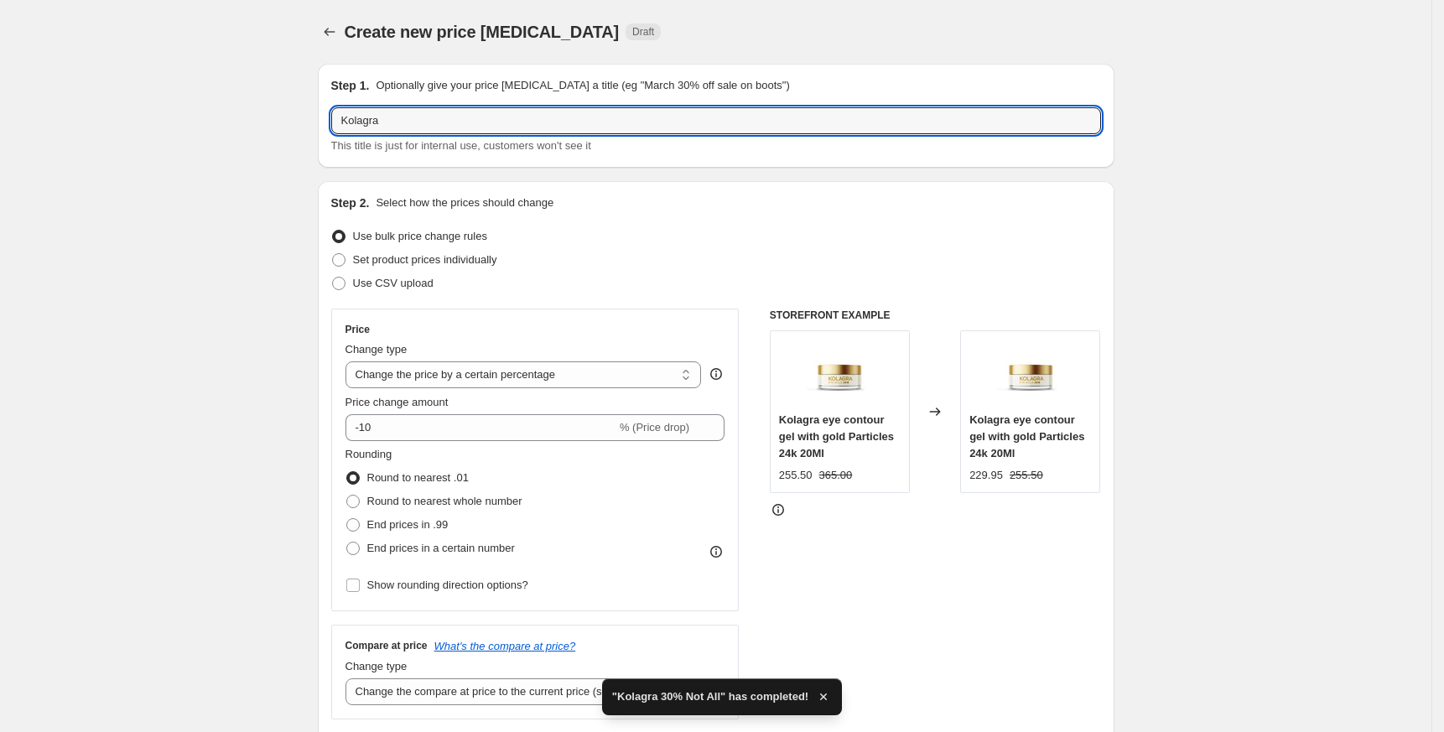
paste input "25% Off on Roll-On Men"
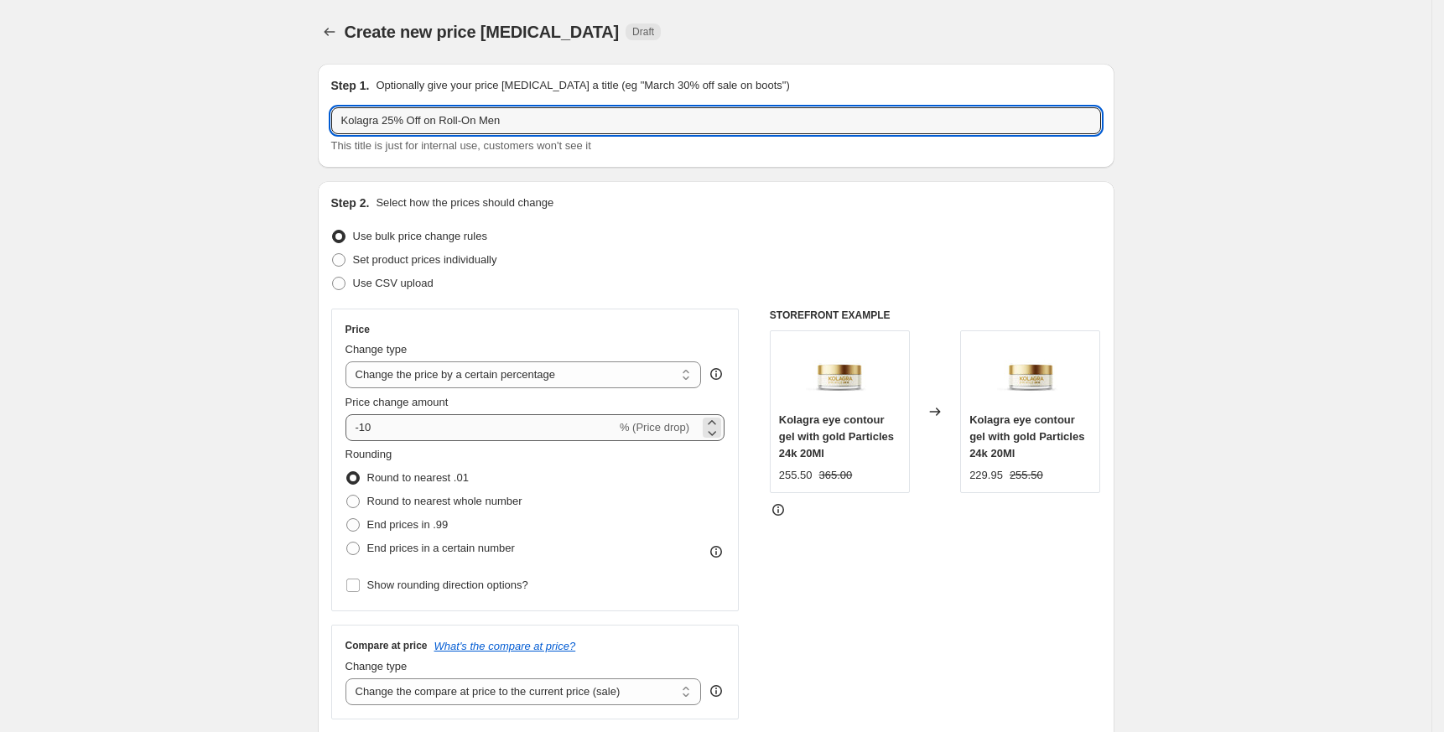
type input "Kolagra 25% Off on Roll-On Men"
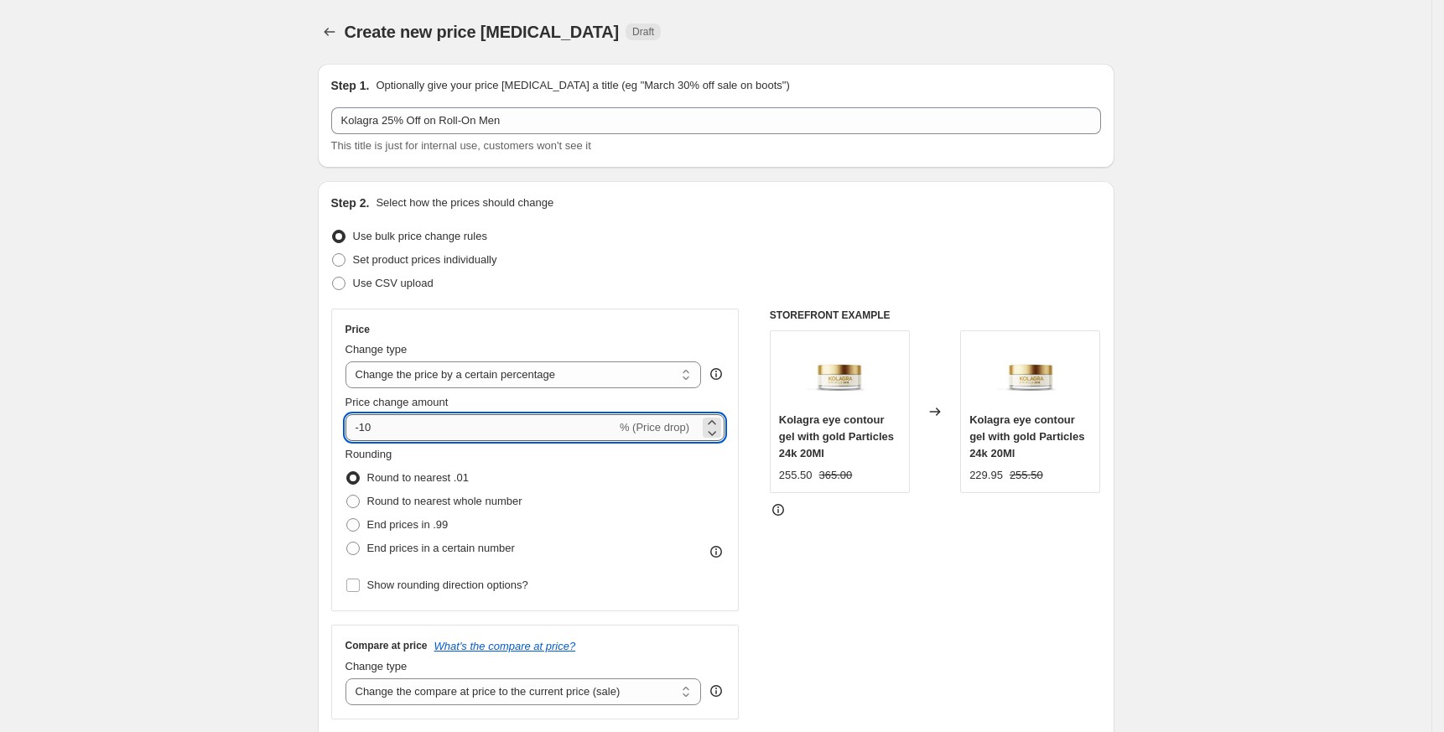
drag, startPoint x: 364, startPoint y: 421, endPoint x: 487, endPoint y: 434, distance: 124.0
click at [487, 434] on input "-10" at bounding box center [480, 427] width 271 height 27
type input "-25"
click at [250, 465] on div "Create new price [MEDICAL_DATA]. This page is ready Create new price [MEDICAL_D…" at bounding box center [715, 645] width 1431 height 1290
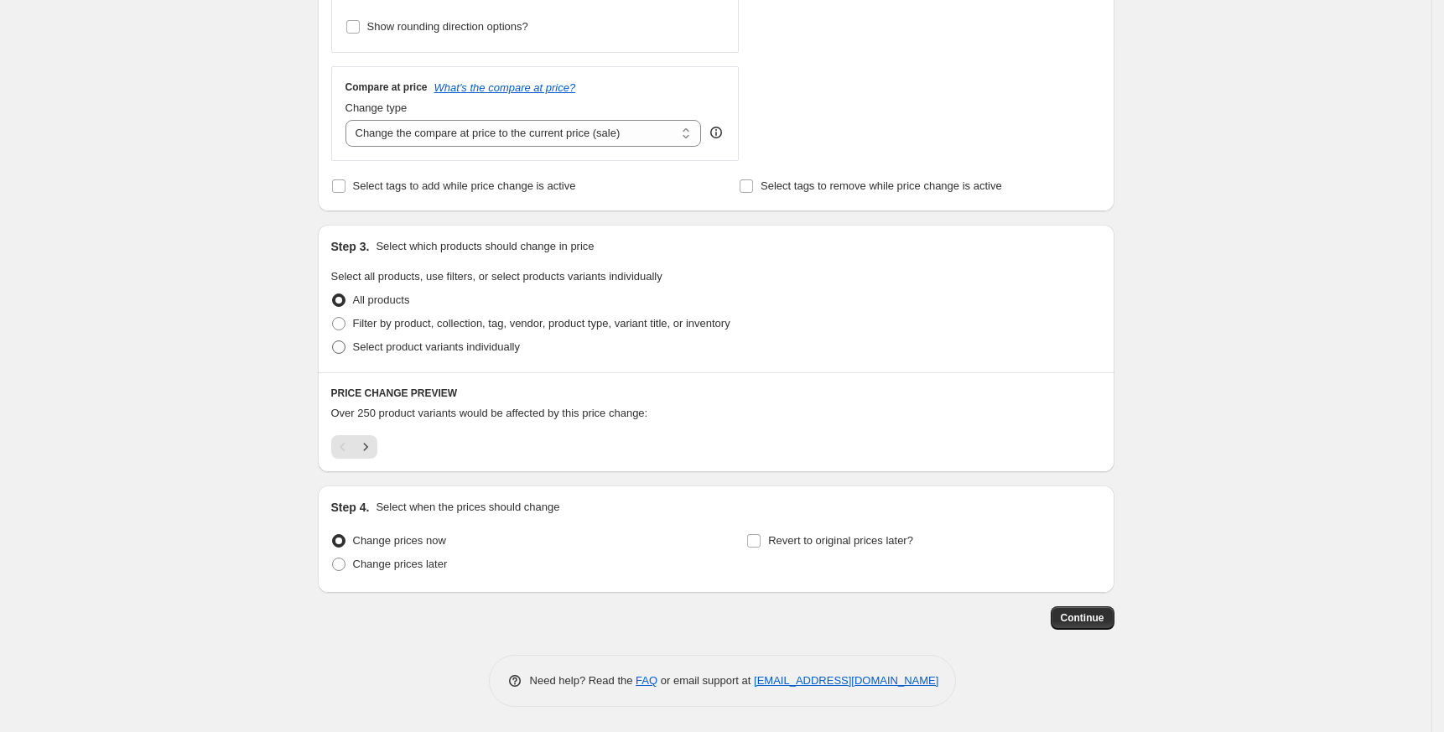
click at [375, 349] on span "Select product variants individually" at bounding box center [436, 346] width 167 height 13
click at [333, 341] on input "Select product variants individually" at bounding box center [332, 340] width 1 height 1
radio input "true"
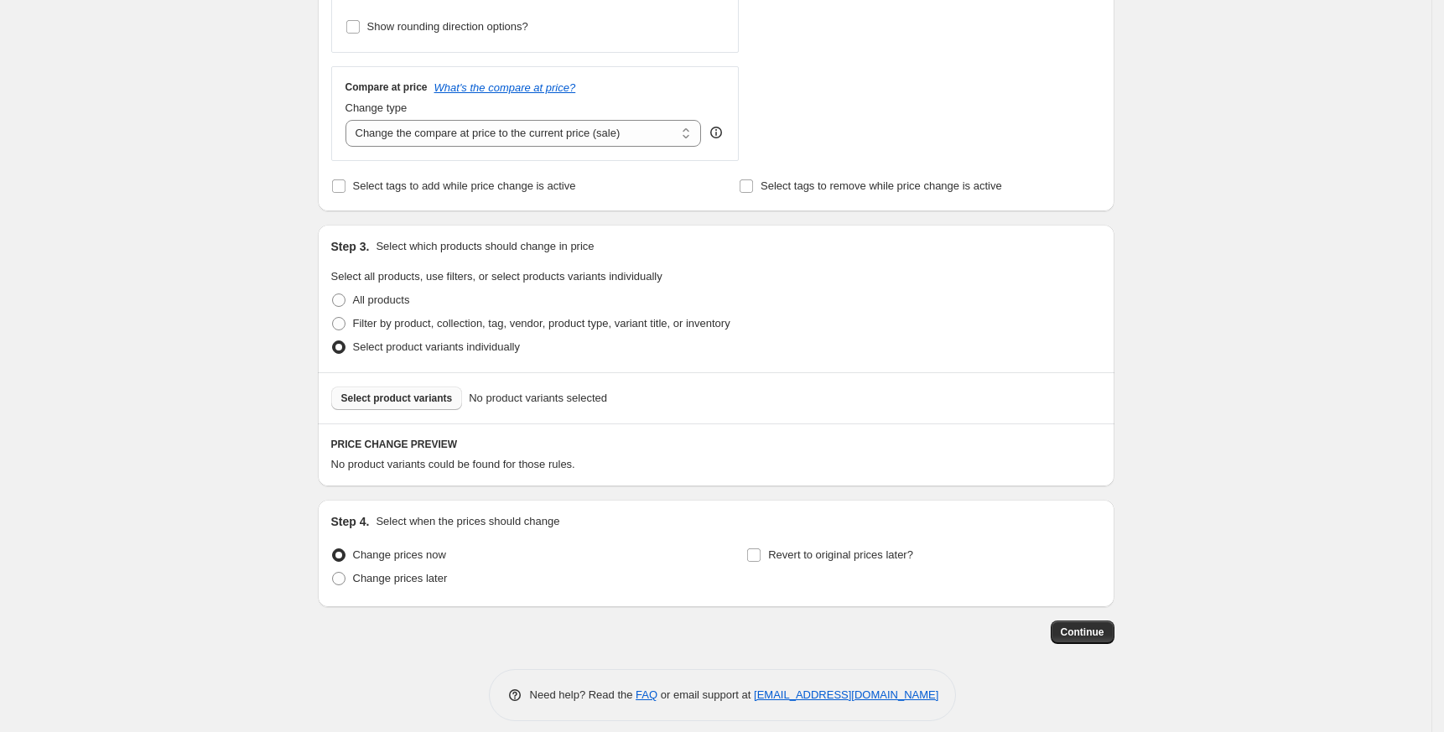
click at [406, 409] on button "Select product variants" at bounding box center [397, 398] width 132 height 23
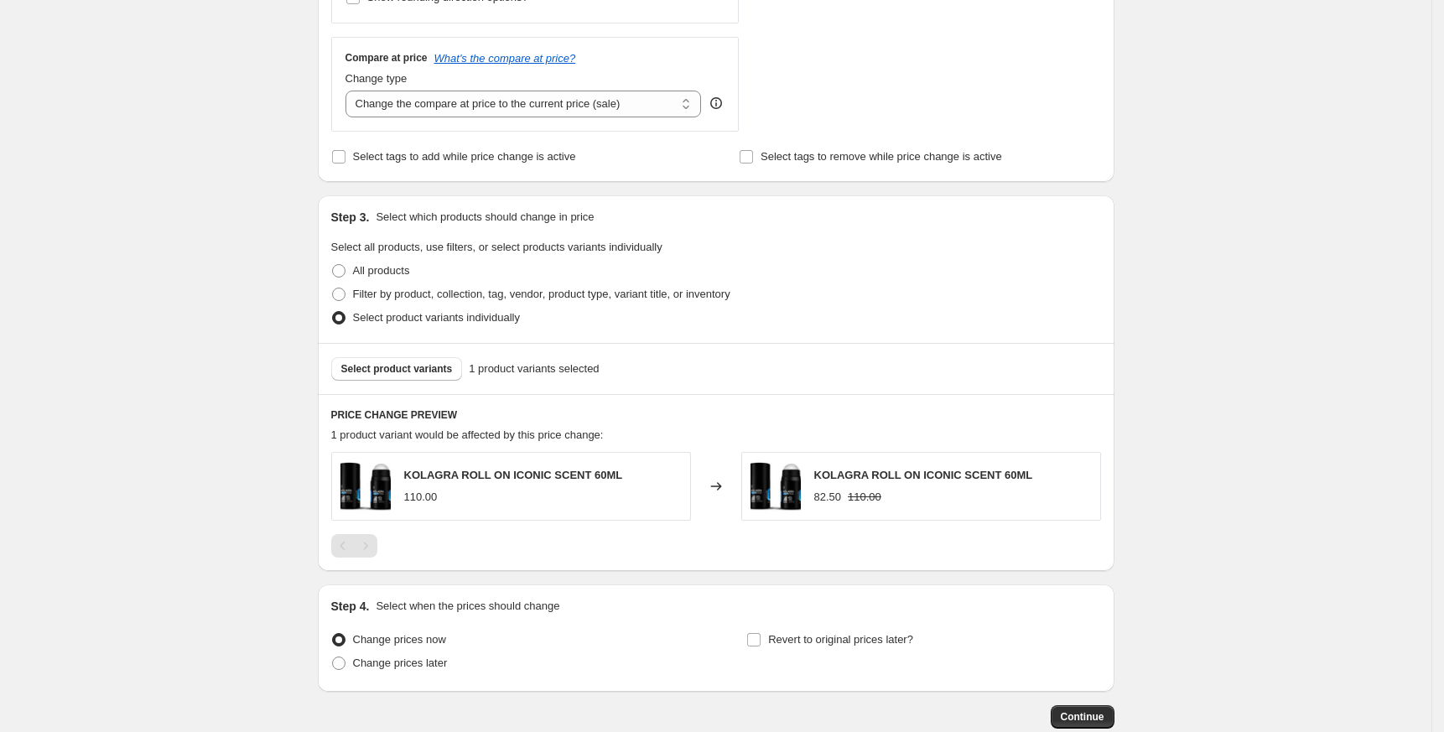
scroll to position [671, 0]
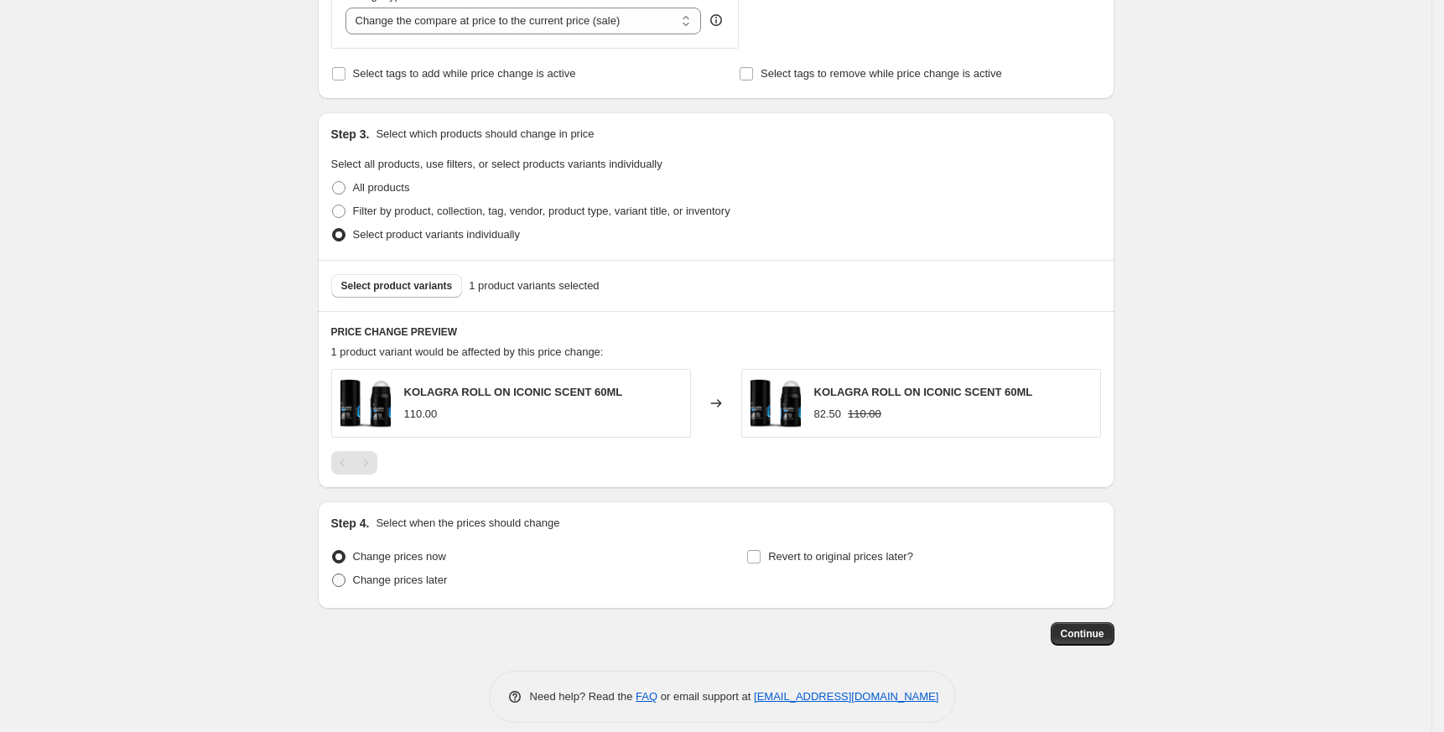
click at [403, 588] on span "Change prices later" at bounding box center [400, 580] width 95 height 17
click at [333, 574] on input "Change prices later" at bounding box center [332, 574] width 1 height 1
radio input "true"
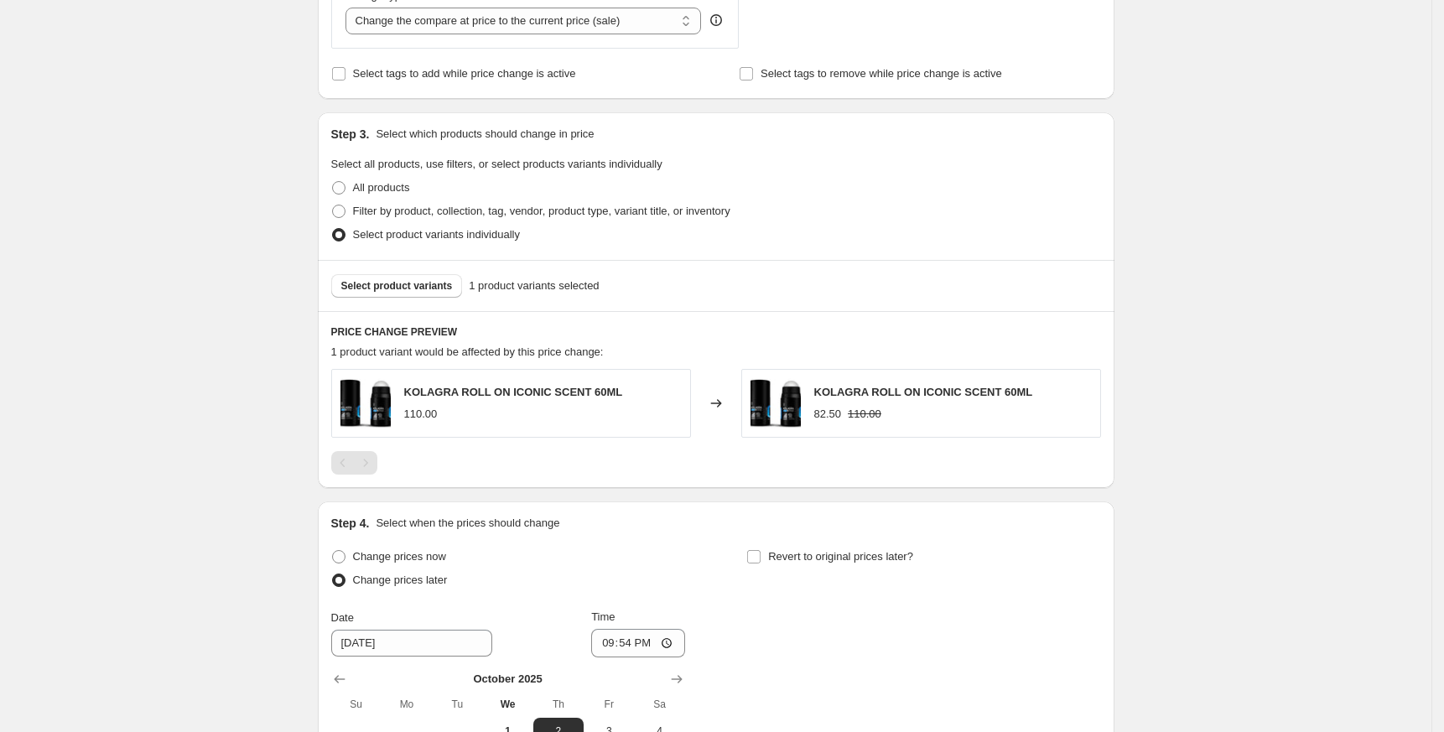
click at [845, 389] on span "KOLAGRA ROLL ON ICONIC SCENT 60ML" at bounding box center [923, 392] width 219 height 13
copy span "KOLAGRA"
click at [416, 284] on span "Select product variants" at bounding box center [397, 285] width 112 height 13
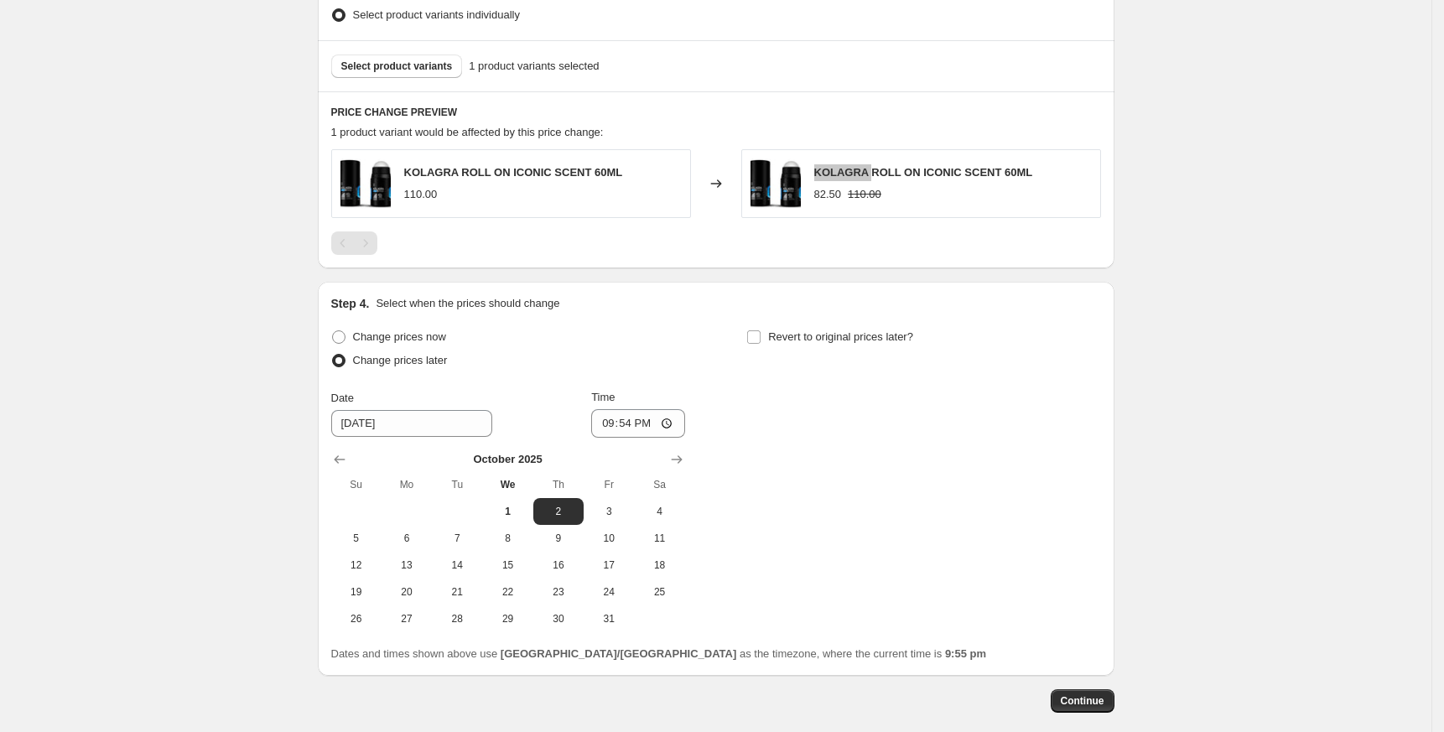
scroll to position [974, 0]
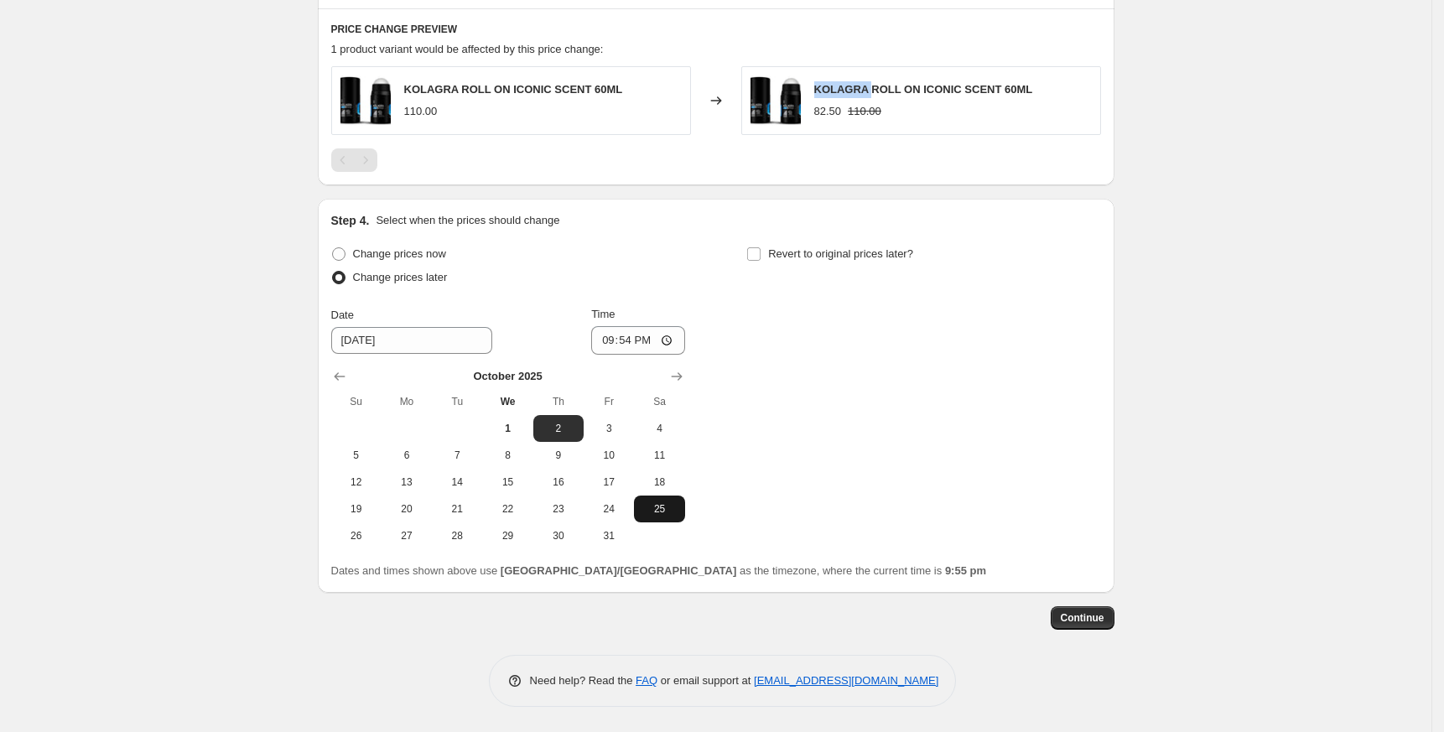
click at [663, 506] on span "25" at bounding box center [659, 508] width 37 height 13
type input "[DATE]"
click at [611, 342] on input "21:54" at bounding box center [638, 340] width 94 height 29
type input "00:00"
click at [883, 247] on span "Revert to original prices later?" at bounding box center [840, 253] width 145 height 13
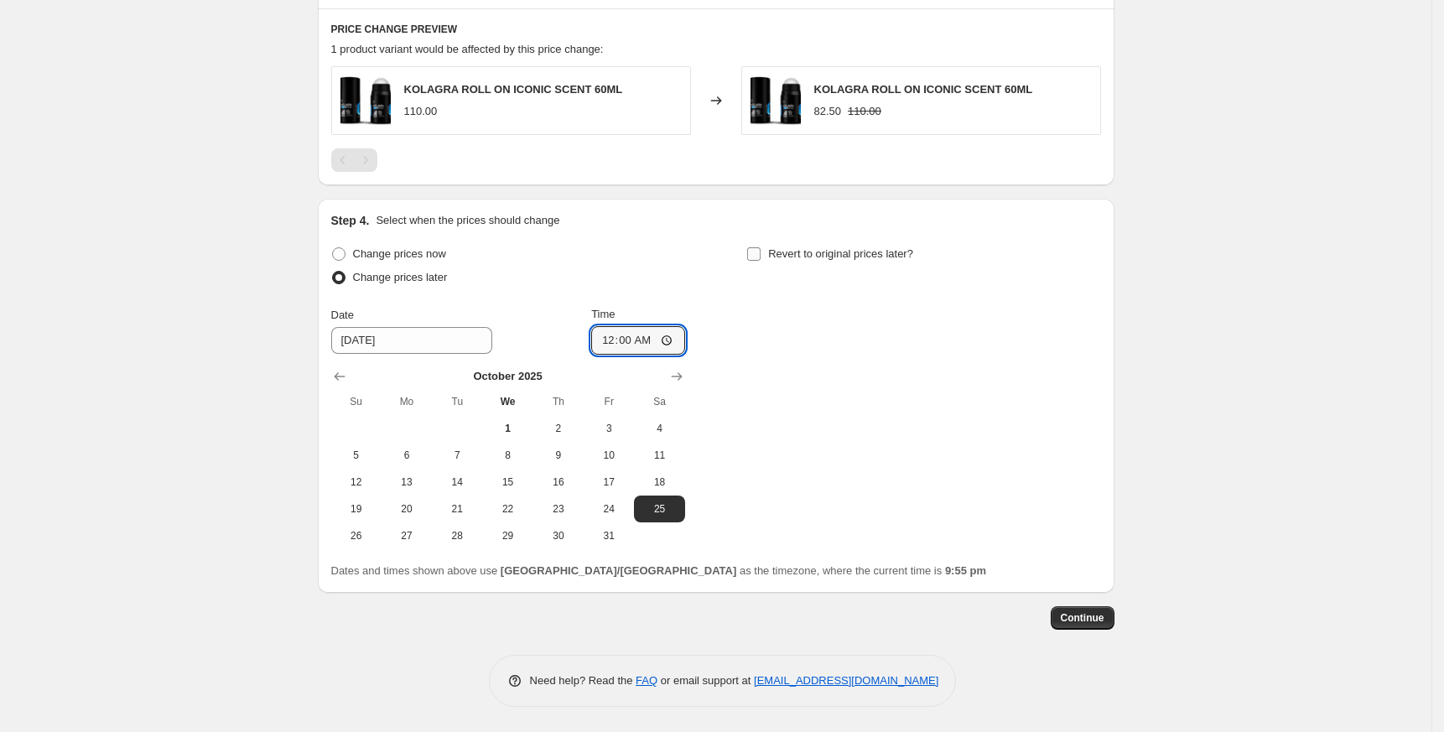
click at [761, 247] on input "Revert to original prices later?" at bounding box center [753, 253] width 13 height 13
checkbox input "true"
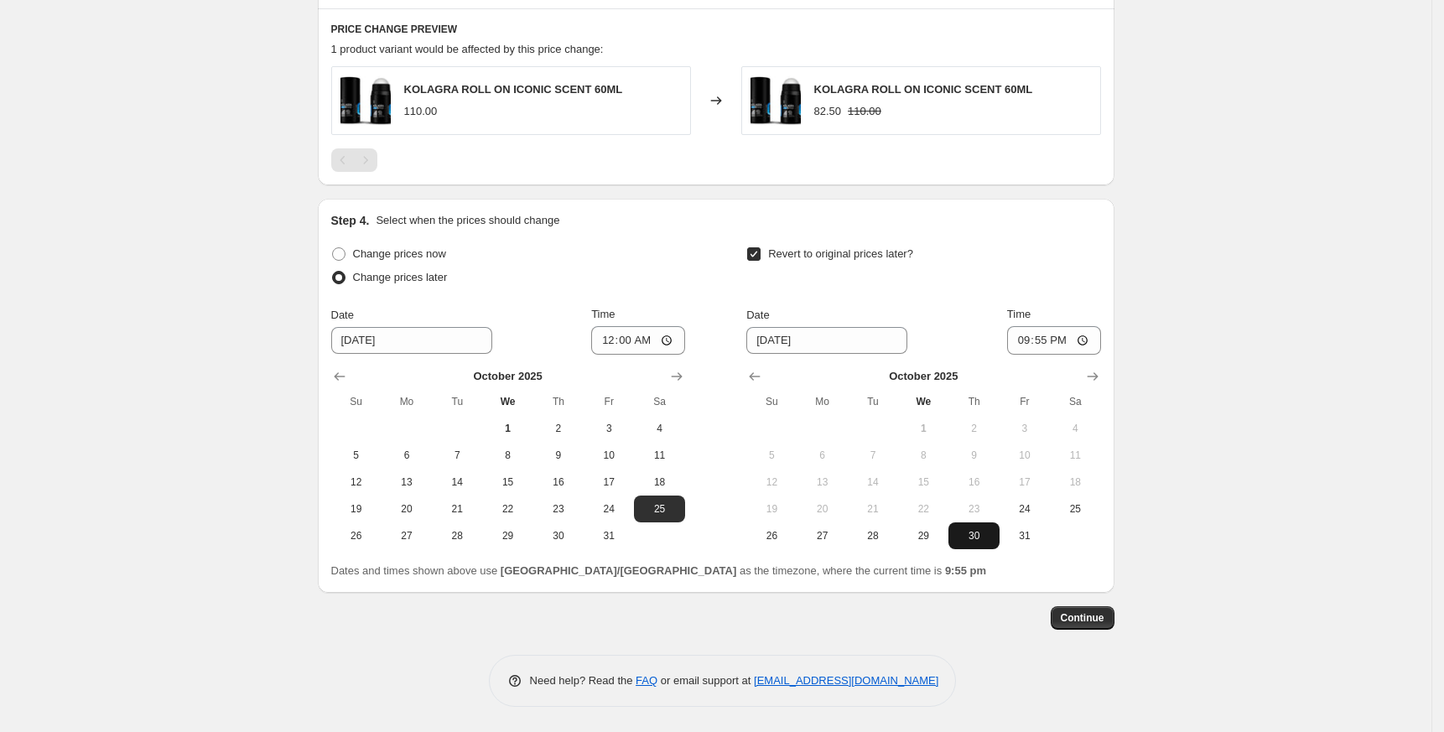
click at [982, 537] on span "30" at bounding box center [973, 535] width 37 height 13
type input "[DATE]"
click at [1025, 347] on input "21:55" at bounding box center [1054, 340] width 94 height 29
type input "23:55"
click at [1081, 606] on button "Continue" at bounding box center [1083, 617] width 64 height 23
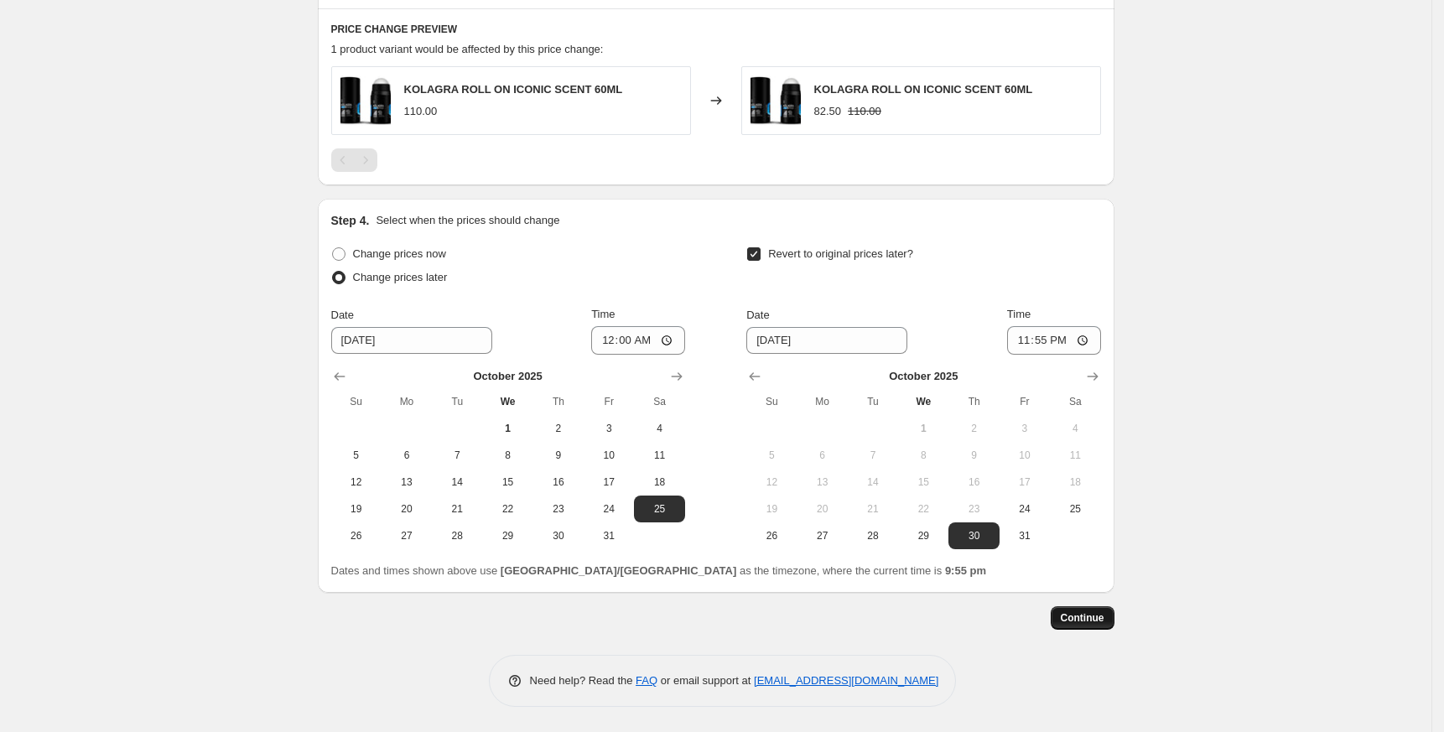
scroll to position [0, 0]
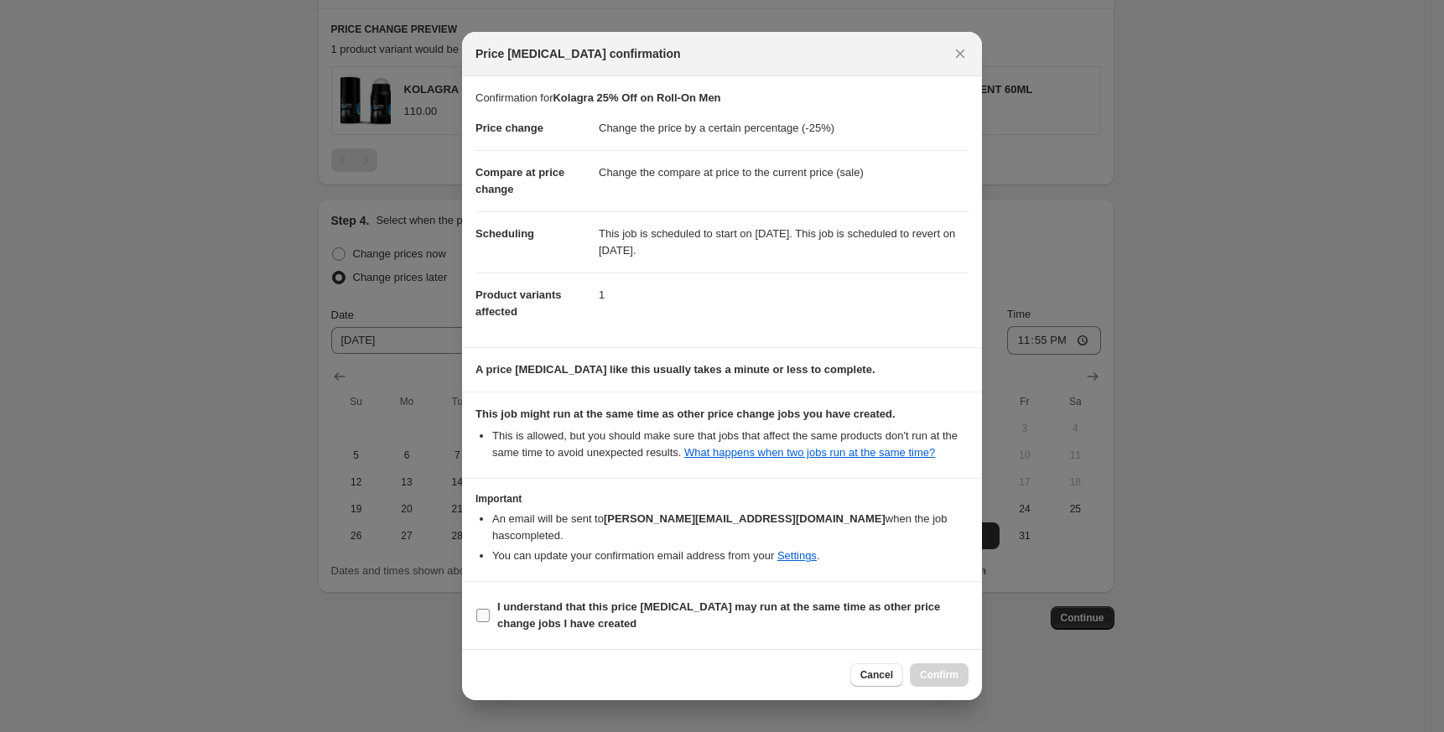
click at [811, 610] on span "I understand that this price [MEDICAL_DATA] may run at the same time as other p…" at bounding box center [732, 616] width 471 height 34
click at [490, 610] on input "I understand that this price [MEDICAL_DATA] may run at the same time as other p…" at bounding box center [482, 615] width 13 height 13
checkbox input "true"
click at [955, 669] on span "Confirm" at bounding box center [939, 674] width 39 height 13
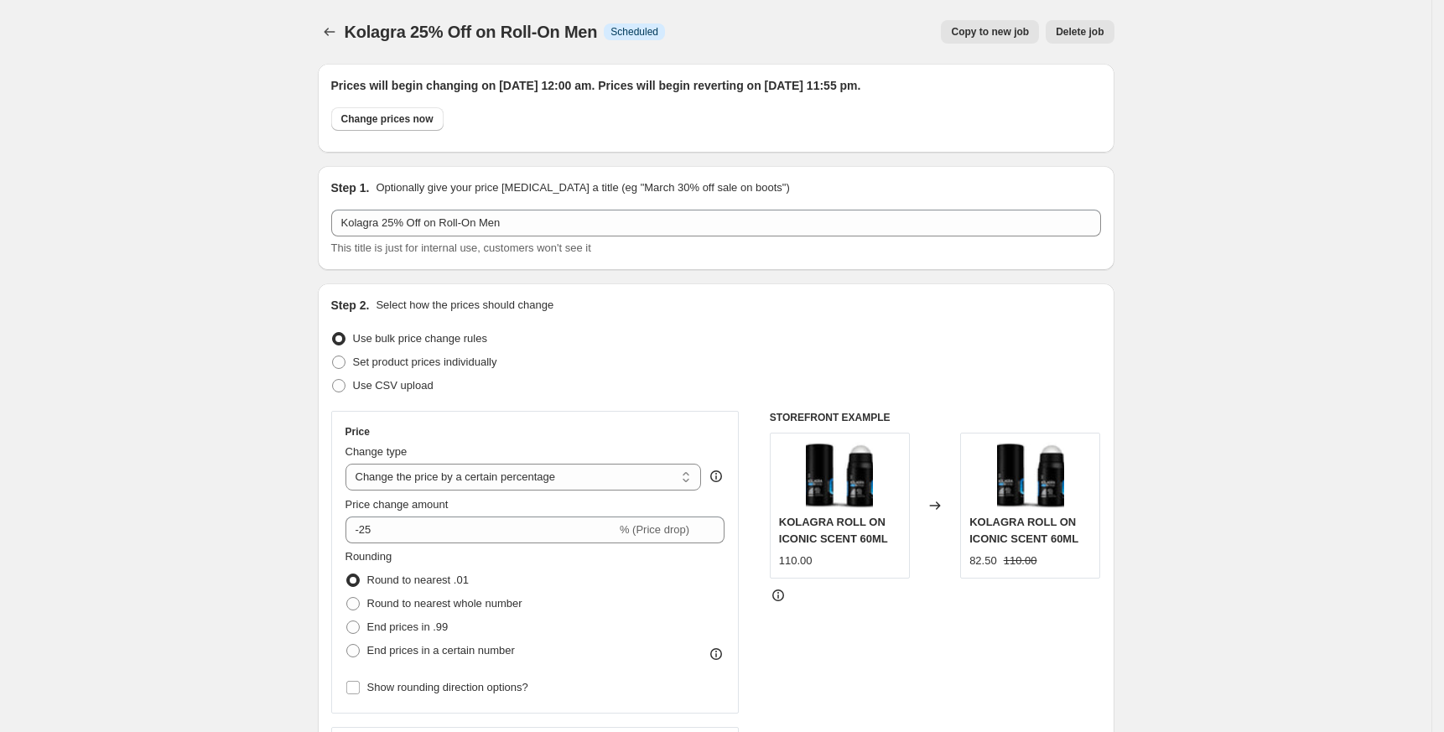
click at [960, 38] on span "Copy to new job" at bounding box center [990, 31] width 78 height 13
select select "percentage"
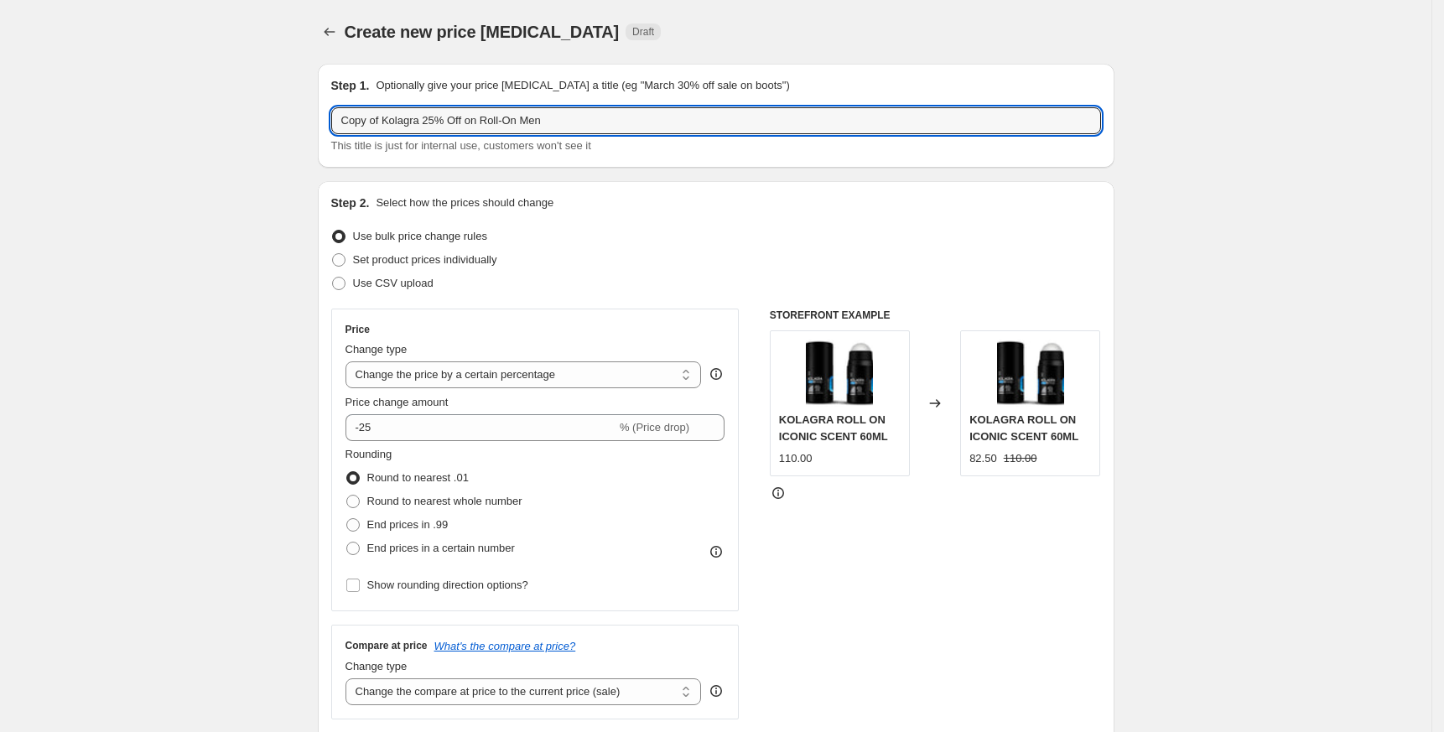
drag, startPoint x: 389, startPoint y: 119, endPoint x: 273, endPoint y: 124, distance: 115.8
click at [273, 124] on div "Create new price [MEDICAL_DATA]. This page is ready Create new price [MEDICAL_D…" at bounding box center [715, 709] width 1431 height 1419
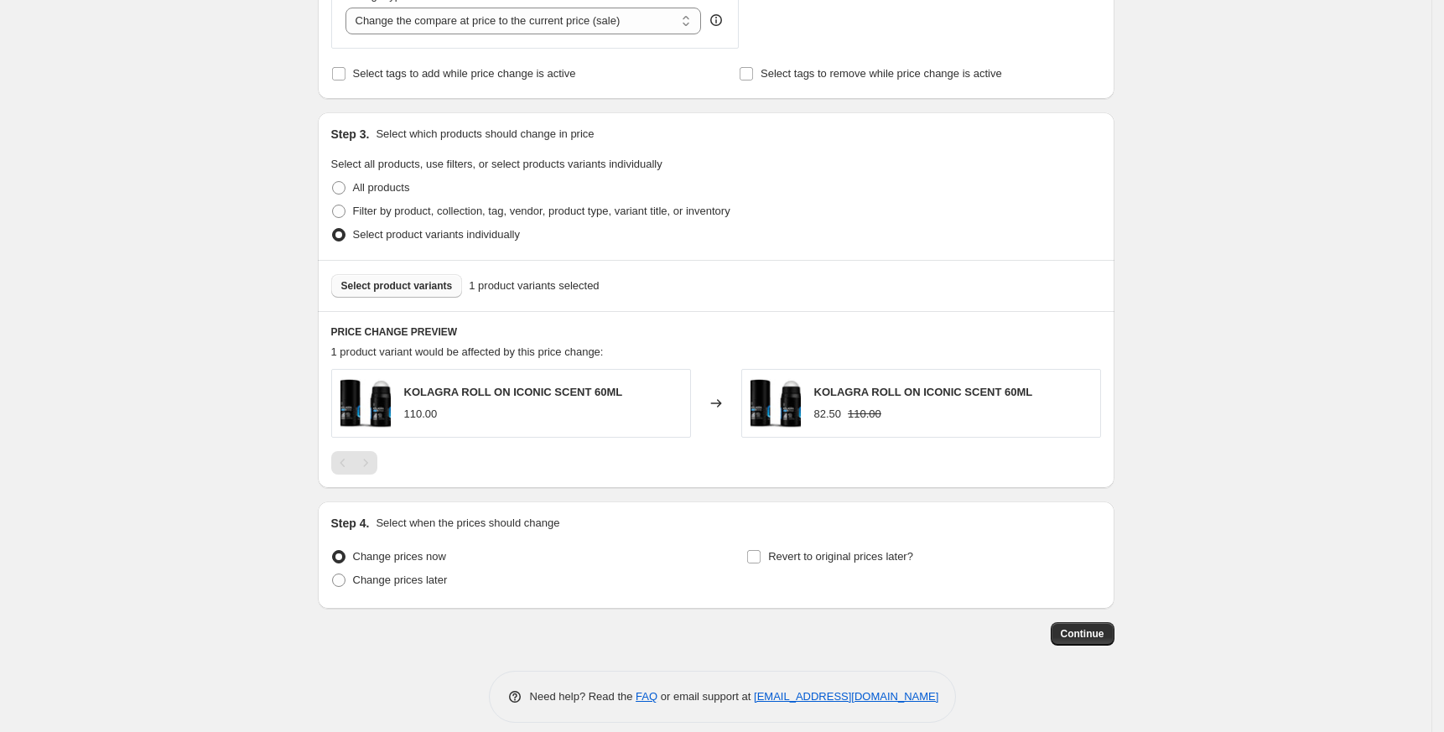
scroll to position [688, 0]
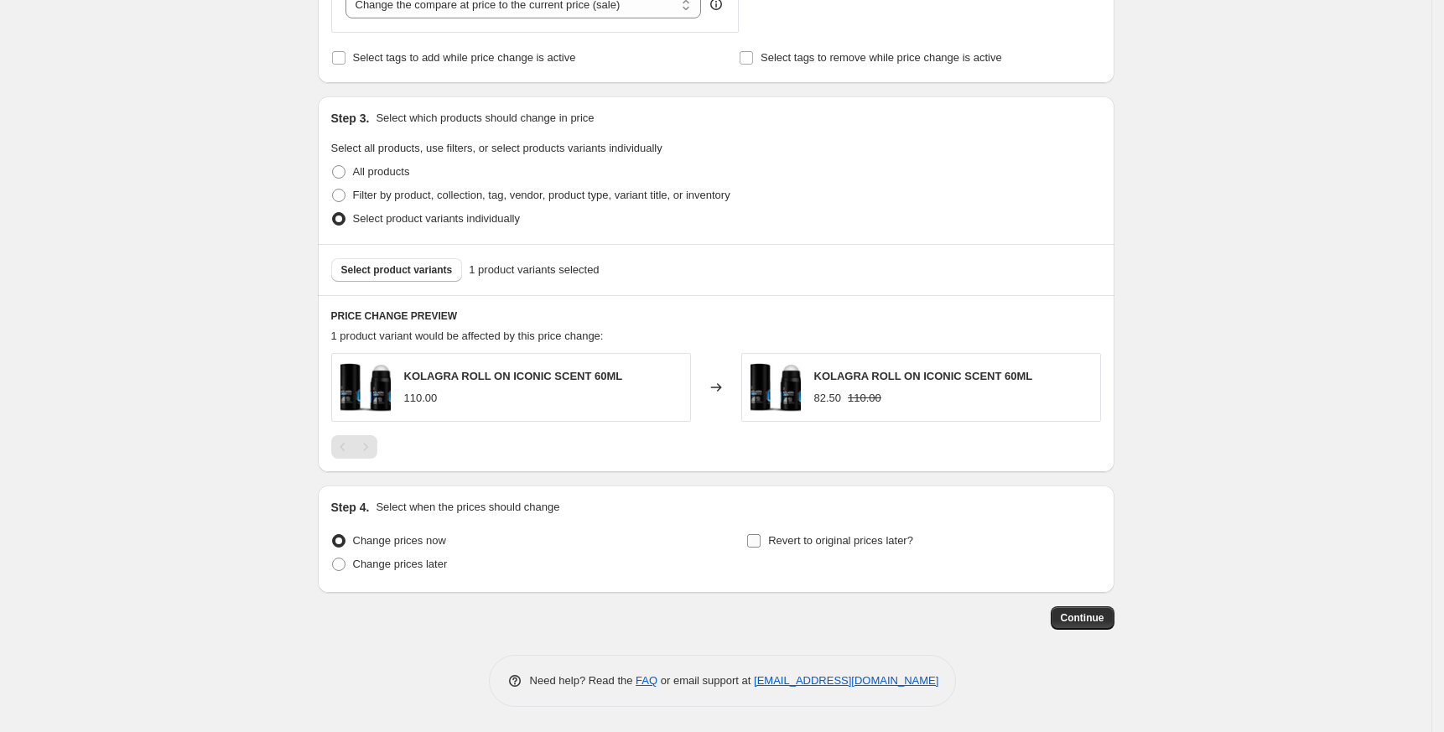
type input "Kolagra 25% Off on Roll-On Men"
click at [818, 551] on label "Revert to original prices later?" at bounding box center [829, 540] width 167 height 23
click at [761, 548] on input "Revert to original prices later?" at bounding box center [753, 540] width 13 height 13
checkbox input "true"
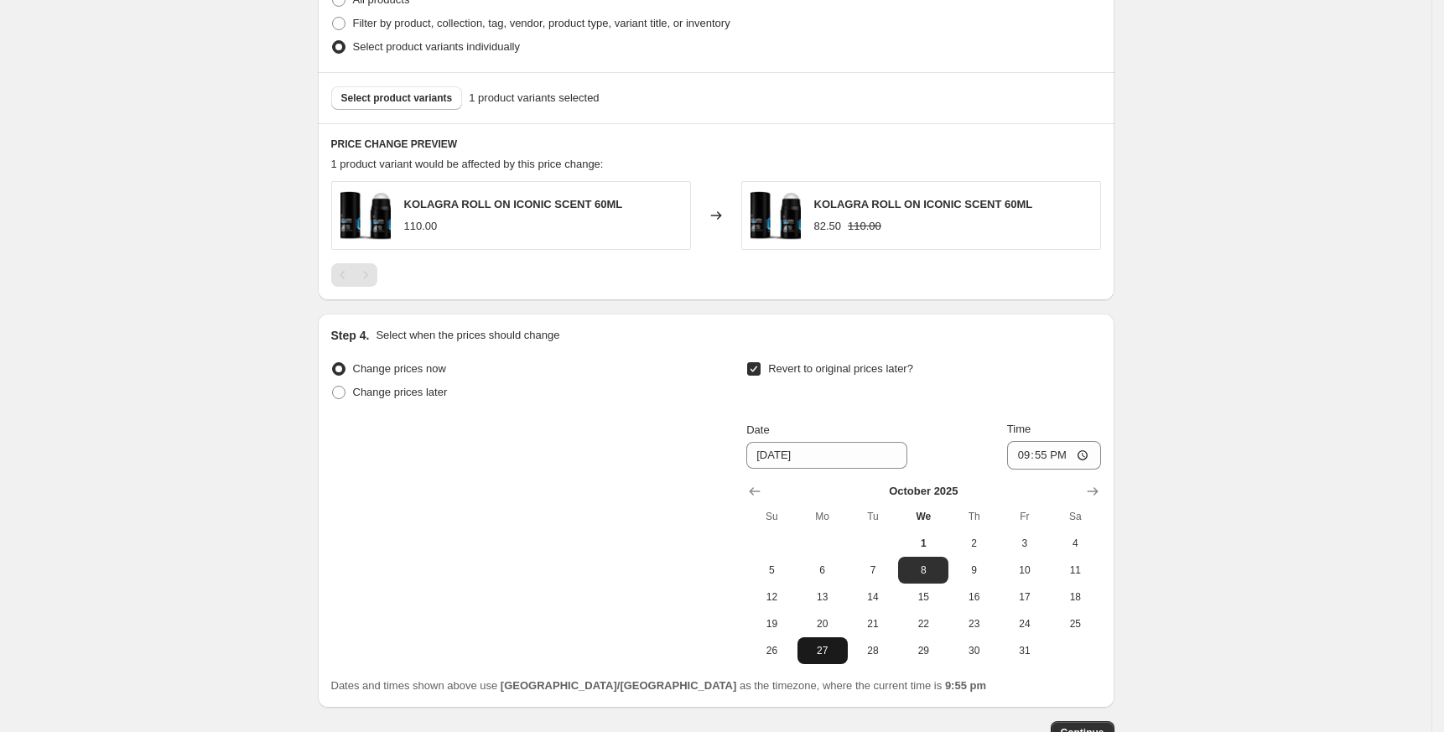
scroll to position [974, 0]
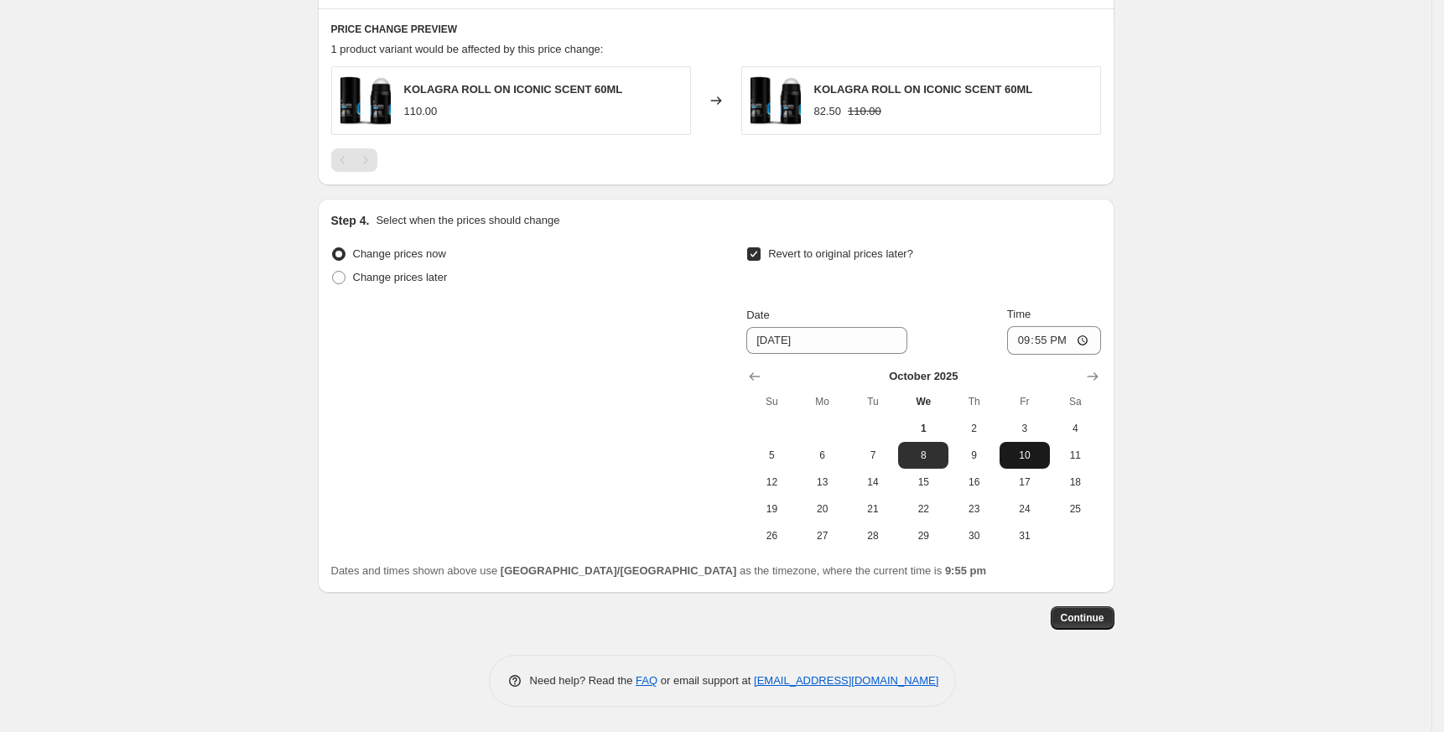
click at [1031, 449] on span "10" at bounding box center [1024, 455] width 37 height 13
type input "[DATE]"
click at [1028, 343] on input "21:55" at bounding box center [1054, 340] width 94 height 29
type input "23:55"
click at [1072, 621] on span "Continue" at bounding box center [1083, 617] width 44 height 13
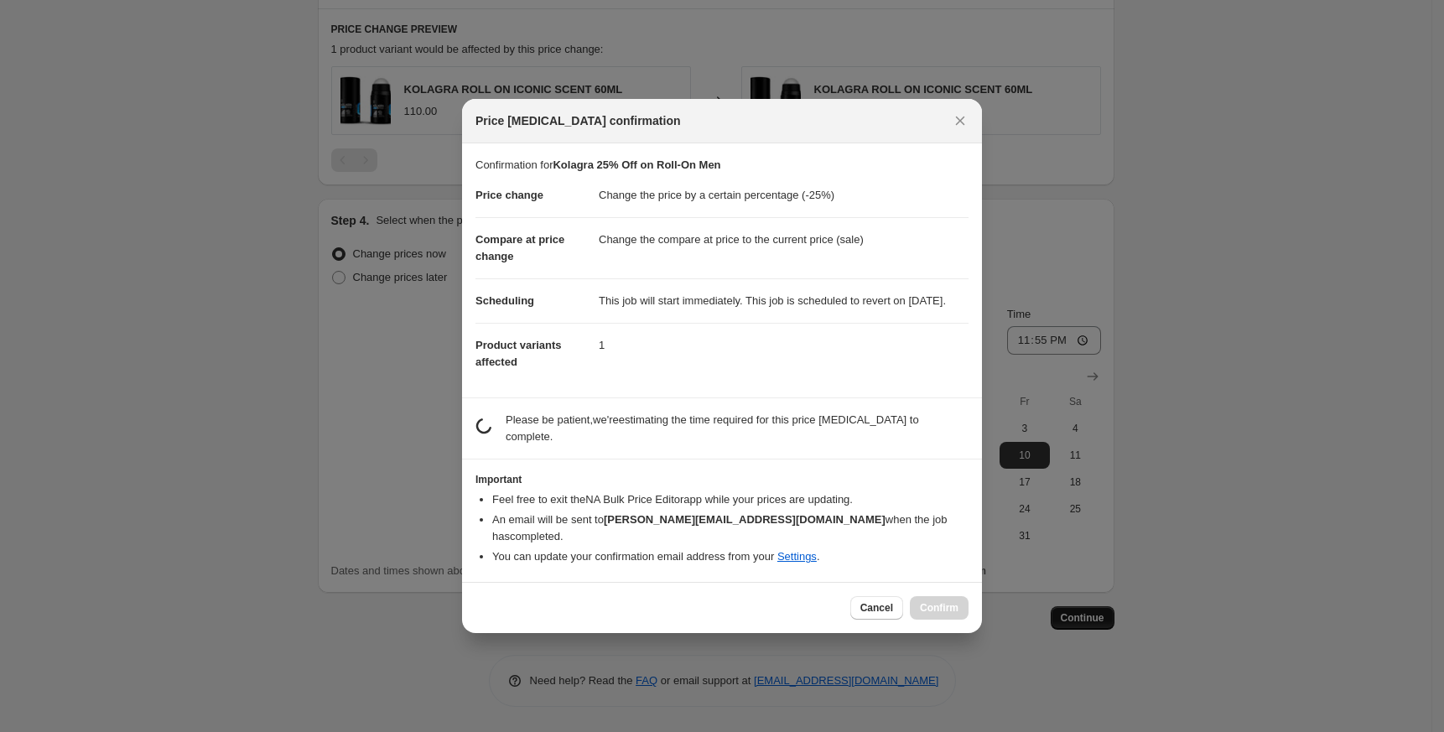
scroll to position [0, 0]
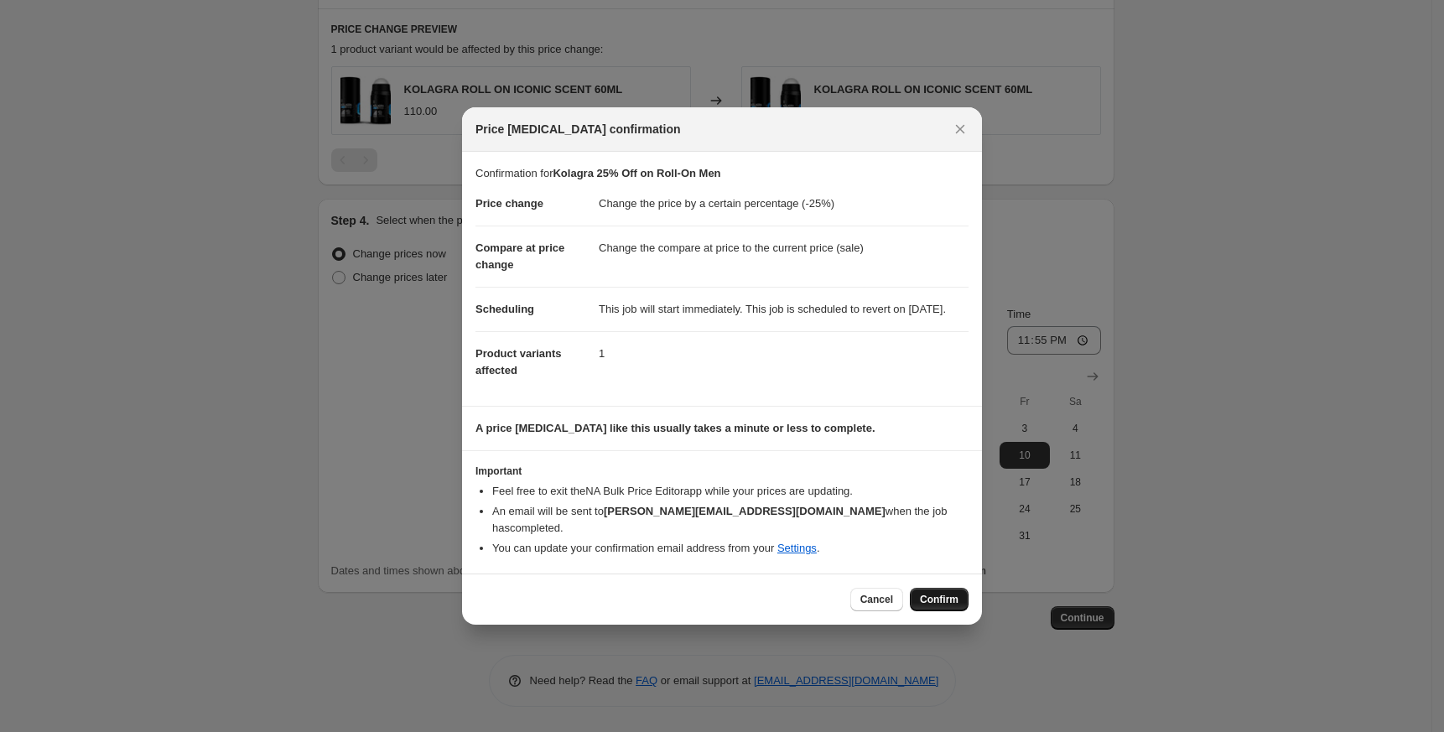
click at [943, 592] on button "Confirm" at bounding box center [939, 599] width 59 height 23
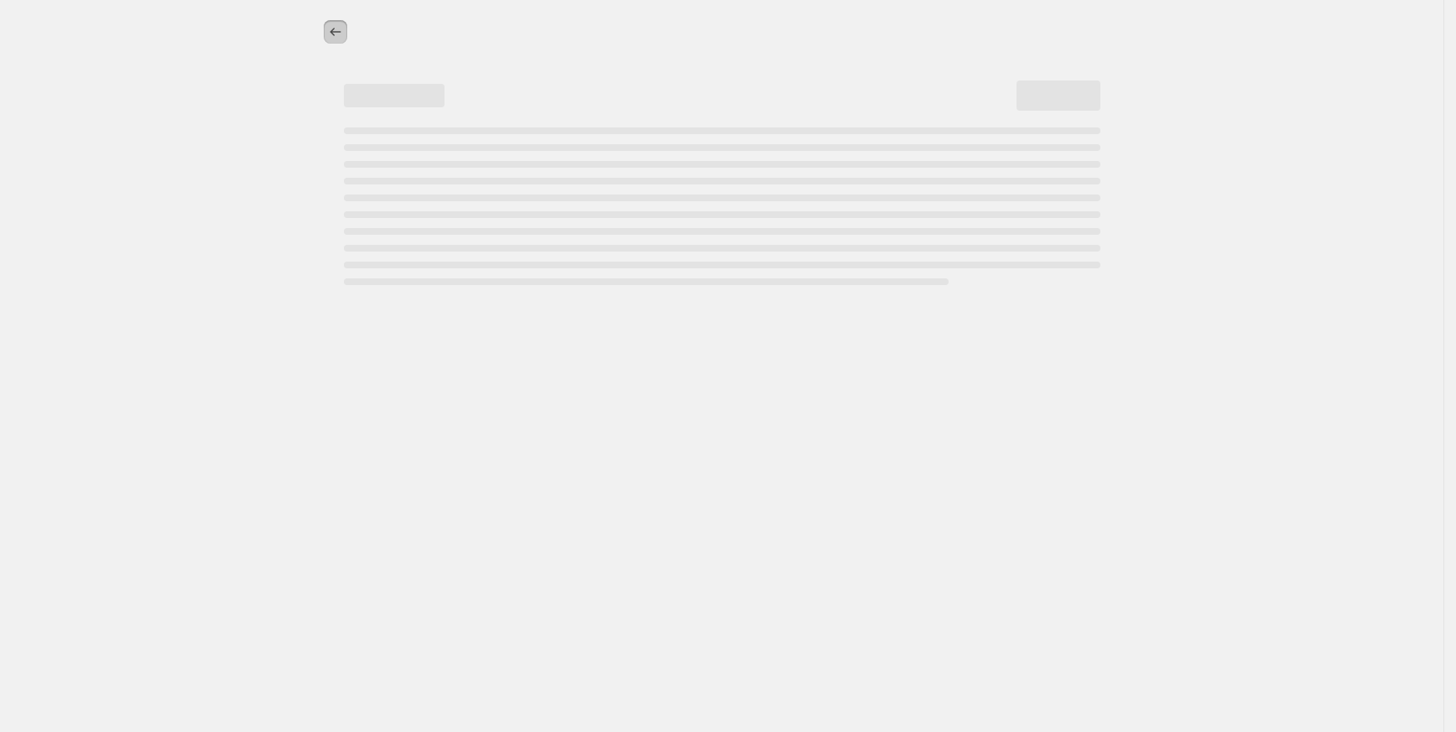
click at [325, 36] on button "Price change jobs" at bounding box center [335, 31] width 23 height 23
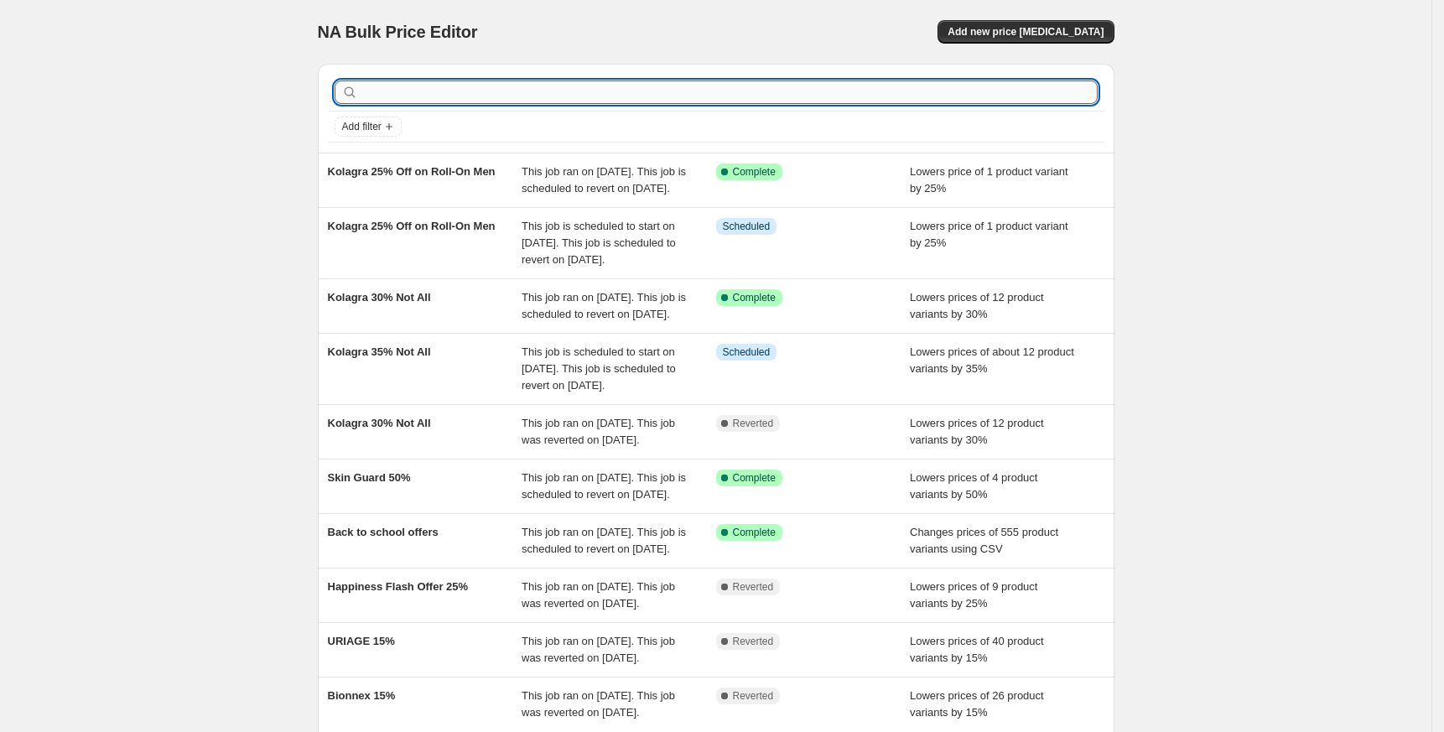
click at [460, 85] on input "text" at bounding box center [729, 91] width 736 height 23
paste input "perte"
type input "perte"
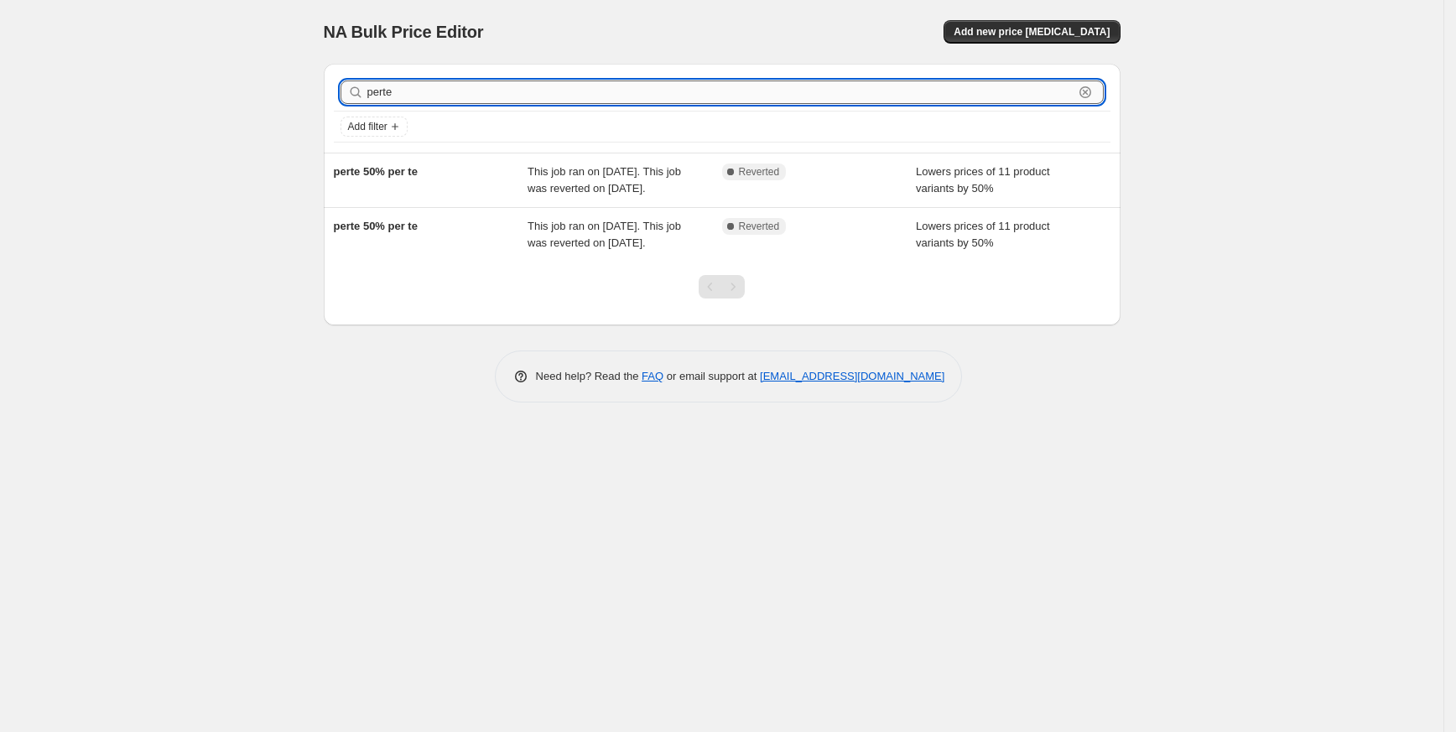
click at [460, 87] on input "perte" at bounding box center [720, 91] width 706 height 23
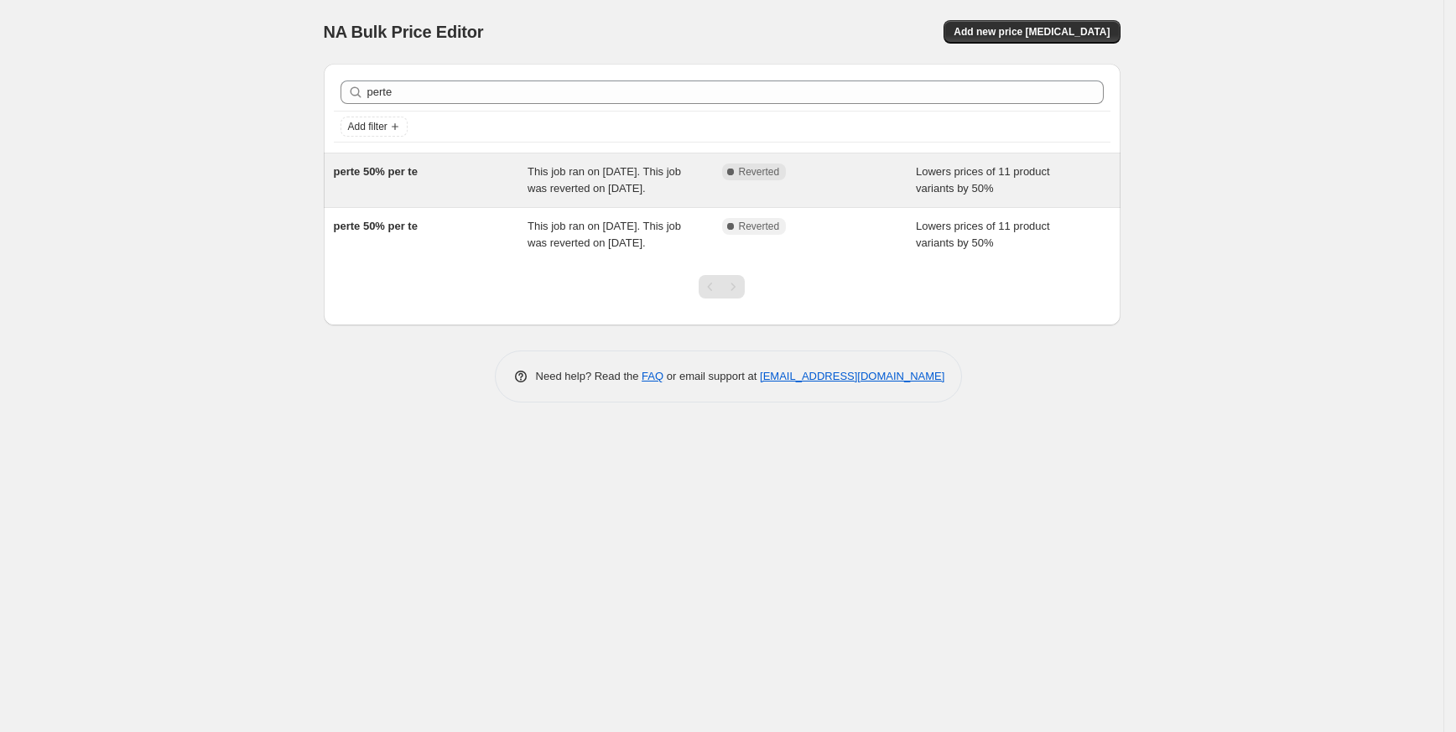
click at [387, 172] on span "perte 50% per te" at bounding box center [376, 171] width 84 height 13
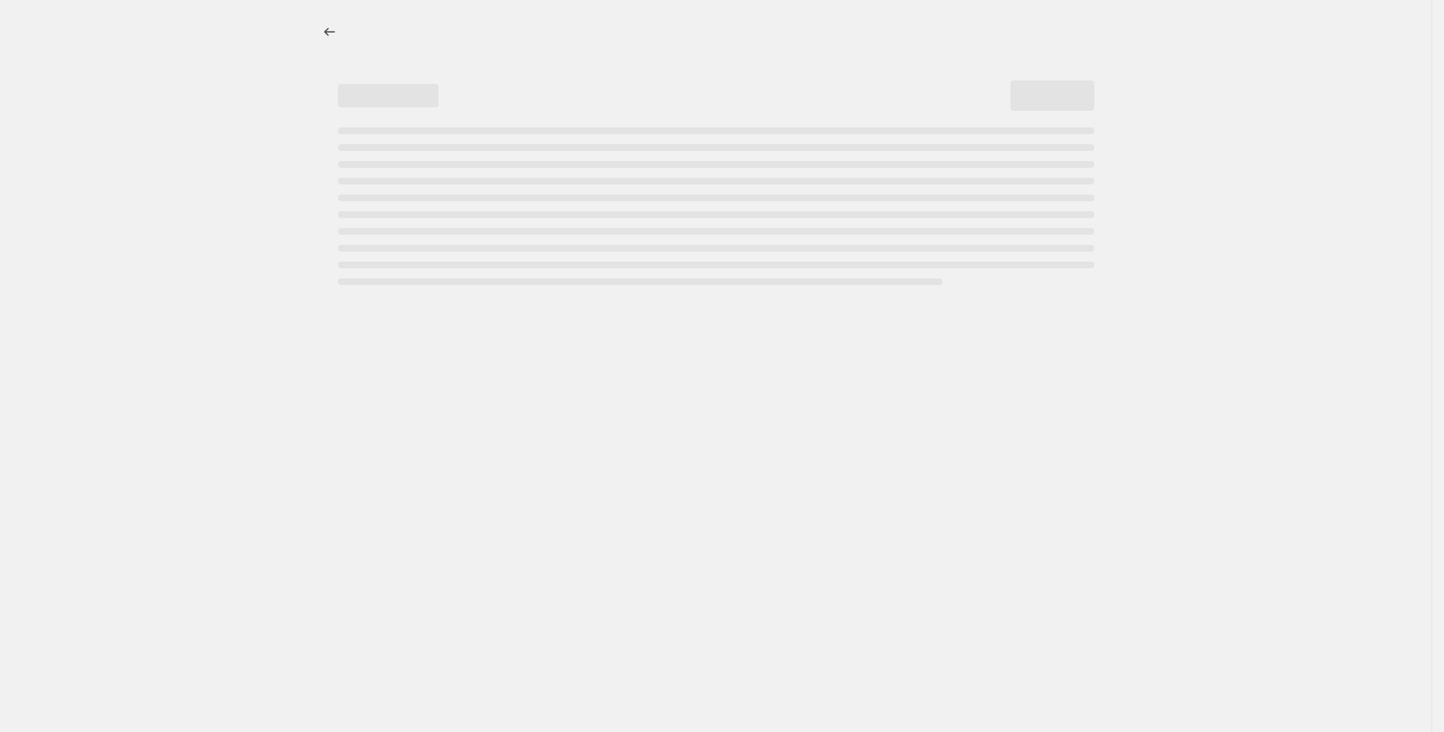
select select "percentage"
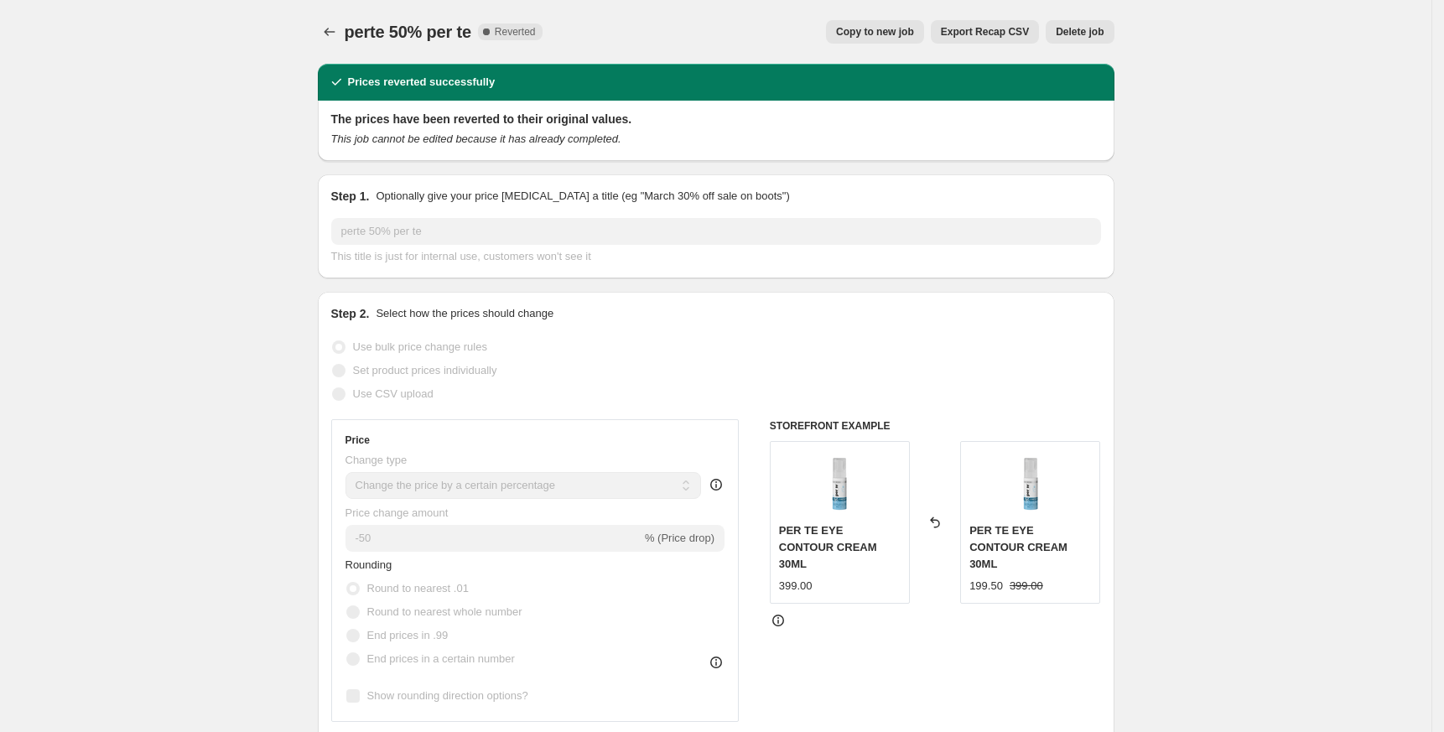
click at [875, 33] on span "Copy to new job" at bounding box center [875, 31] width 78 height 13
select select "percentage"
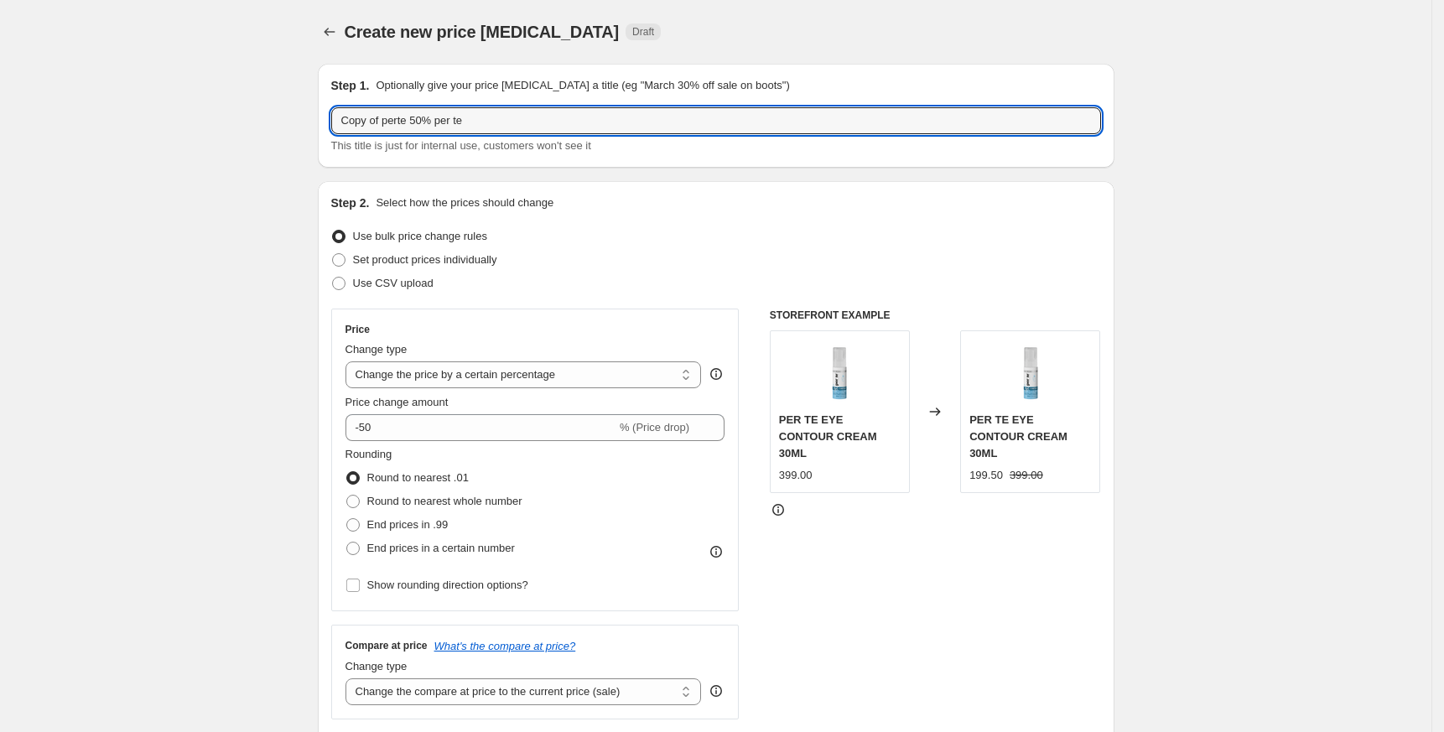
drag, startPoint x: 388, startPoint y: 119, endPoint x: 195, endPoint y: 127, distance: 193.0
type input "perte 50% per te"
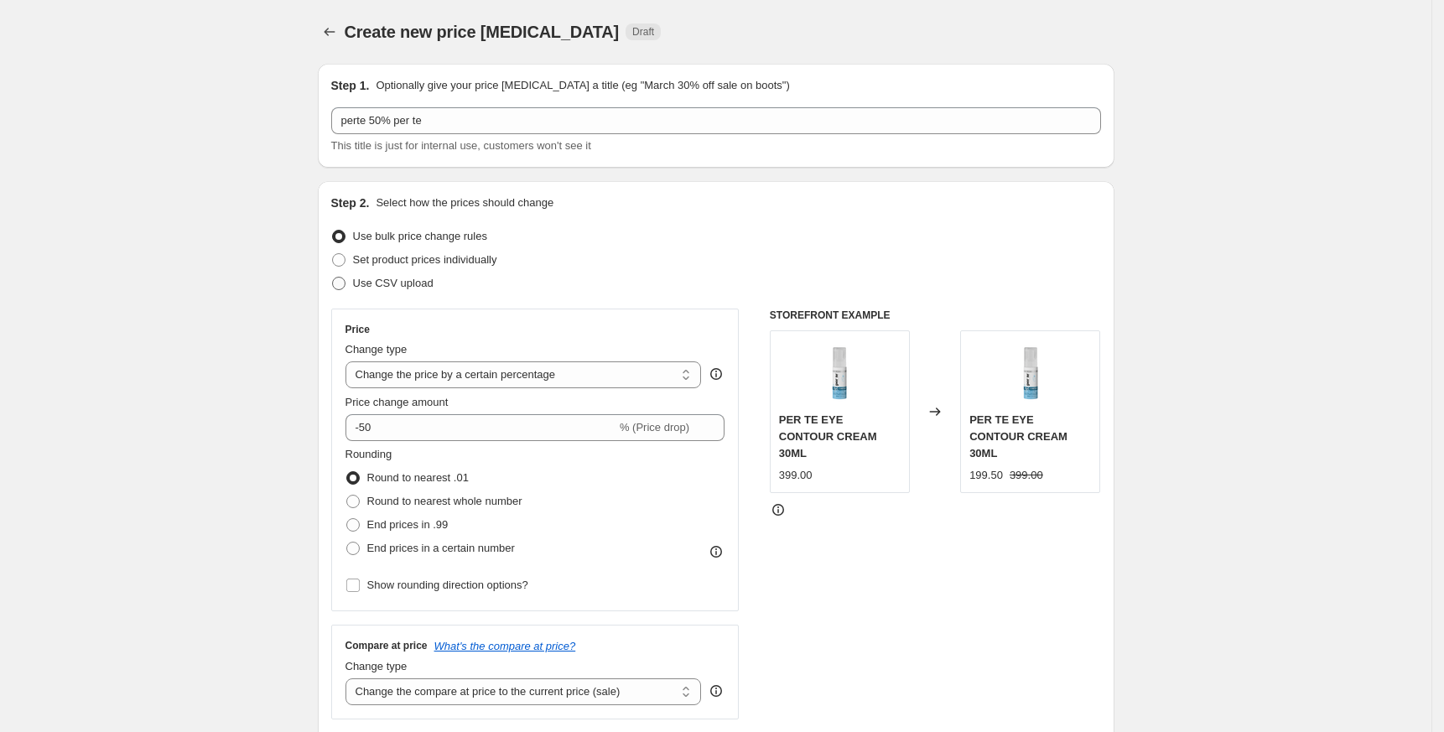
click at [410, 283] on span "Use CSV upload" at bounding box center [393, 283] width 80 height 13
click at [333, 278] on input "Use CSV upload" at bounding box center [332, 277] width 1 height 1
radio input "true"
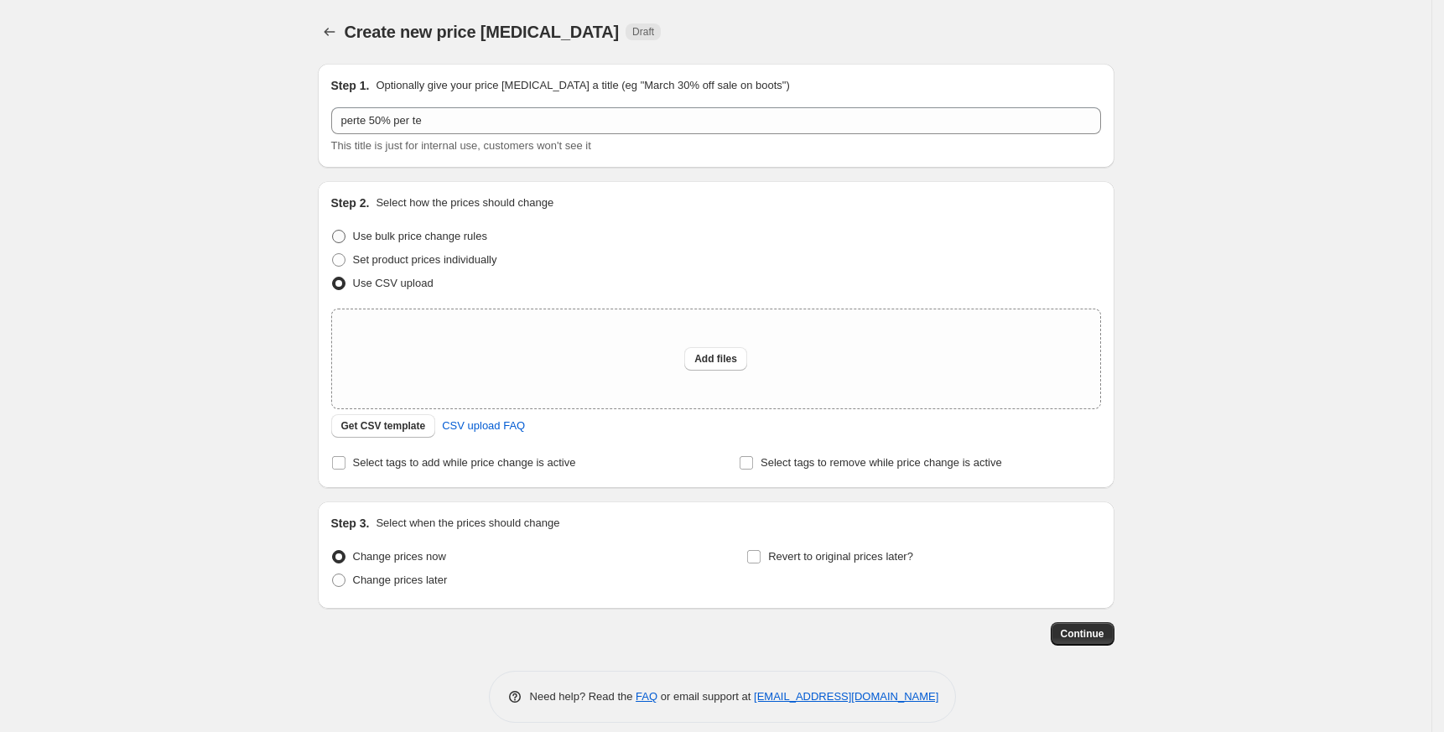
click at [421, 244] on span "Use bulk price change rules" at bounding box center [420, 236] width 134 height 17
click at [333, 231] on input "Use bulk price change rules" at bounding box center [332, 230] width 1 height 1
radio input "true"
select select "percentage"
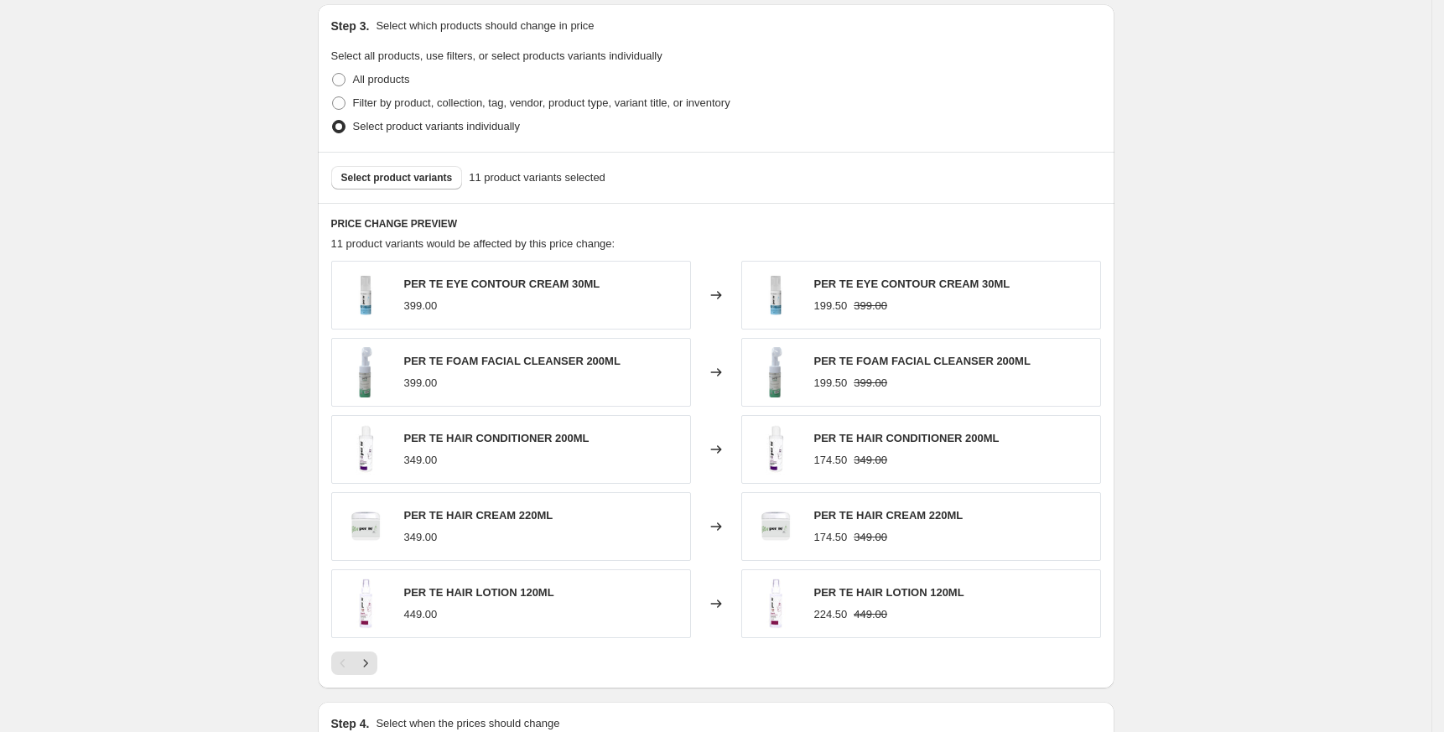
scroll to position [782, 0]
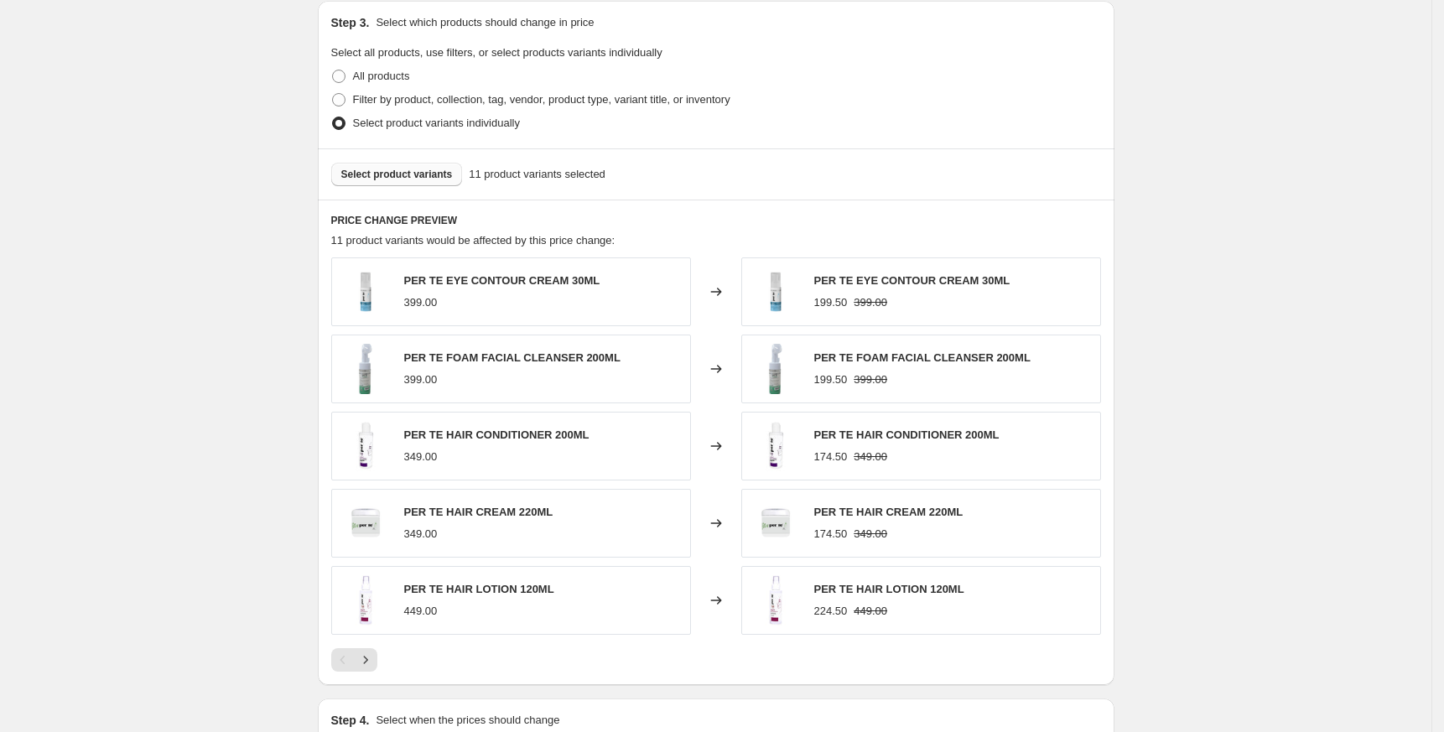
click at [393, 174] on span "Select product variants" at bounding box center [397, 174] width 112 height 13
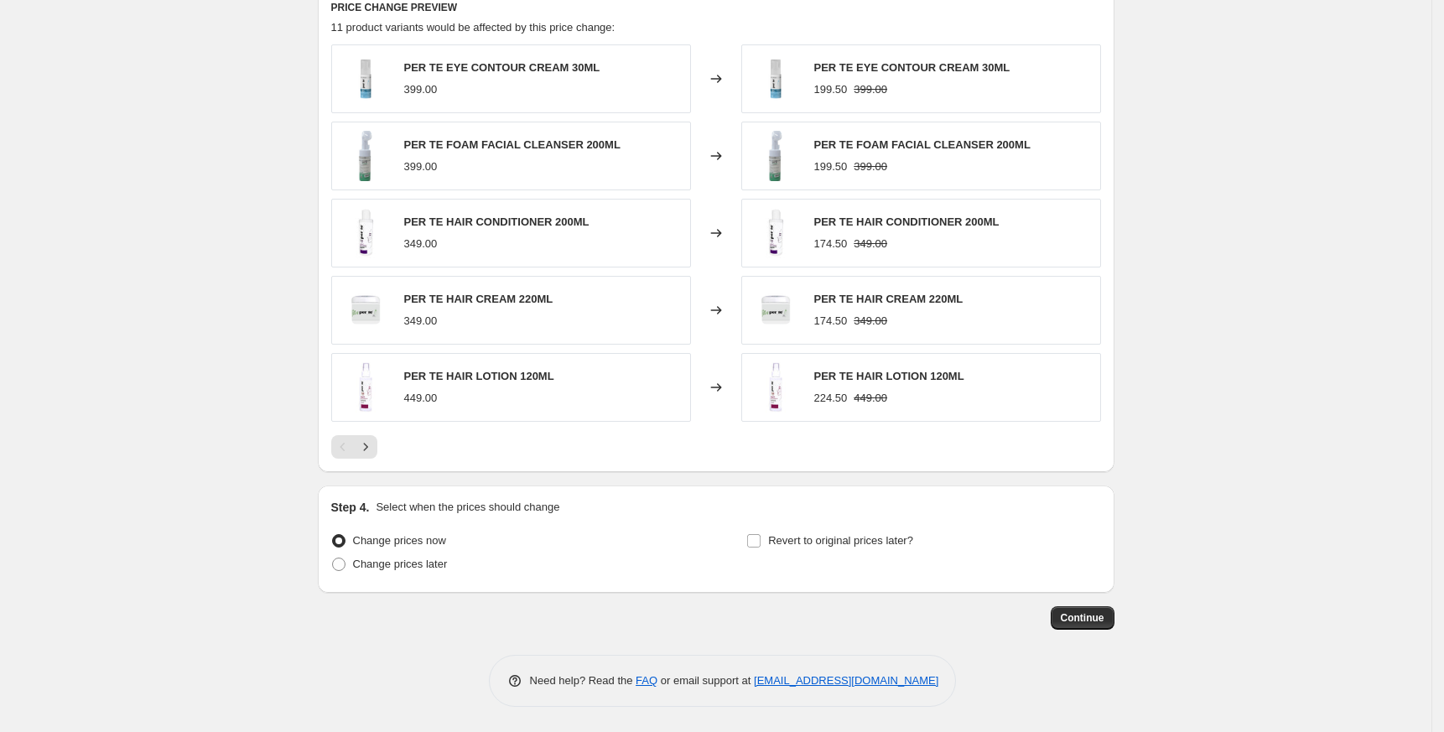
scroll to position [996, 0]
click at [879, 534] on span "Revert to original prices later?" at bounding box center [840, 540] width 145 height 13
click at [761, 534] on input "Revert to original prices later?" at bounding box center [753, 540] width 13 height 13
checkbox input "true"
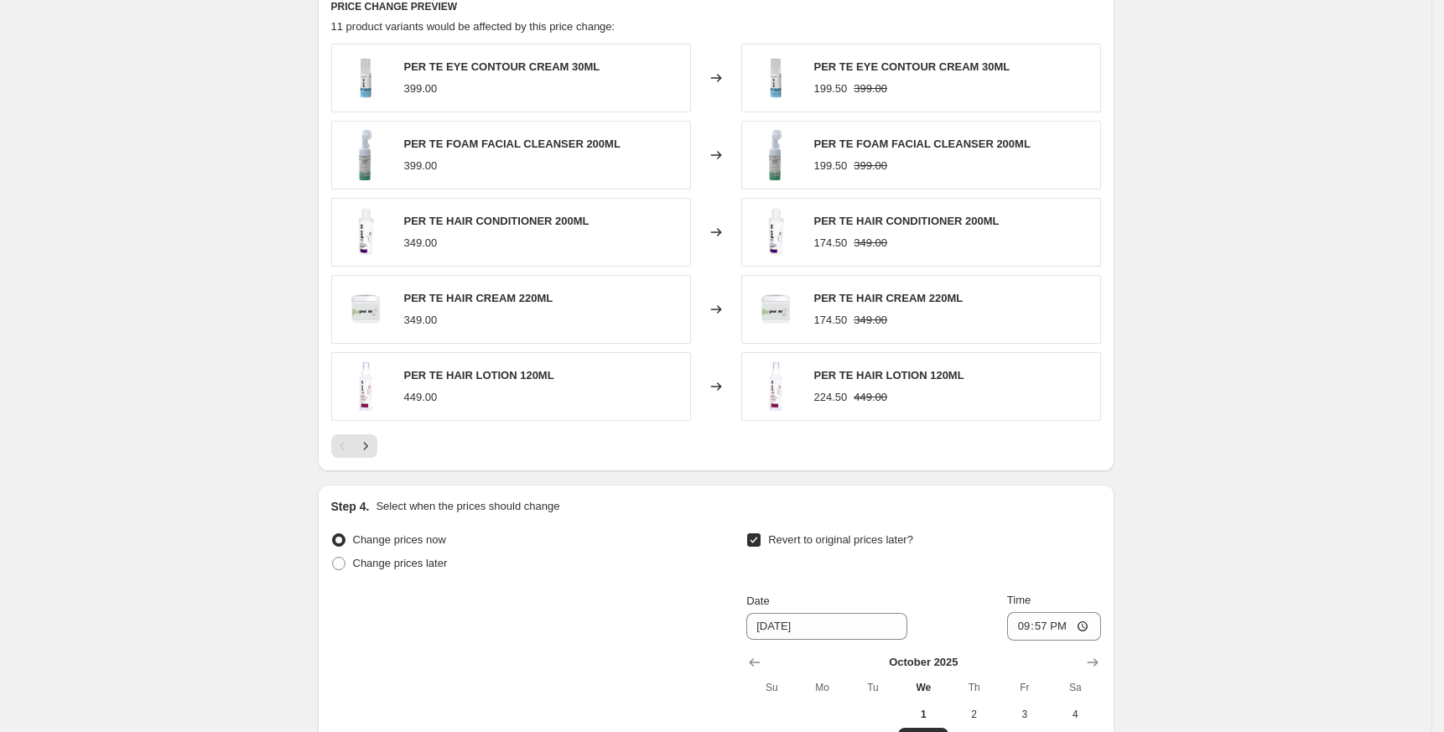
scroll to position [1283, 0]
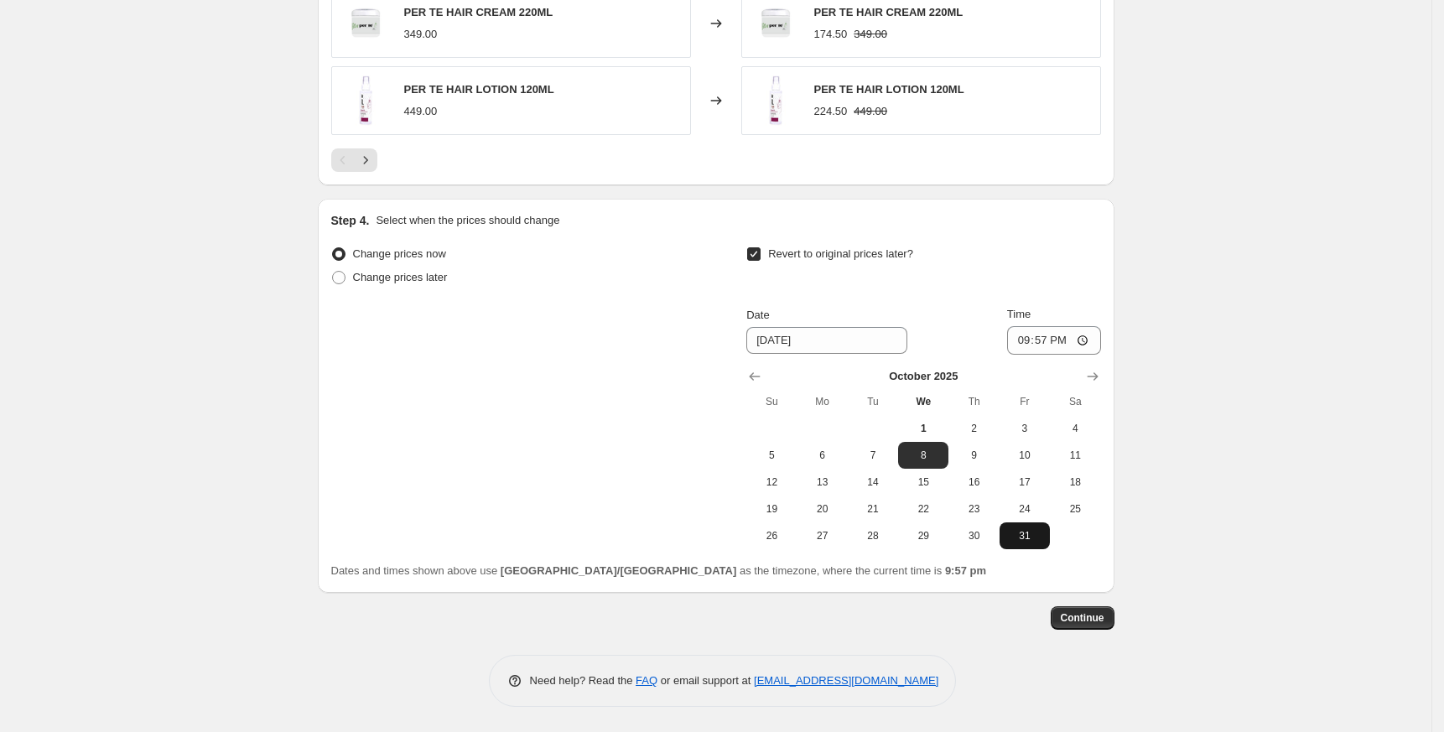
click at [1036, 530] on span "31" at bounding box center [1024, 535] width 37 height 13
type input "[DATE]"
click at [1020, 345] on input "21:57" at bounding box center [1054, 340] width 94 height 29
type input "23:57"
click at [1085, 618] on span "Continue" at bounding box center [1083, 617] width 44 height 13
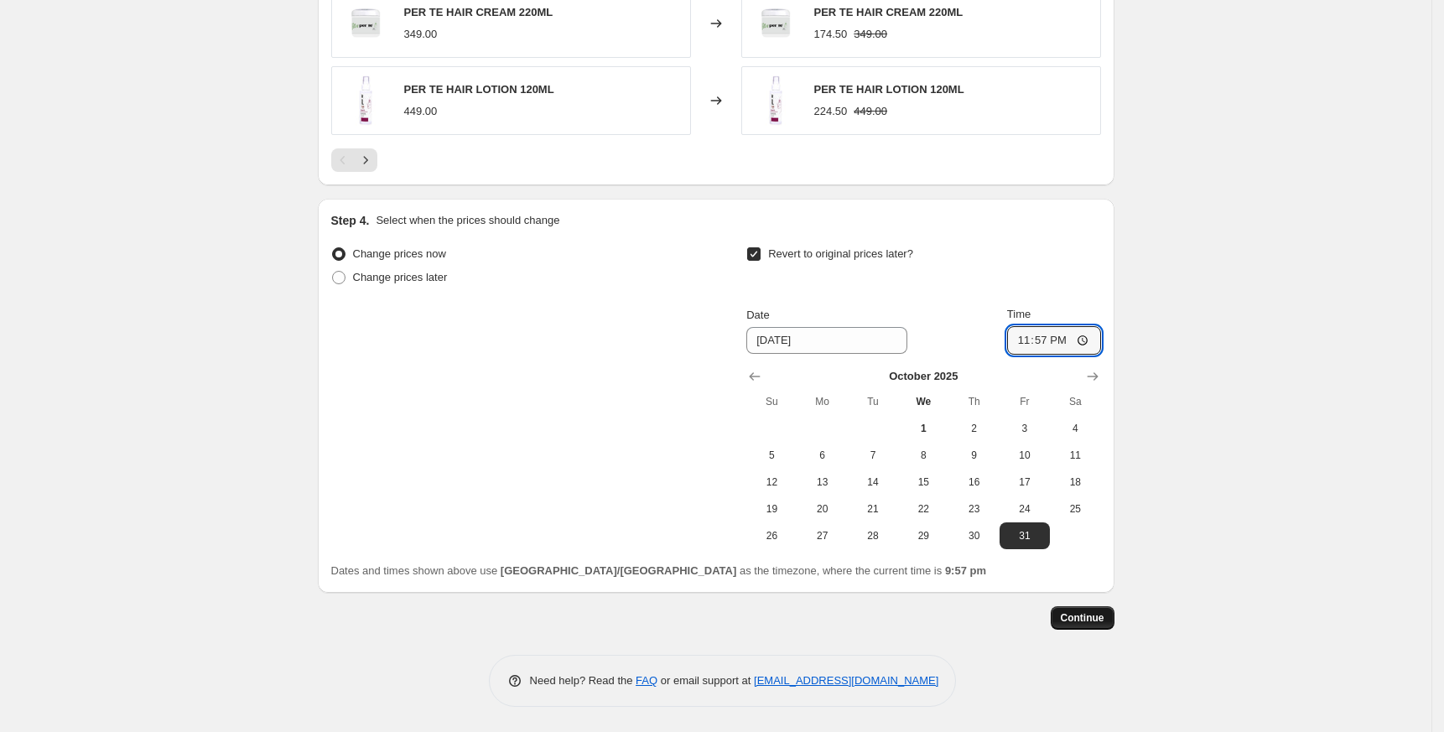
scroll to position [0, 0]
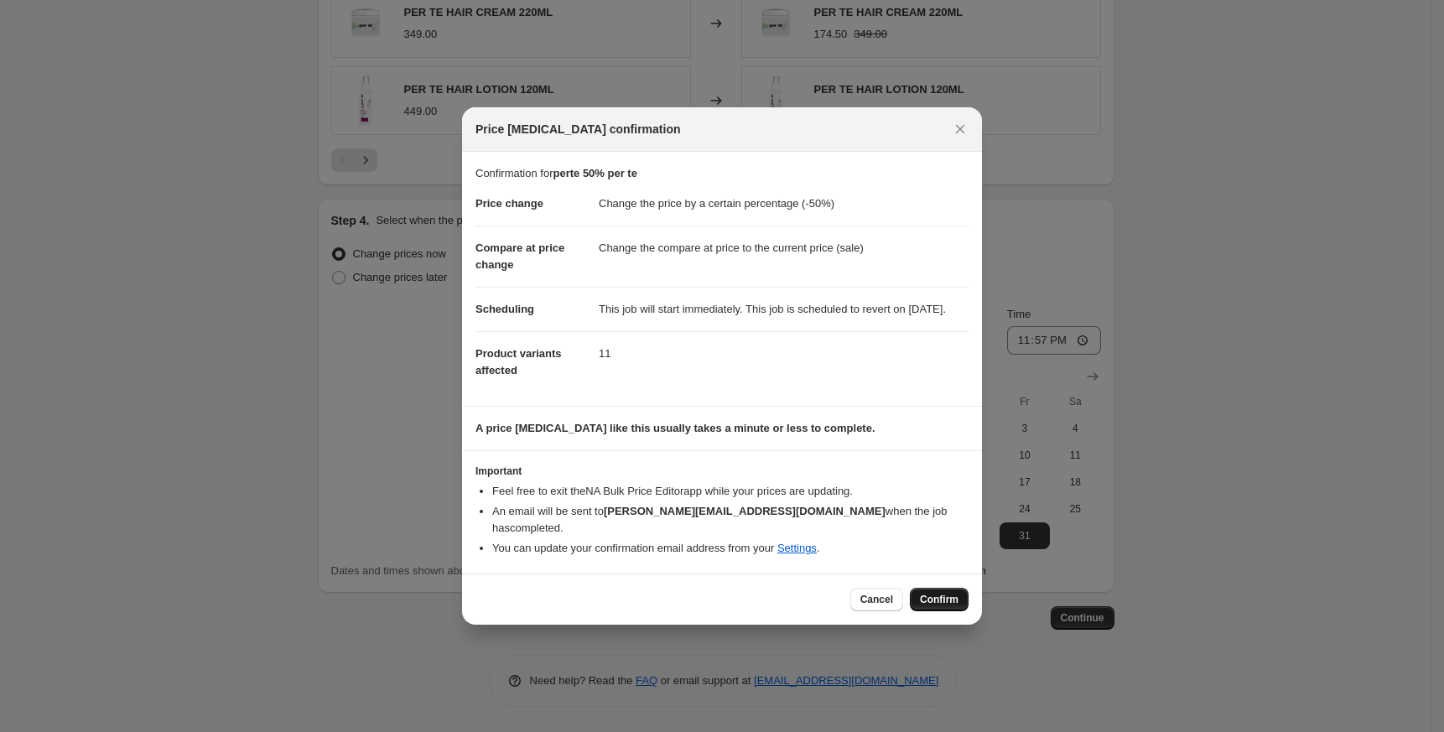
click at [944, 593] on button "Confirm" at bounding box center [939, 599] width 59 height 23
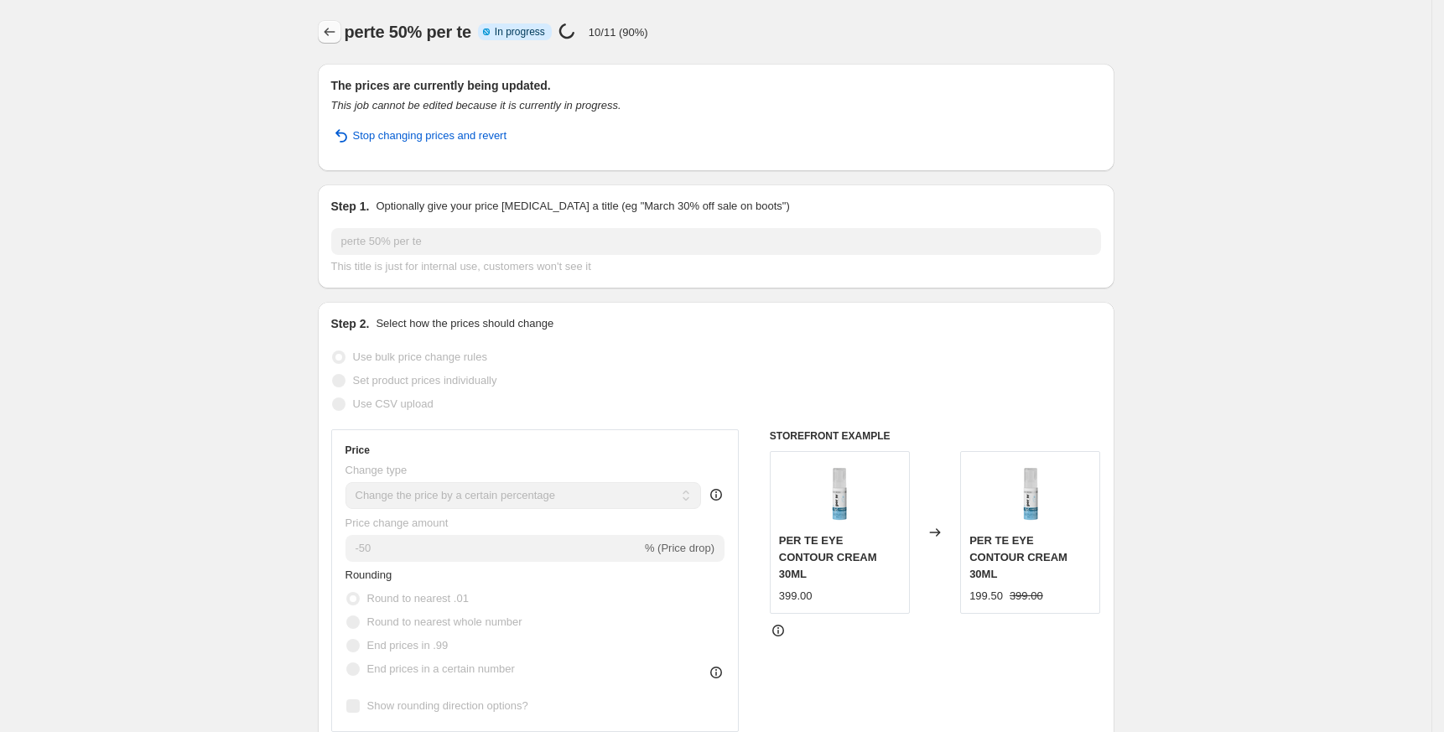
click at [325, 33] on button "Price change jobs" at bounding box center [329, 31] width 23 height 23
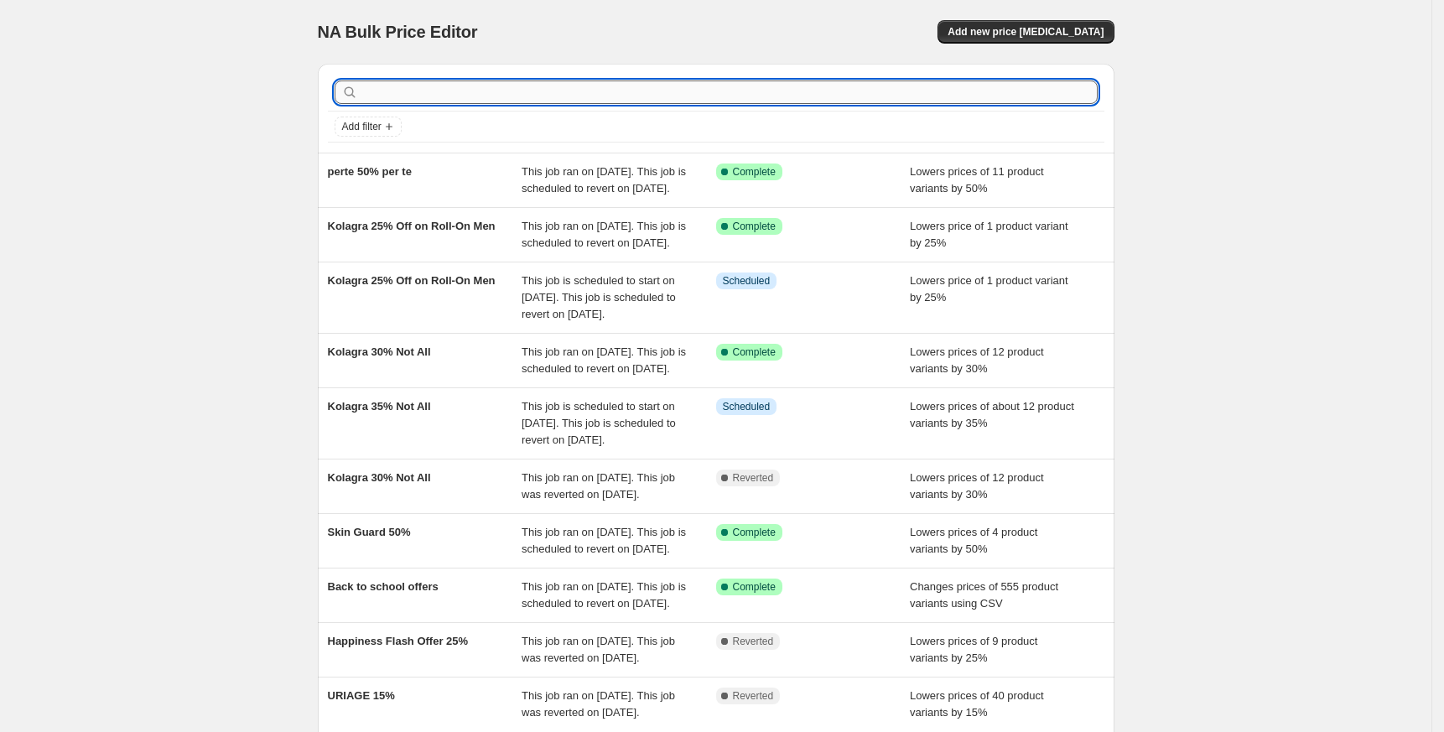
click at [473, 91] on input "text" at bounding box center [729, 91] width 736 height 23
paste input "dermaseries"
type input "dermaseries"
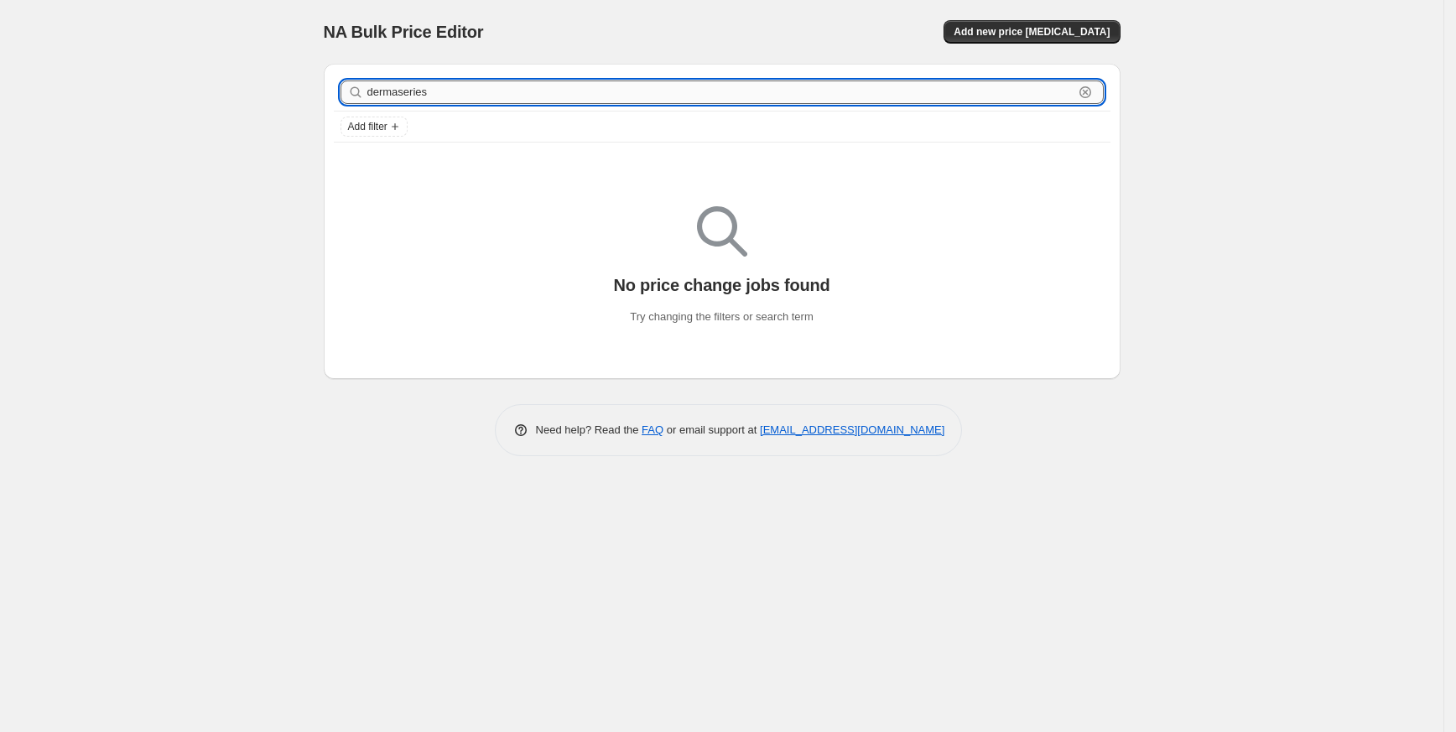
type input "derma series"
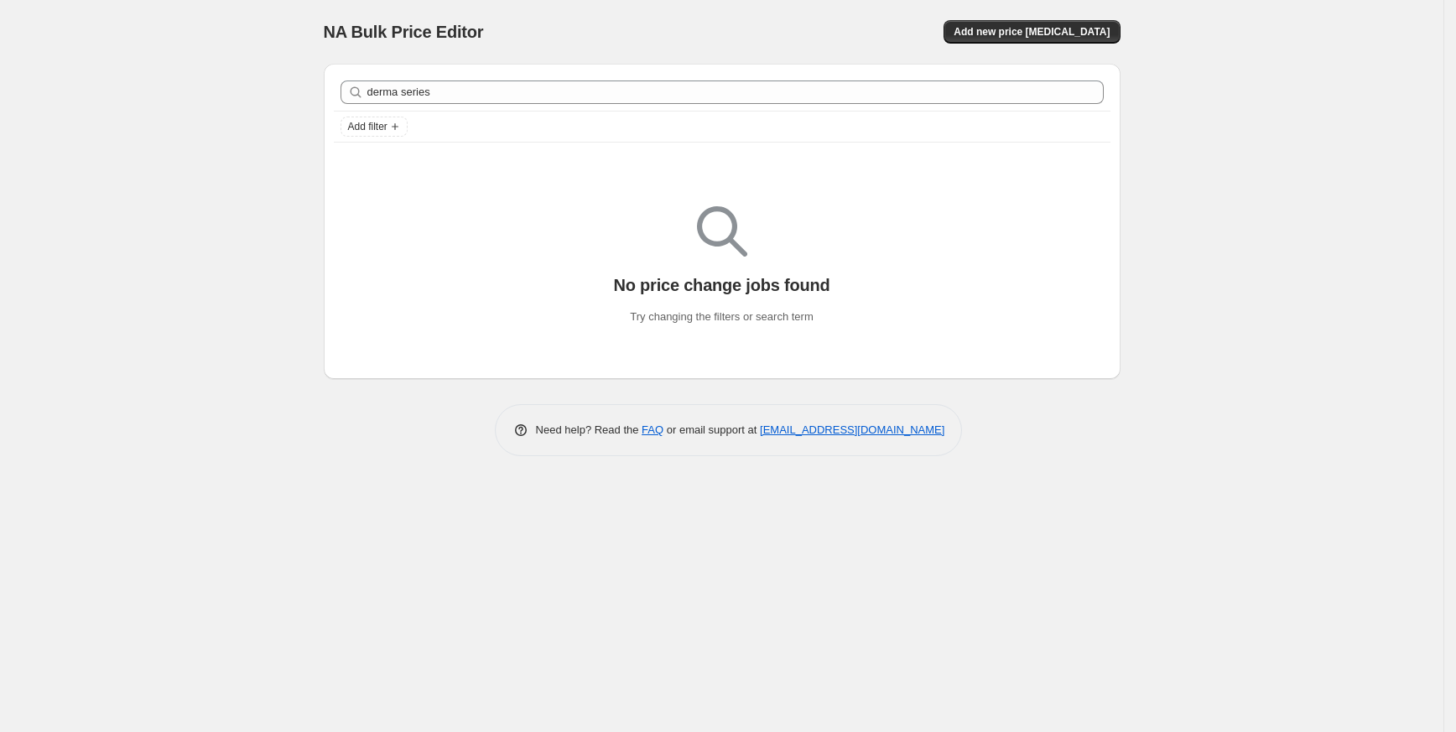
click at [493, 104] on div "derma series Clear" at bounding box center [722, 92] width 776 height 37
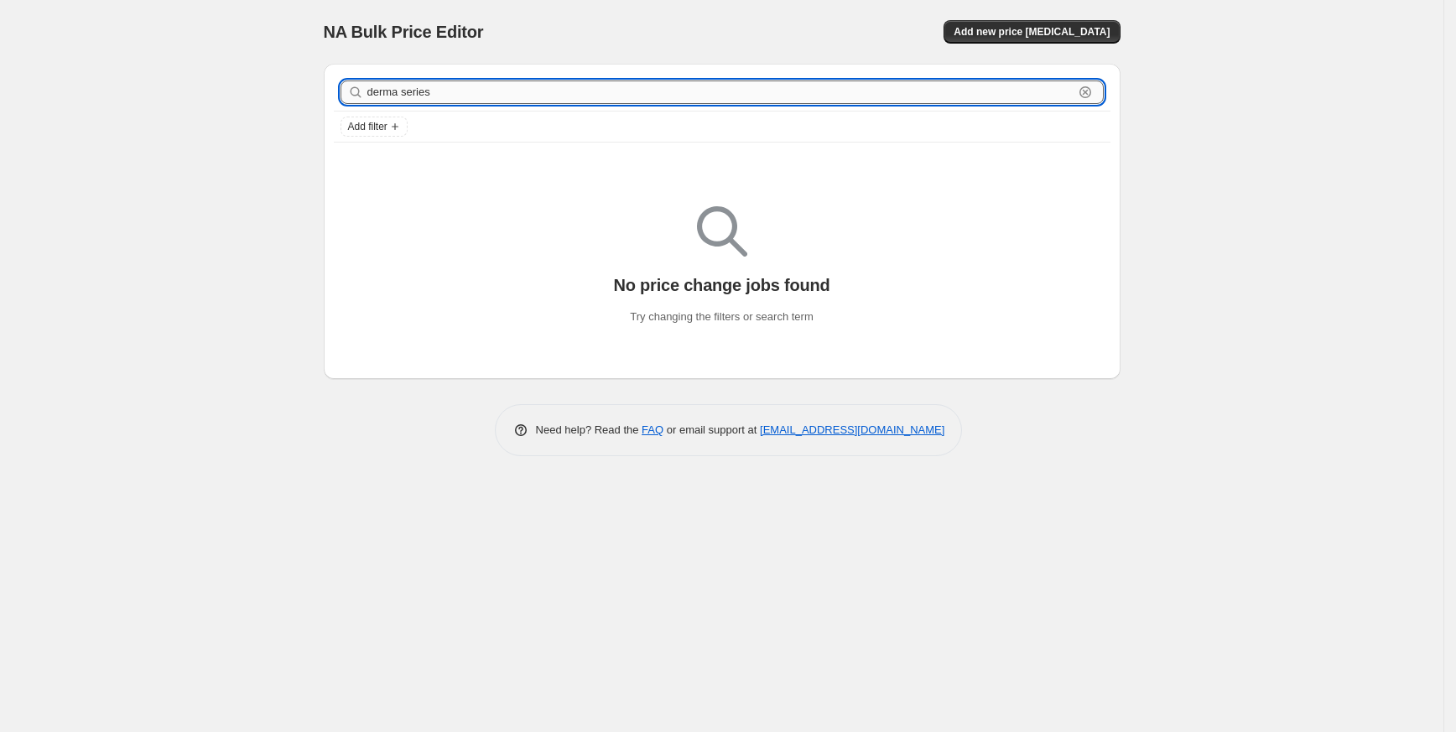
click at [497, 96] on input "derma series" at bounding box center [720, 91] width 706 height 23
type input "رخه"
click at [497, 96] on input "رخه" at bounding box center [720, 91] width 706 height 23
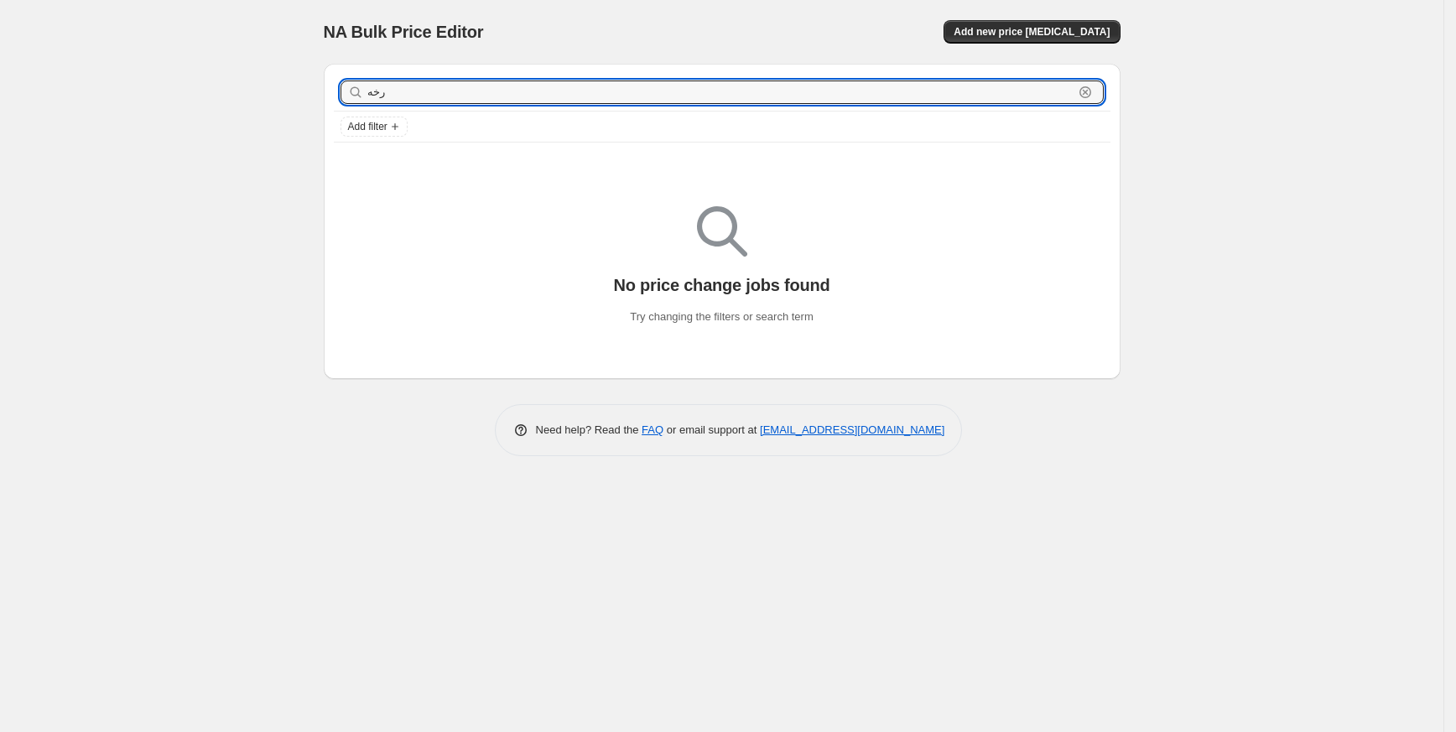
click at [497, 96] on input "رخه" at bounding box center [720, 91] width 706 height 23
type input "voi"
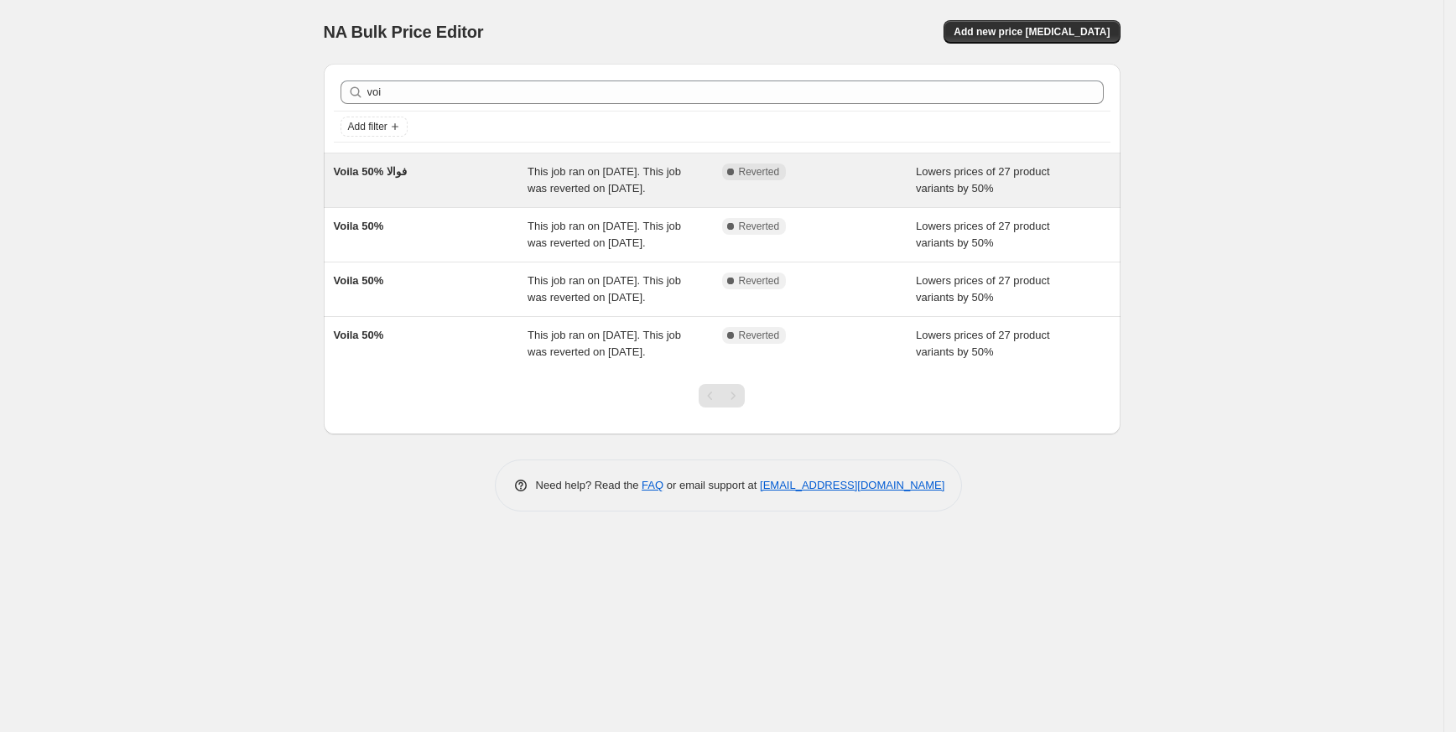
click at [402, 169] on span "Voila 50% فوالا" at bounding box center [370, 171] width 73 height 13
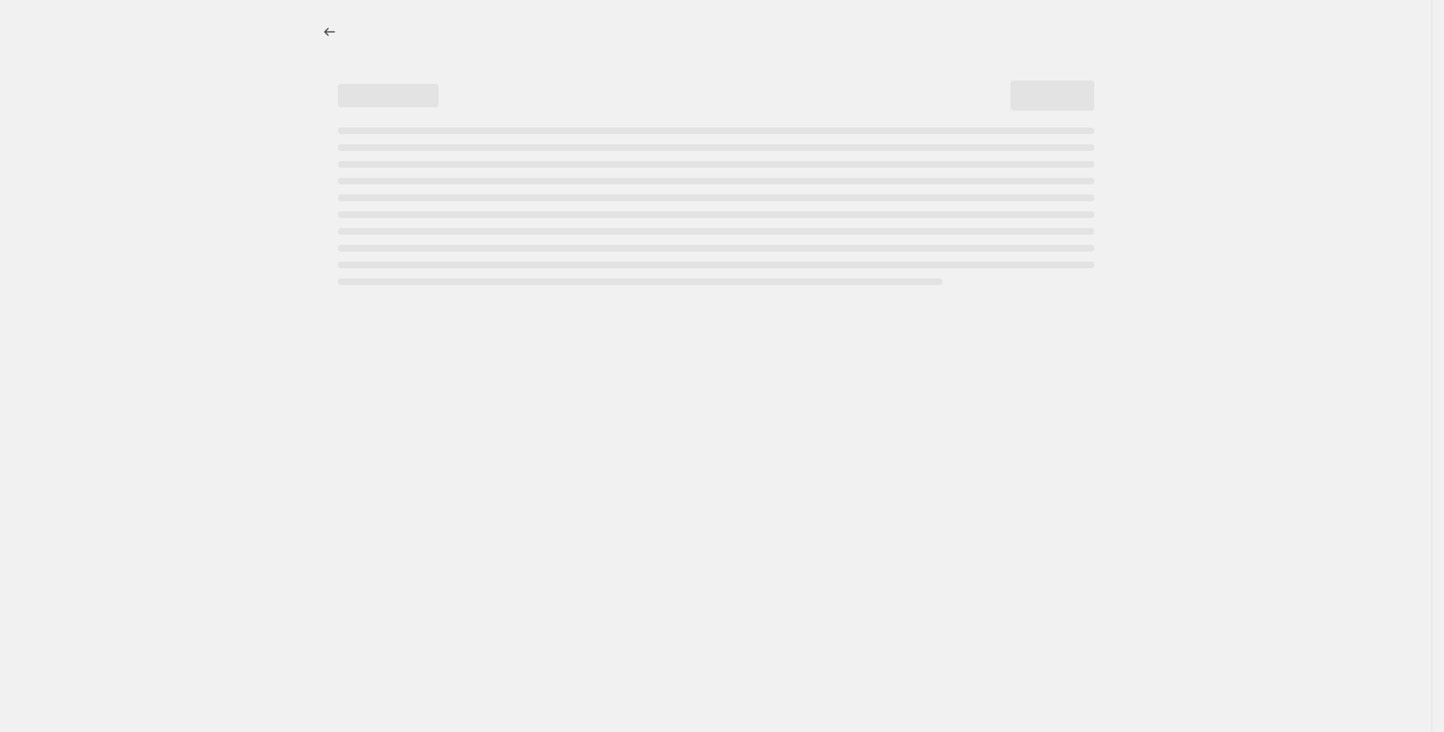
select select "percentage"
select select "collection"
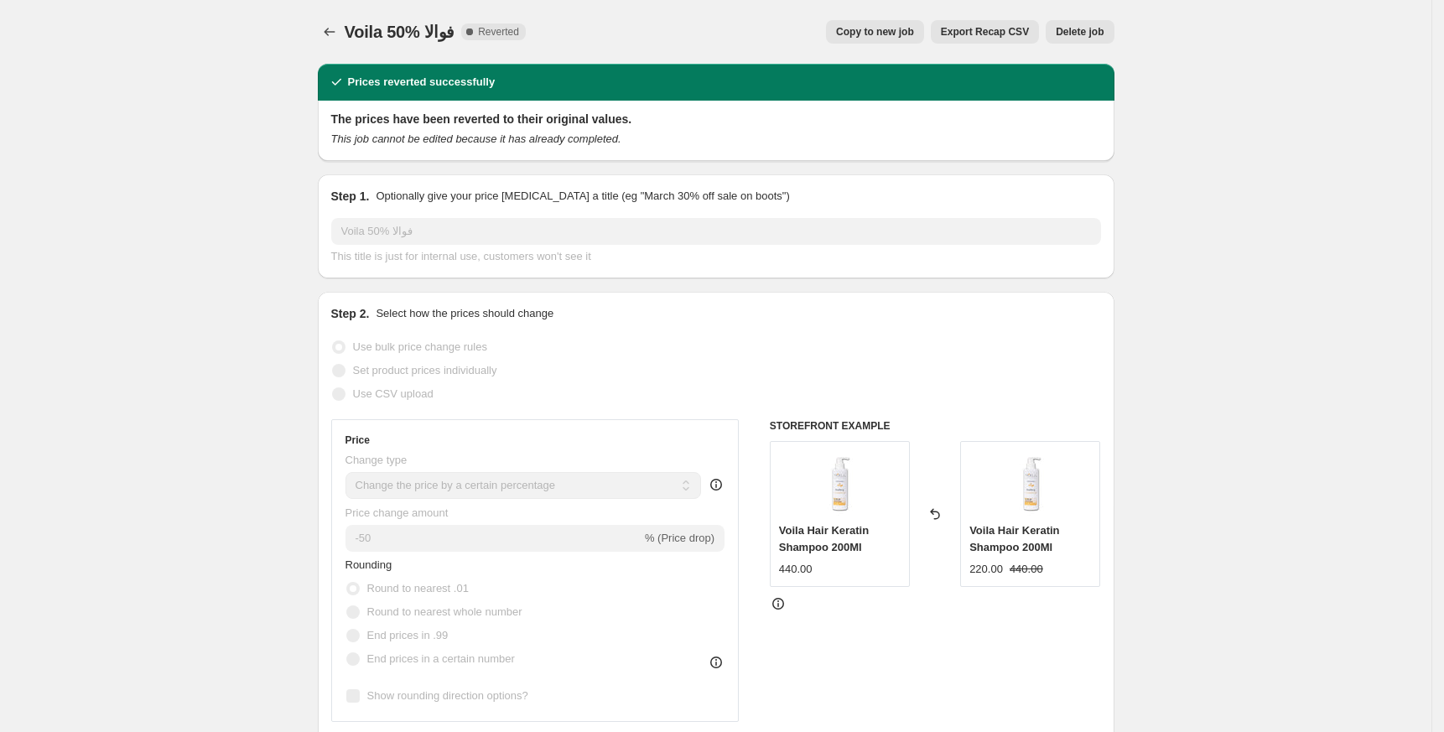
click at [880, 36] on span "Copy to new job" at bounding box center [875, 31] width 78 height 13
select select "percentage"
select select "collection"
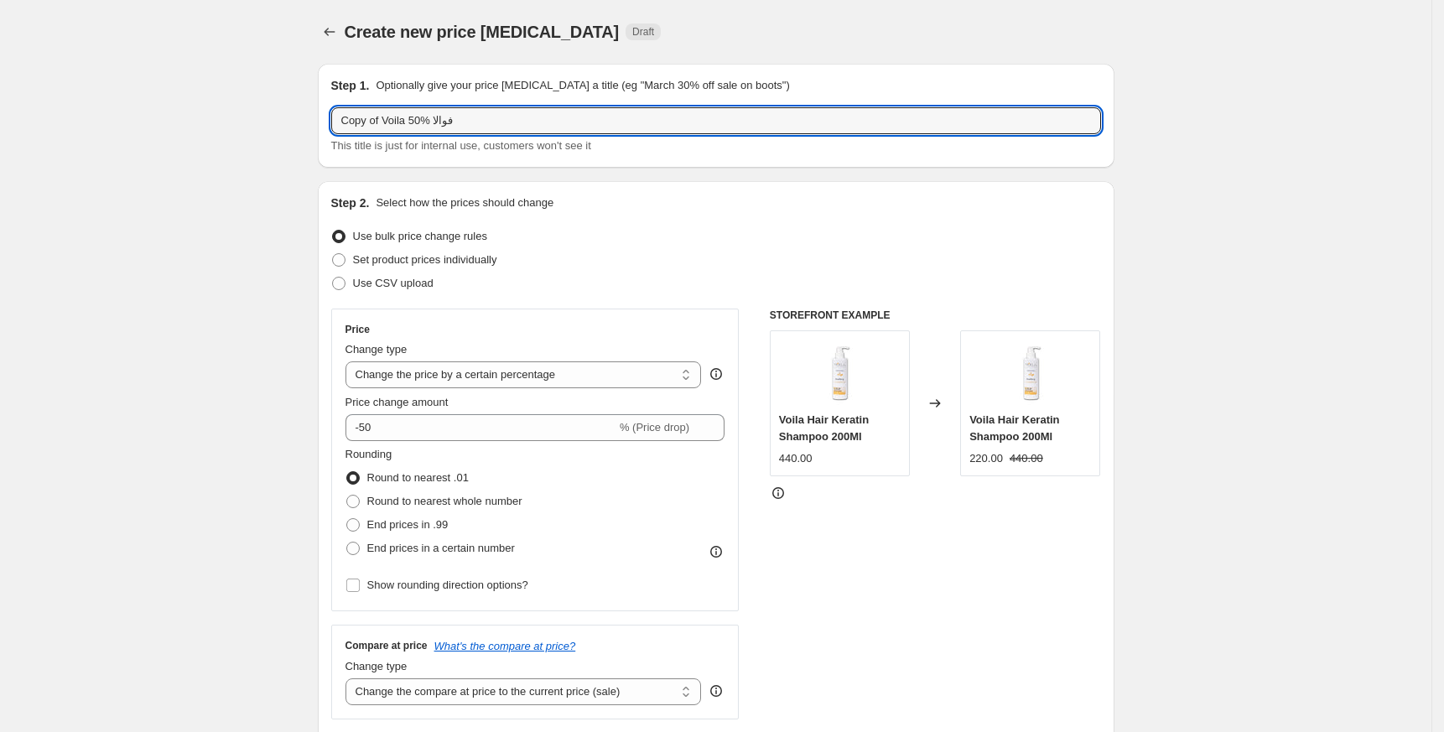
drag, startPoint x: 389, startPoint y: 118, endPoint x: 169, endPoint y: 119, distance: 220.5
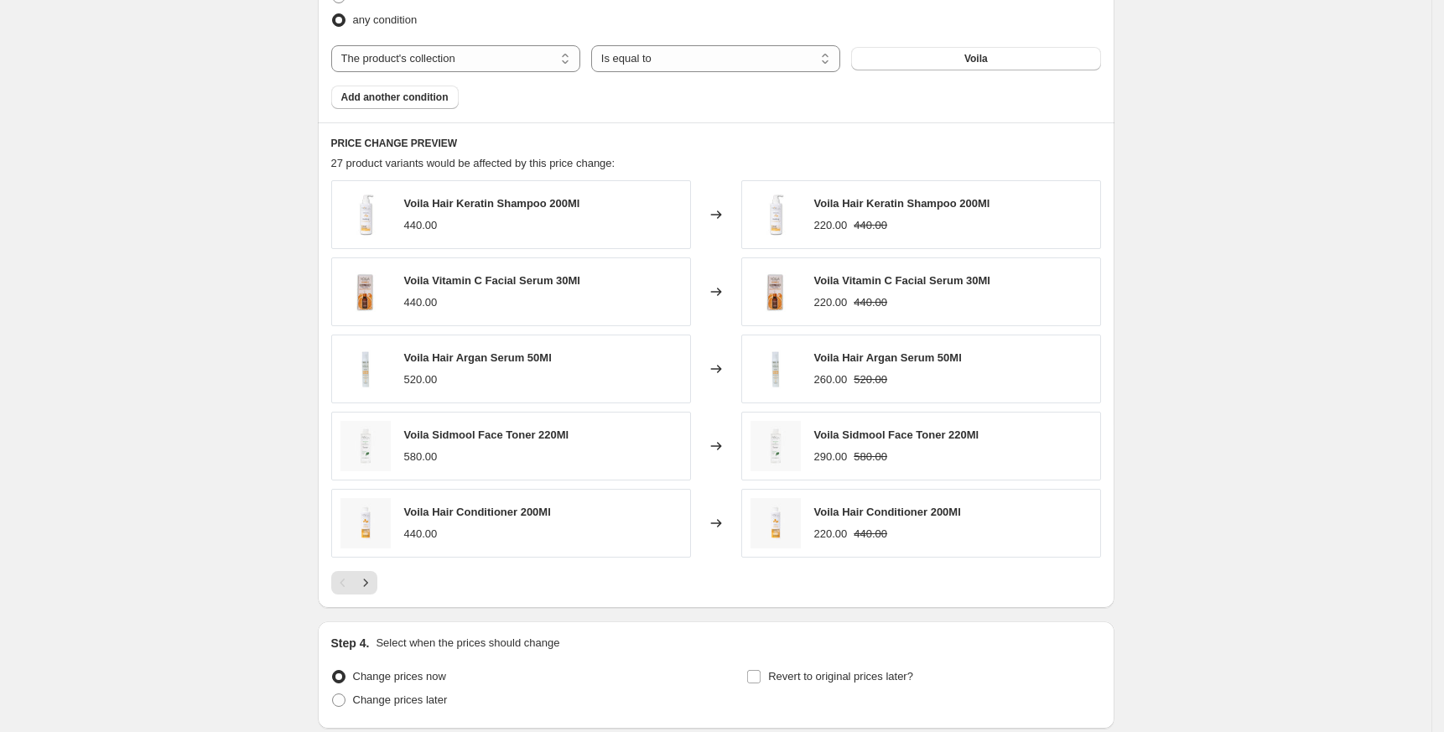
scroll to position [1134, 0]
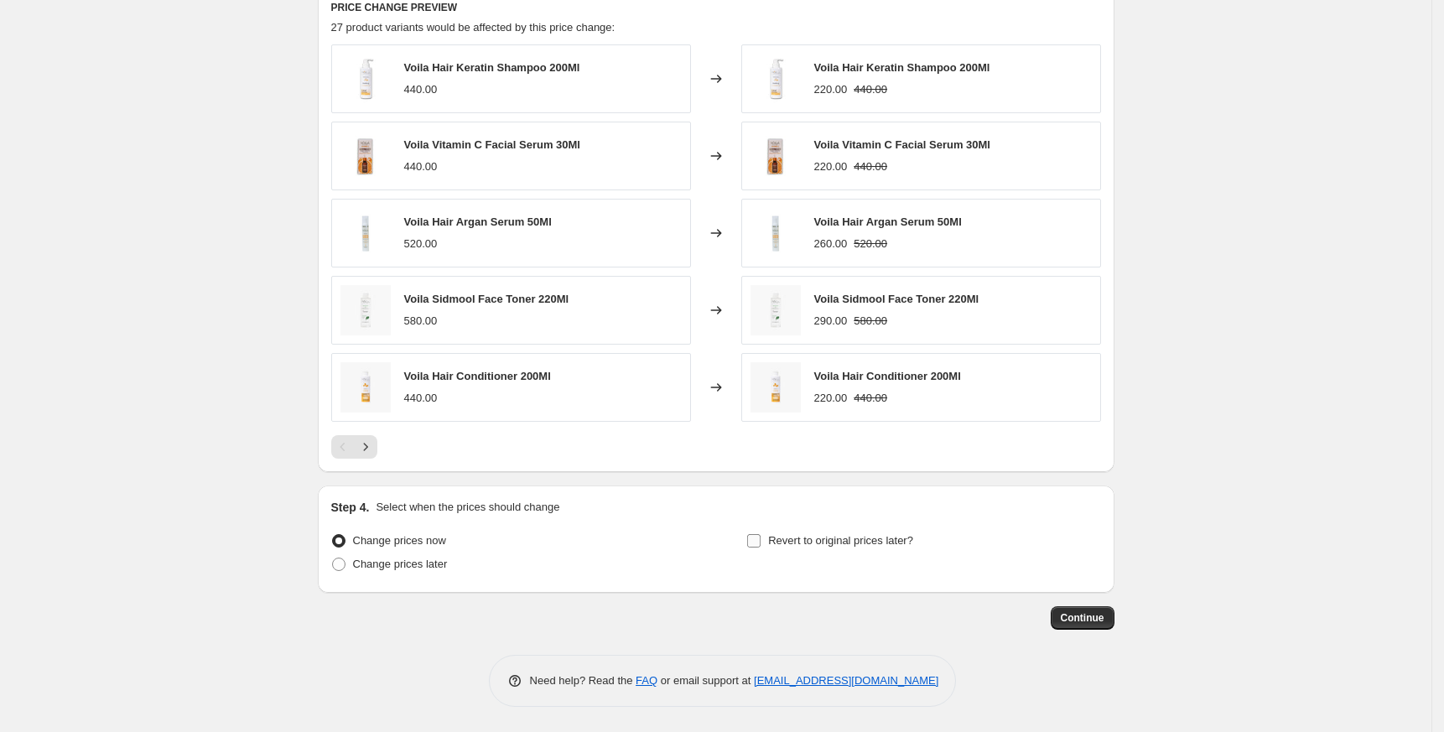
type input "Voila 50% فوالا"
click at [811, 543] on span "Revert to original prices later?" at bounding box center [840, 540] width 145 height 13
click at [761, 543] on input "Revert to original prices later?" at bounding box center [753, 540] width 13 height 13
checkbox input "true"
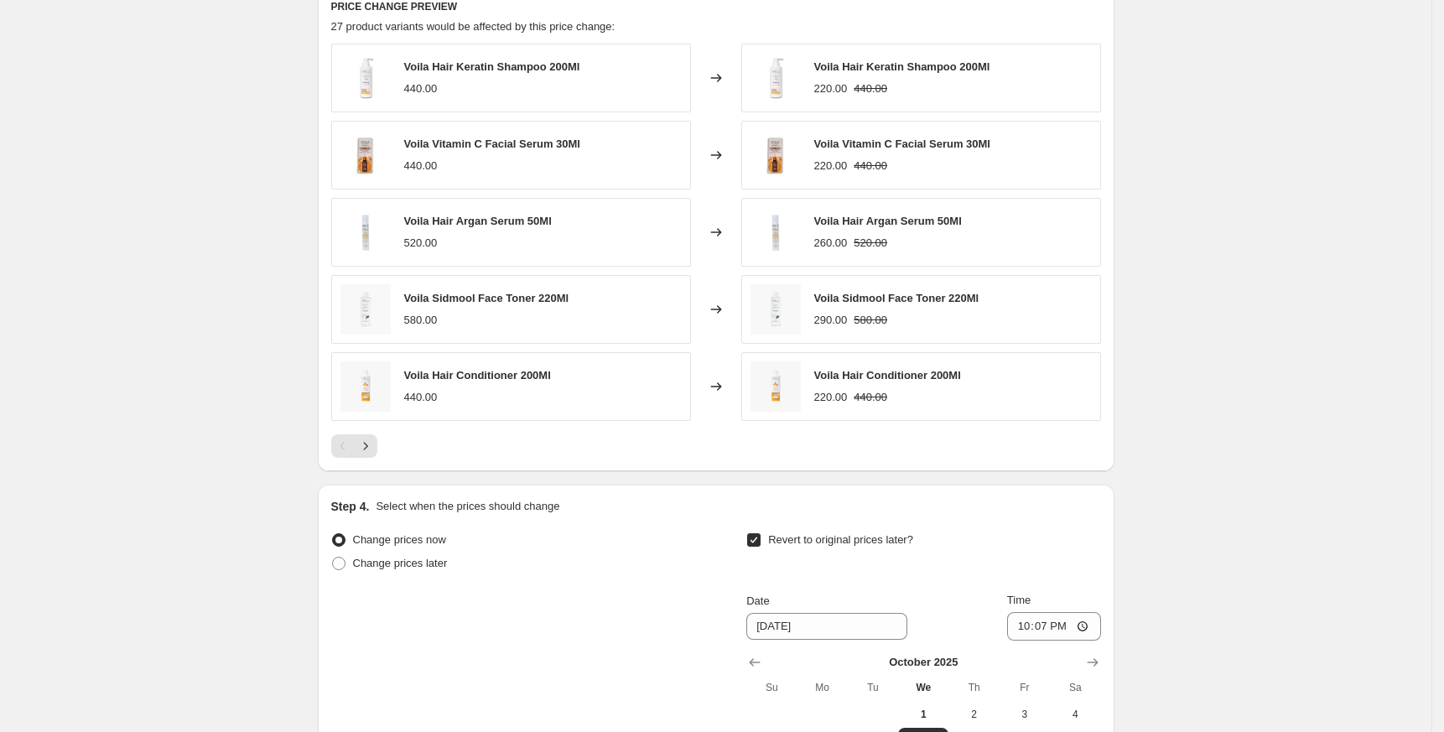
scroll to position [1420, 0]
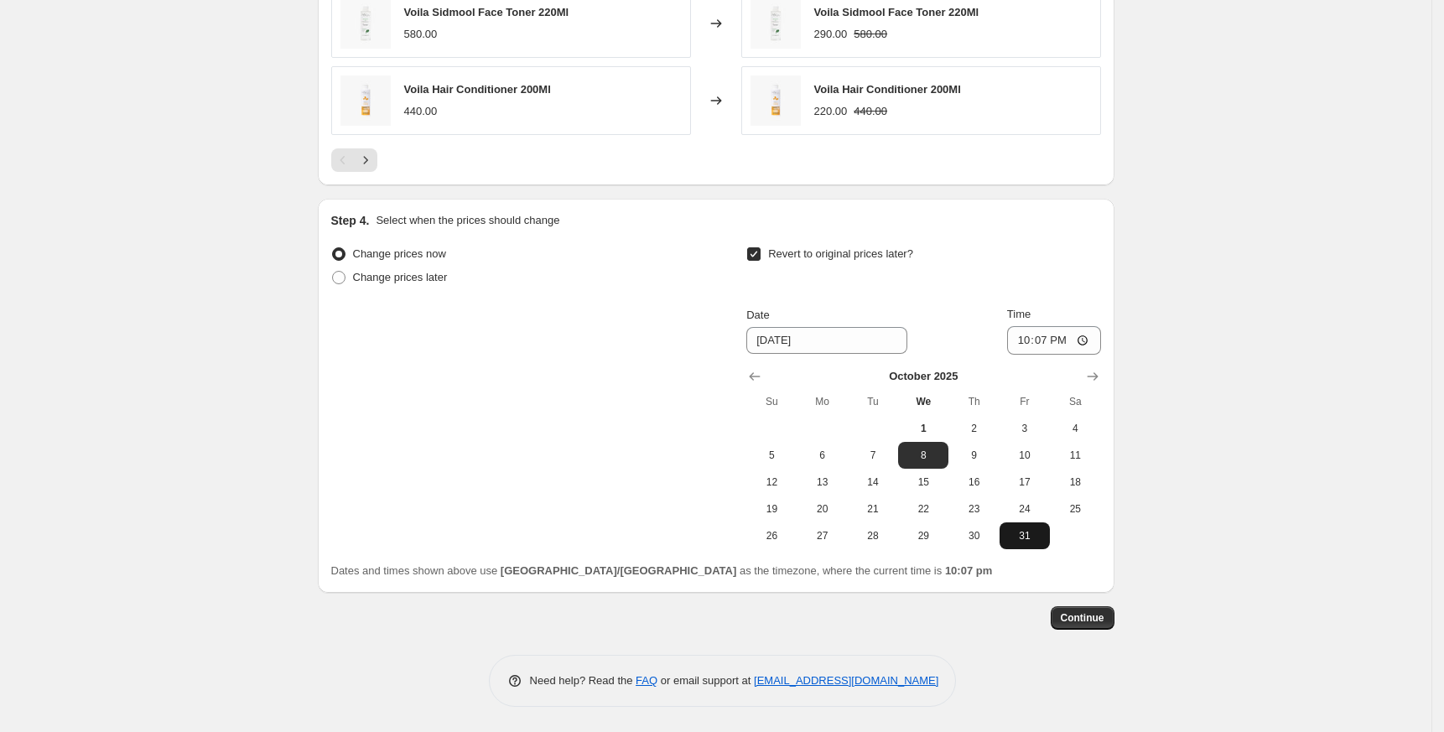
click at [1034, 541] on span "31" at bounding box center [1024, 535] width 37 height 13
type input "[DATE]"
click at [1030, 330] on input "22:07" at bounding box center [1054, 340] width 94 height 29
type input "23:50"
click at [1095, 614] on span "Continue" at bounding box center [1083, 617] width 44 height 13
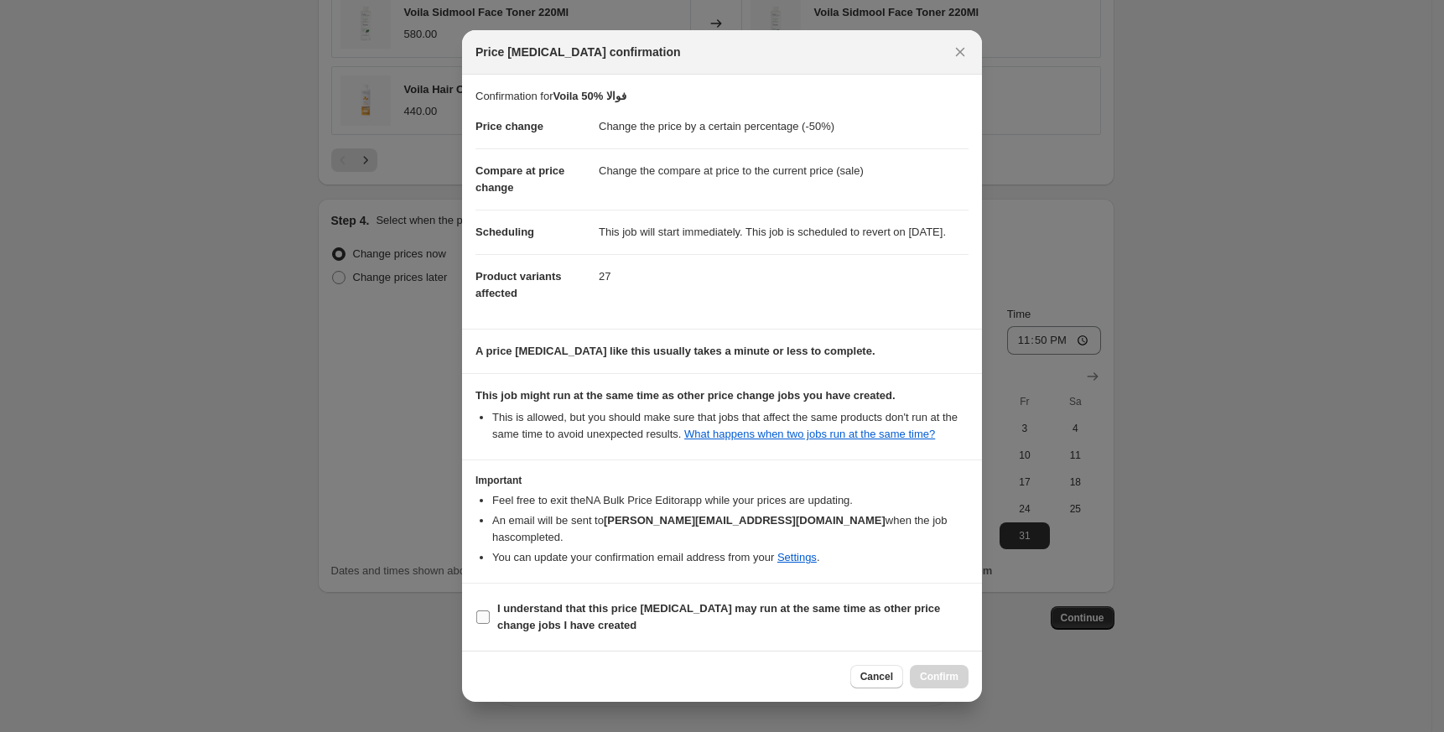
click at [625, 611] on b "I understand that this price [MEDICAL_DATA] may run at the same time as other p…" at bounding box center [718, 616] width 443 height 29
click at [490, 611] on input "I understand that this price [MEDICAL_DATA] may run at the same time as other p…" at bounding box center [482, 616] width 13 height 13
checkbox input "true"
click at [943, 682] on span "Confirm" at bounding box center [939, 676] width 39 height 13
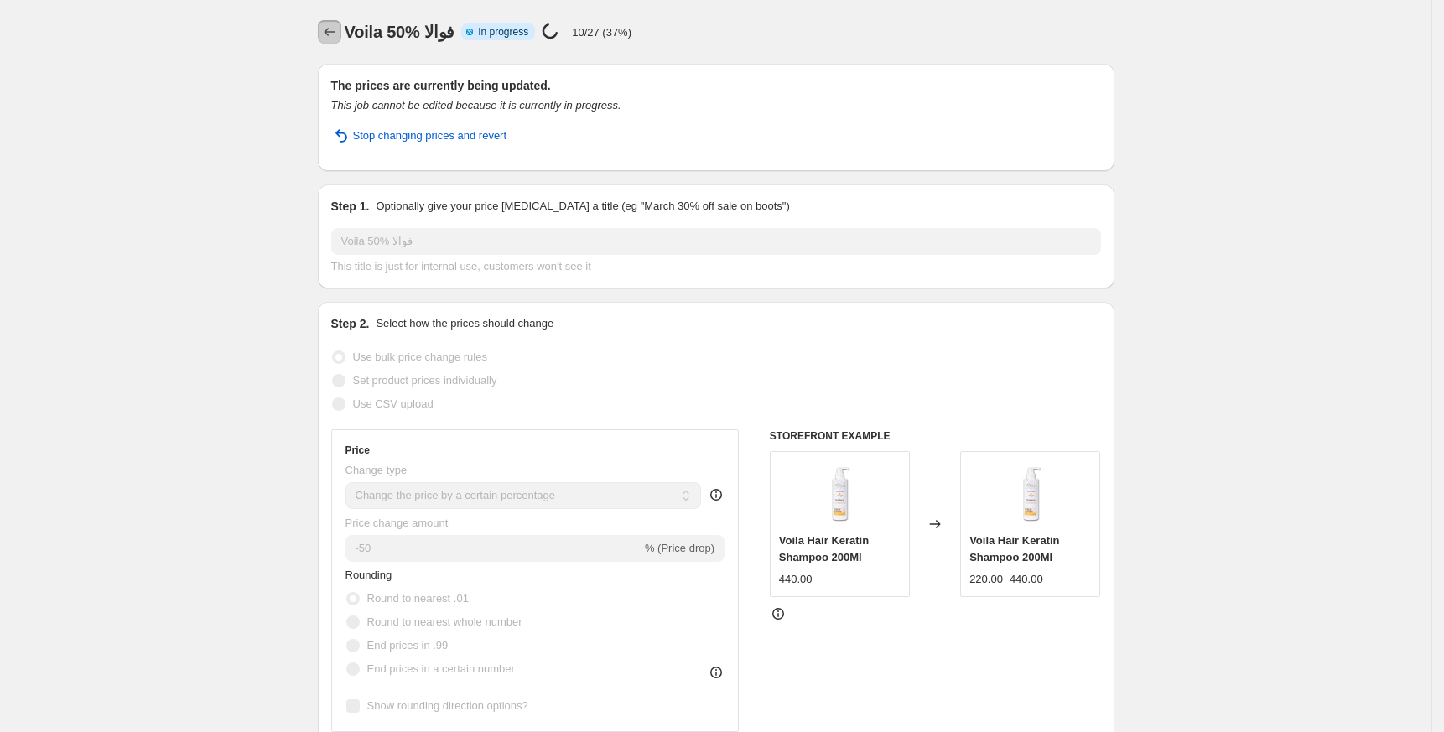
click at [333, 25] on icon "Price change jobs" at bounding box center [329, 31] width 17 height 17
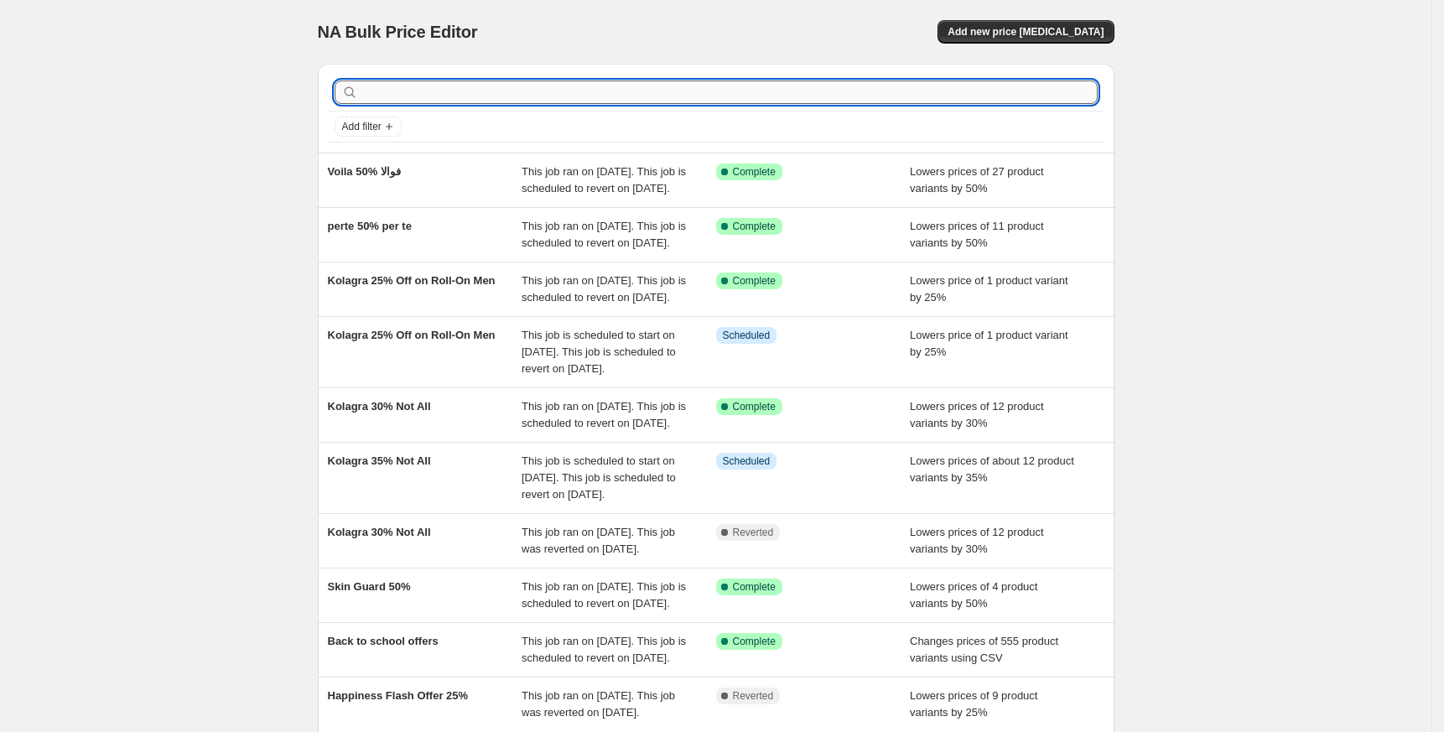
click at [383, 97] on input "text" at bounding box center [729, 91] width 736 height 23
type input "bg"
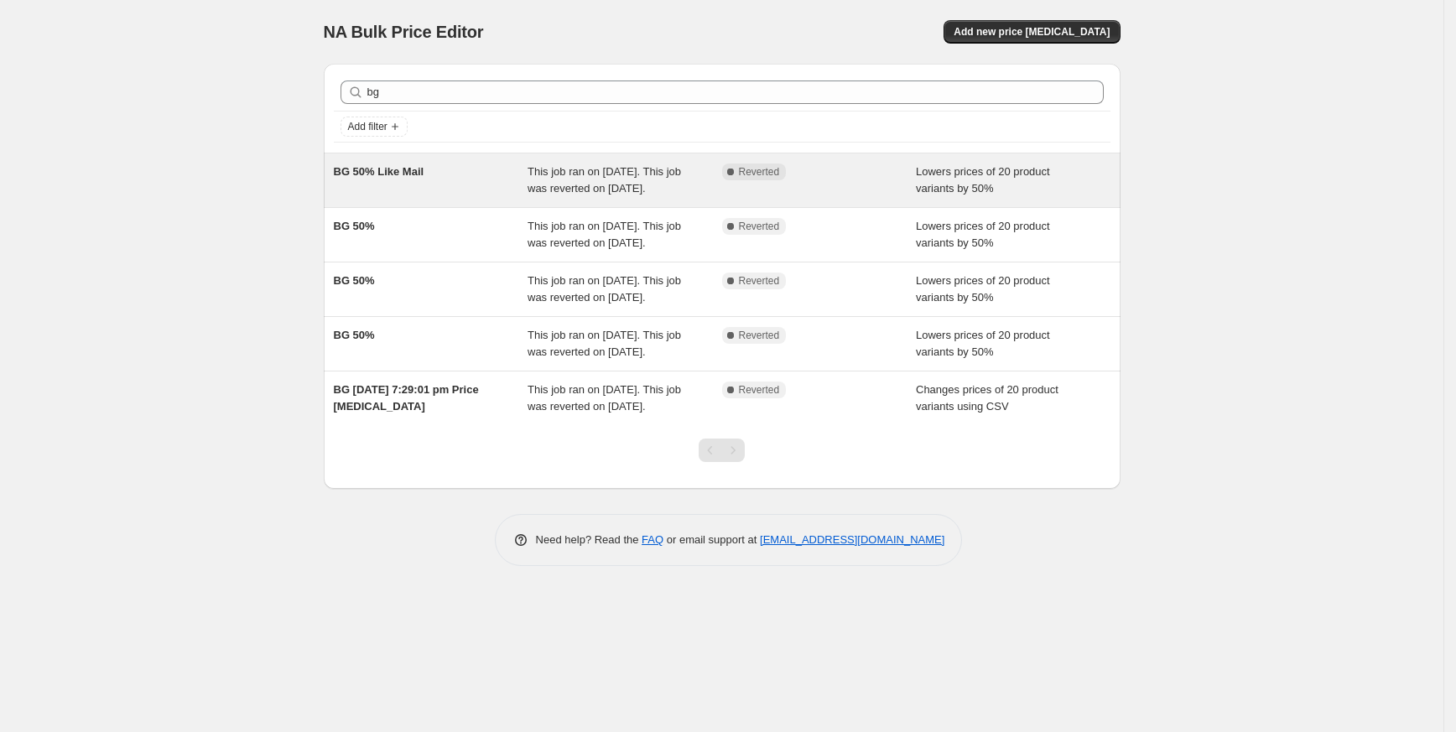
click at [376, 169] on span "BG 50% Like Mail" at bounding box center [379, 171] width 91 height 13
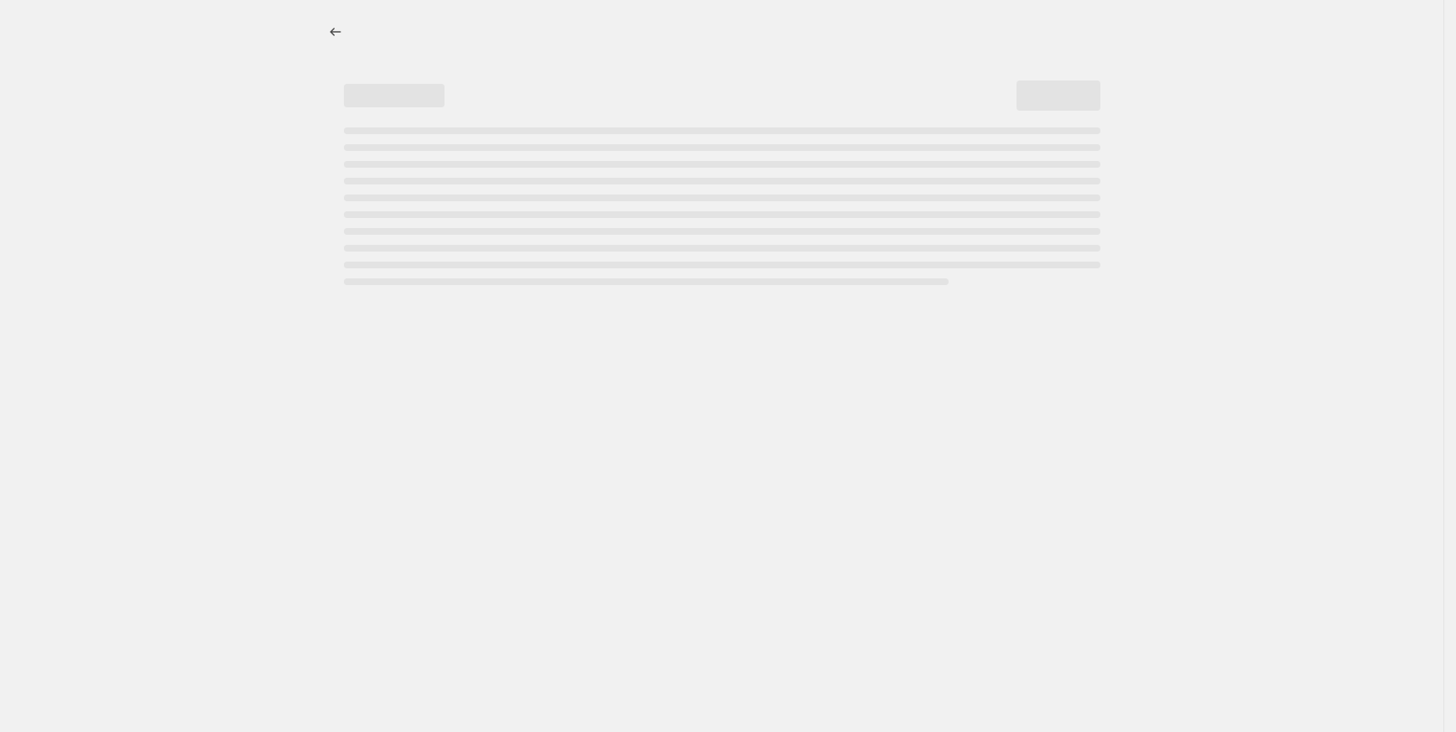
select select "percentage"
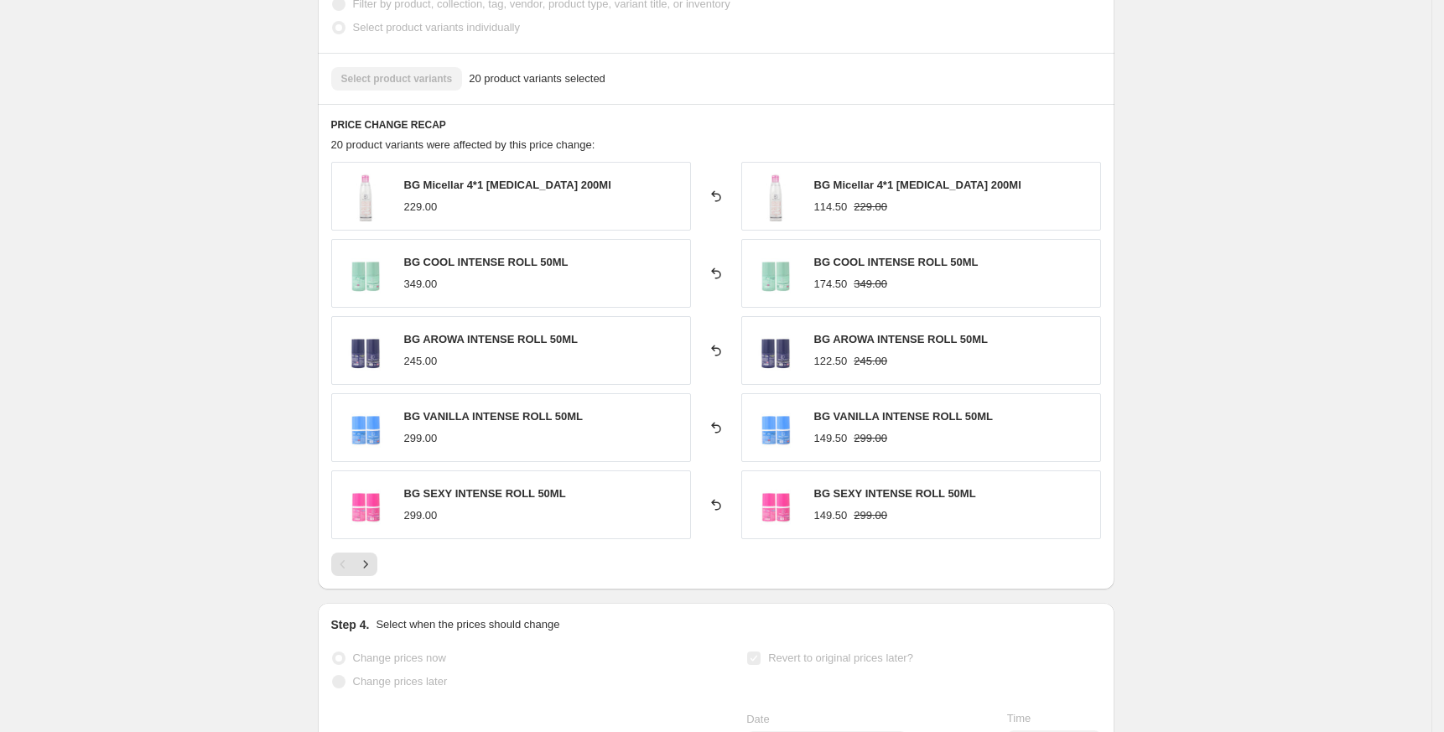
scroll to position [1006, 0]
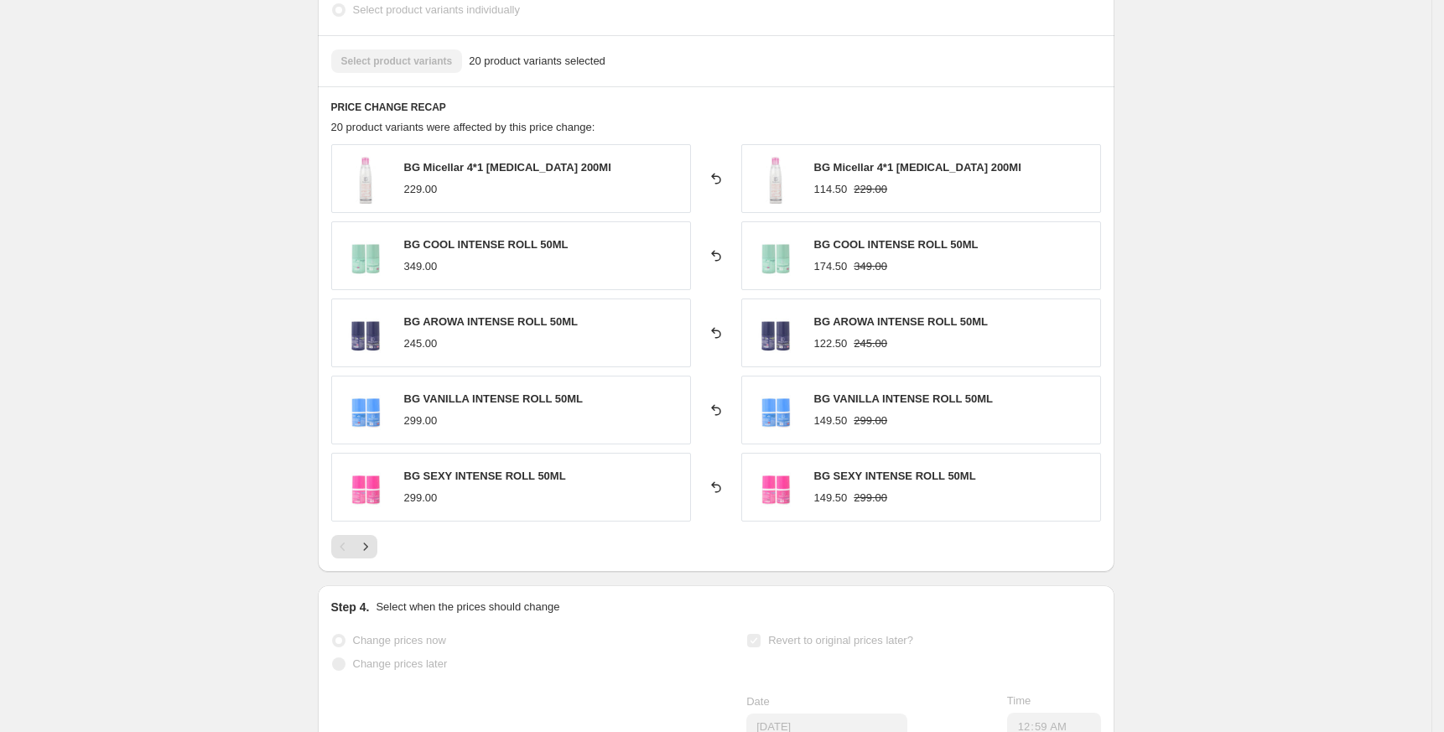
click at [383, 551] on div at bounding box center [716, 546] width 770 height 23
click at [367, 553] on icon "Next" at bounding box center [365, 546] width 17 height 17
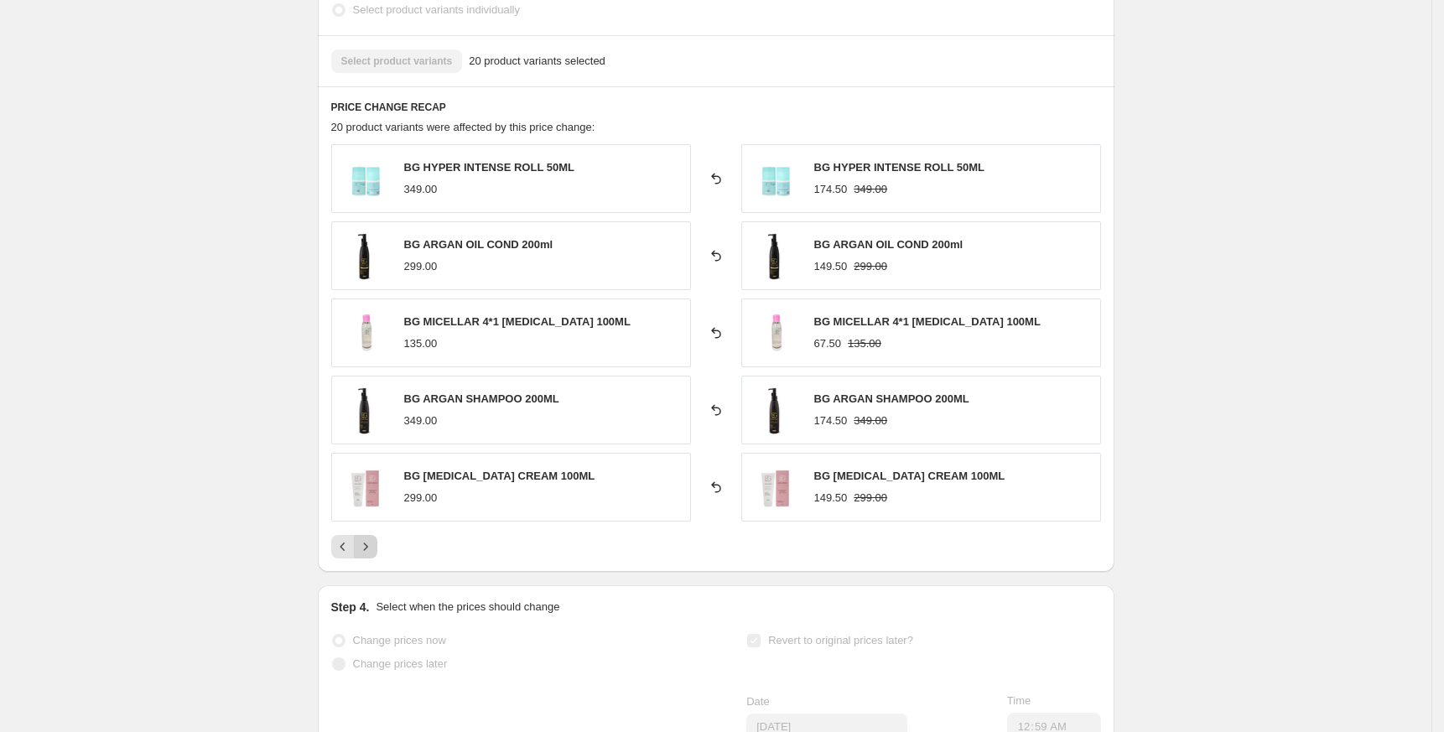
click at [377, 553] on button "Next" at bounding box center [365, 546] width 23 height 23
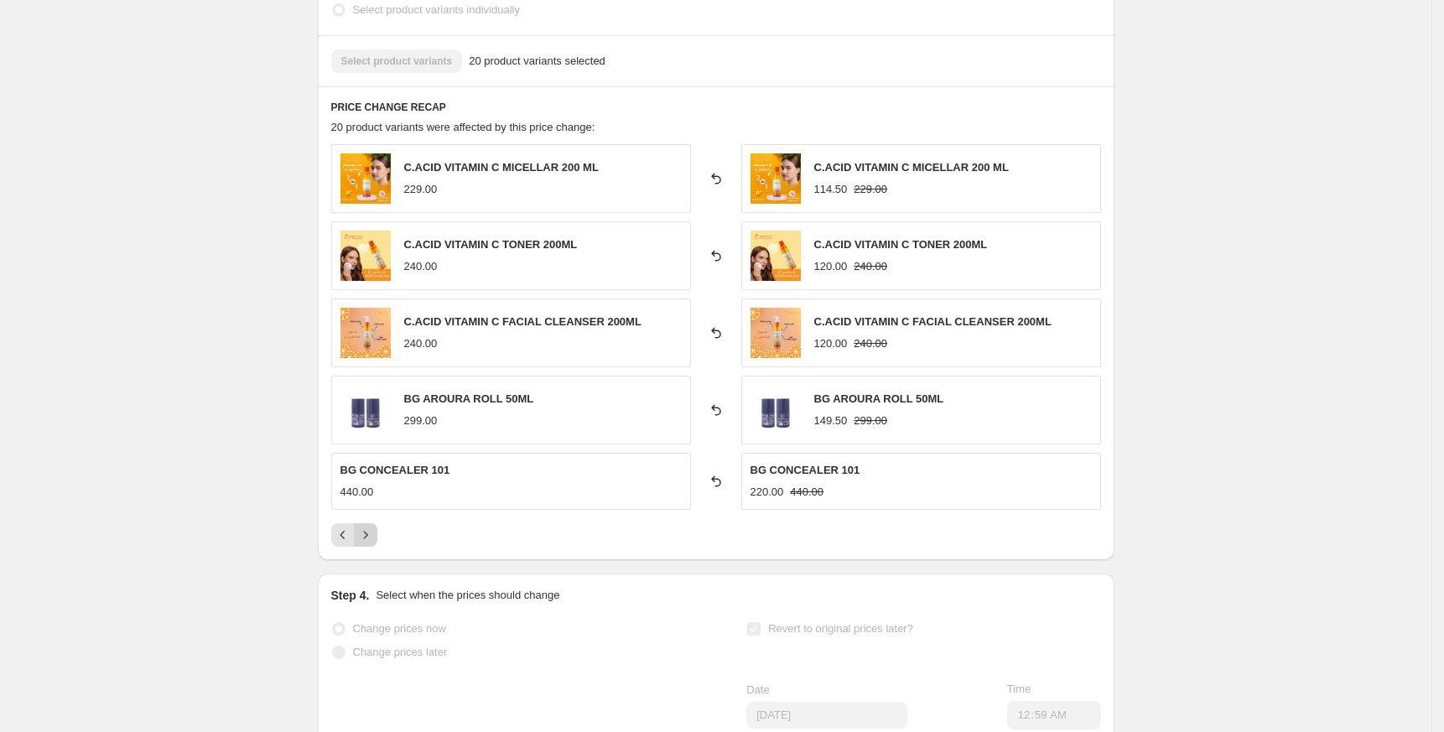
click at [374, 530] on icon "Next" at bounding box center [365, 535] width 17 height 17
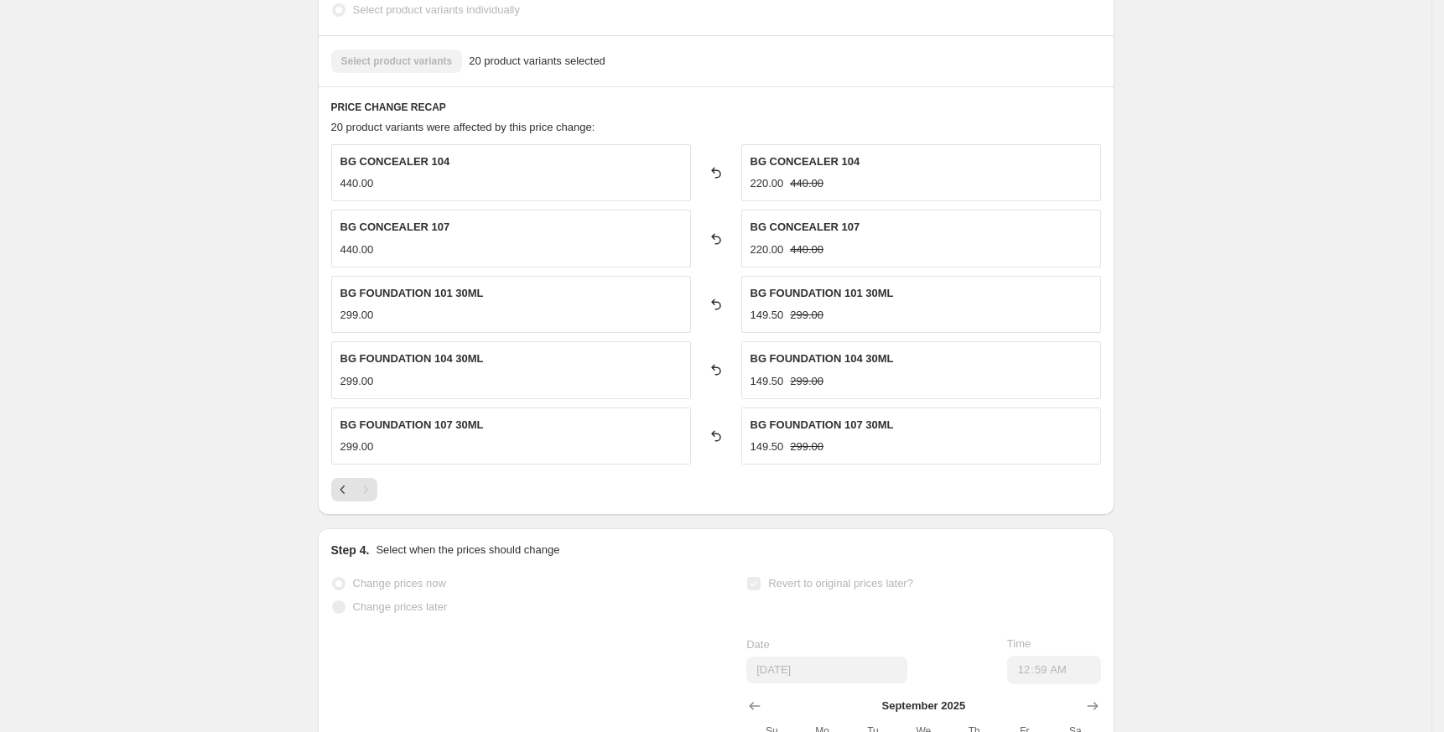
scroll to position [1300, 0]
